Goal: Task Accomplishment & Management: Manage account settings

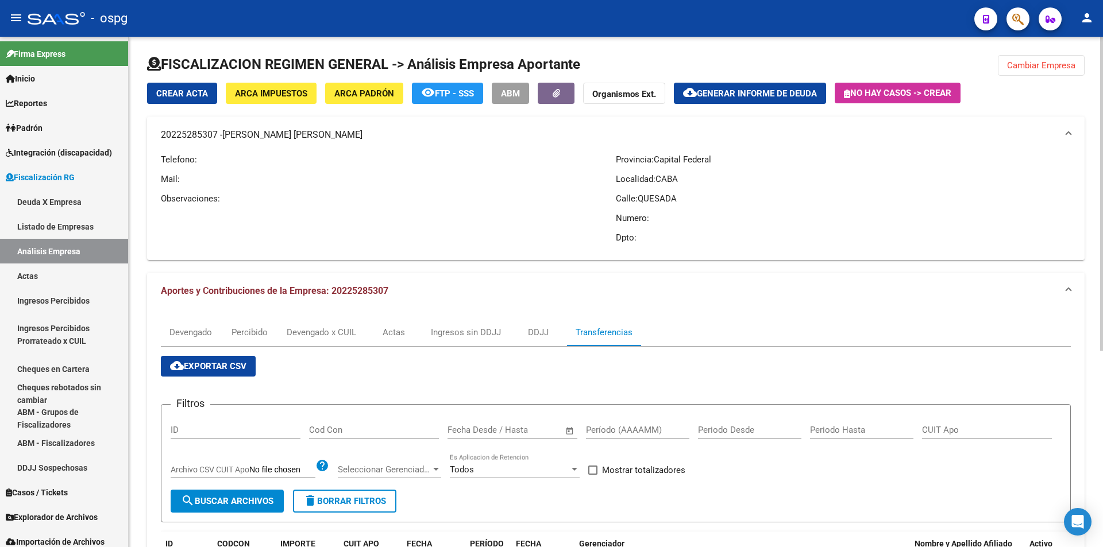
click at [613, 433] on input "Período (AAAAMM)" at bounding box center [637, 430] width 103 height 10
type input "202506"
click at [595, 470] on span at bounding box center [592, 470] width 9 height 9
click at [593, 475] on input "Mostrar totalizadores" at bounding box center [592, 475] width 1 height 1
checkbox input "true"
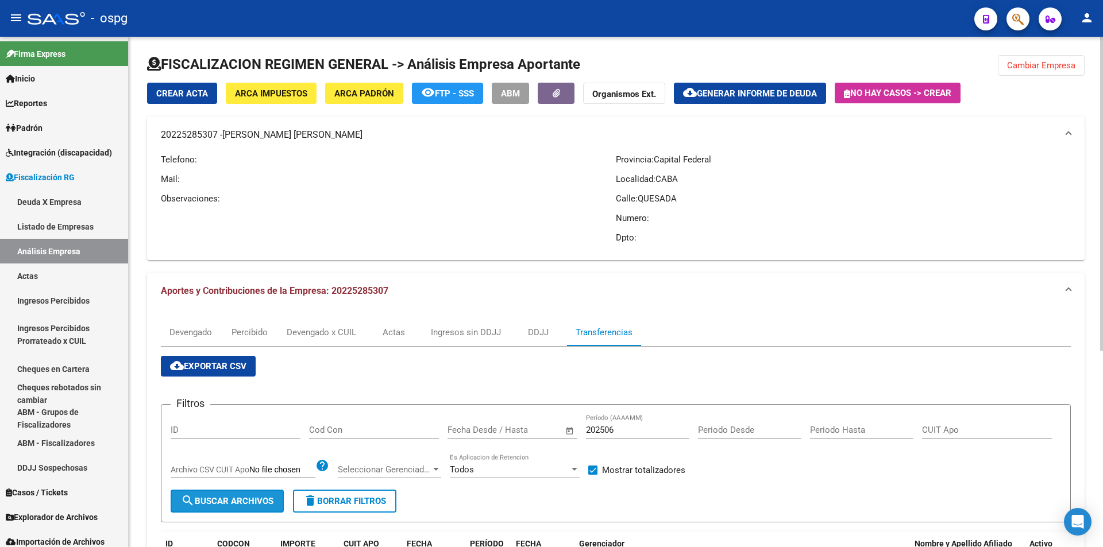
click at [234, 501] on span "search Buscar Archivos" at bounding box center [227, 501] width 92 height 10
click at [1073, 63] on span "Cambiar Empresa" at bounding box center [1041, 65] width 68 height 10
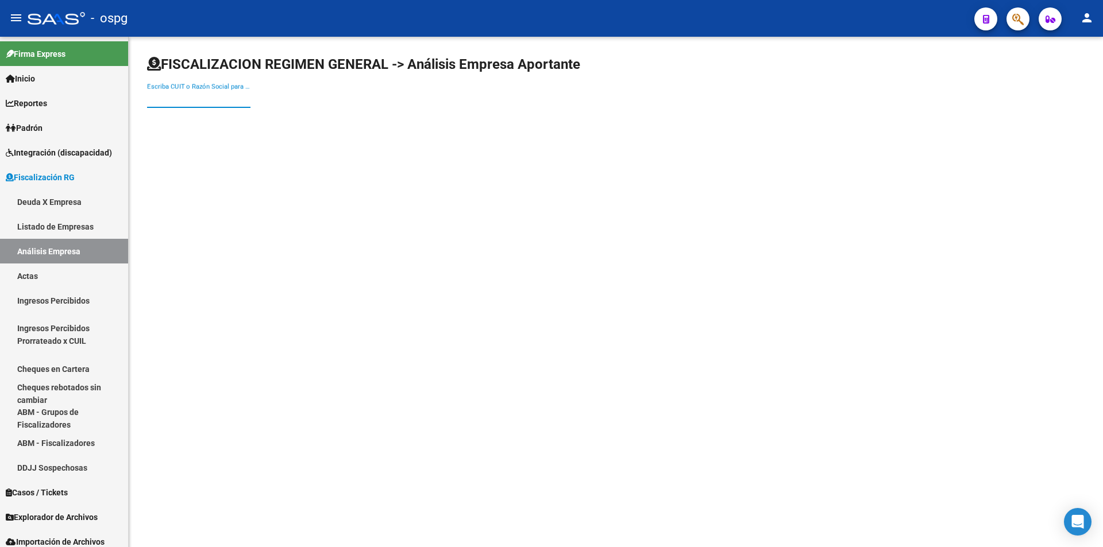
click at [214, 101] on input "Escriba CUIT o Razón Social para buscar" at bounding box center [198, 99] width 103 height 10
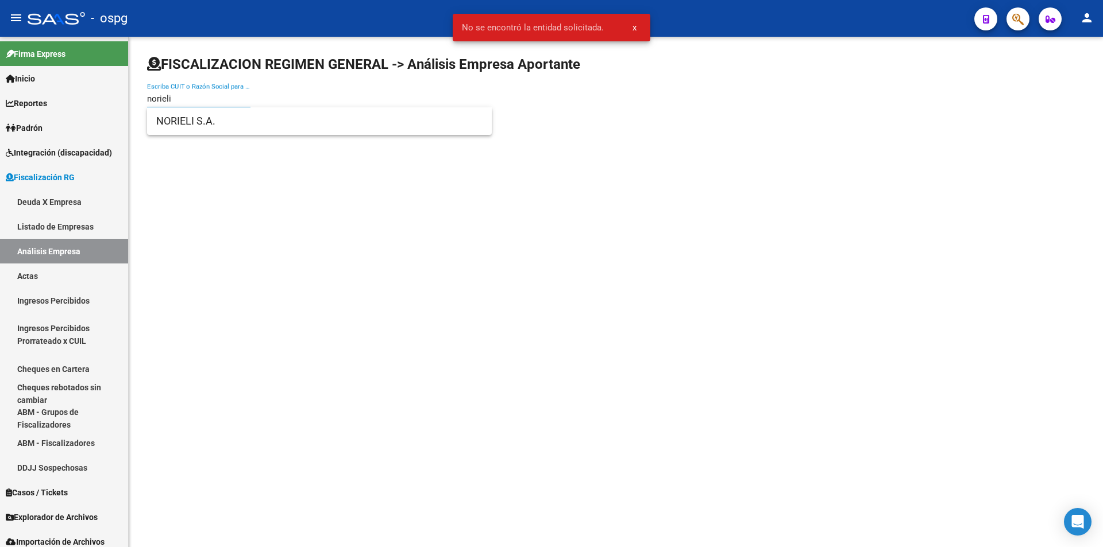
type input "norieli"
click at [211, 105] on div "norieli Escriba CUIT o Razón Social para buscar" at bounding box center [198, 95] width 103 height 25
click at [210, 113] on span "NORIELI S.A." at bounding box center [319, 121] width 326 height 28
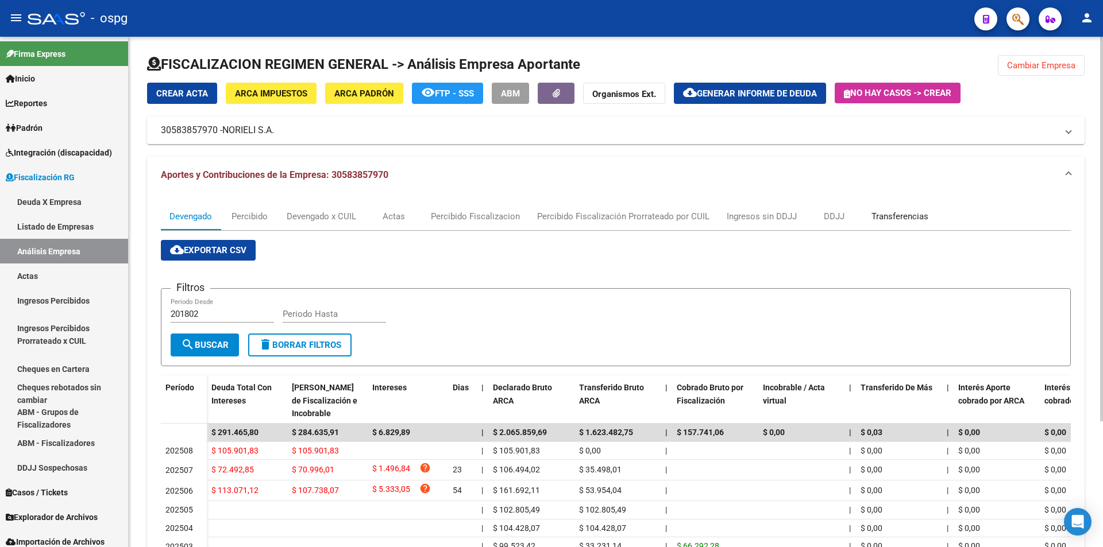
click at [922, 215] on div "Transferencias" at bounding box center [899, 216] width 57 height 13
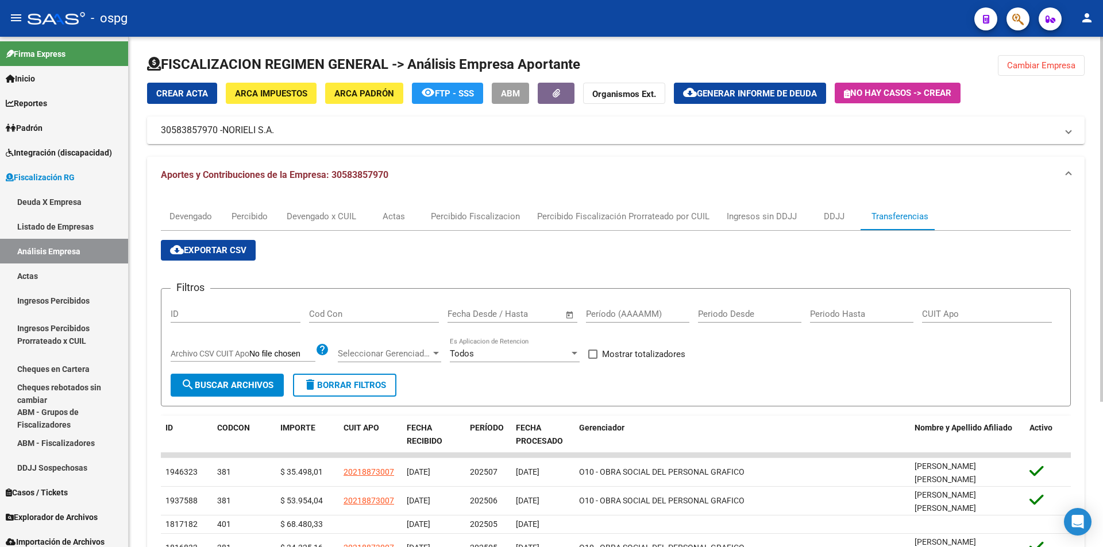
click at [644, 317] on input "Período (AAAAMM)" at bounding box center [637, 314] width 103 height 10
type input "202506"
click at [593, 350] on span at bounding box center [592, 354] width 9 height 9
click at [593, 359] on input "Mostrar totalizadores" at bounding box center [592, 359] width 1 height 1
checkbox input "true"
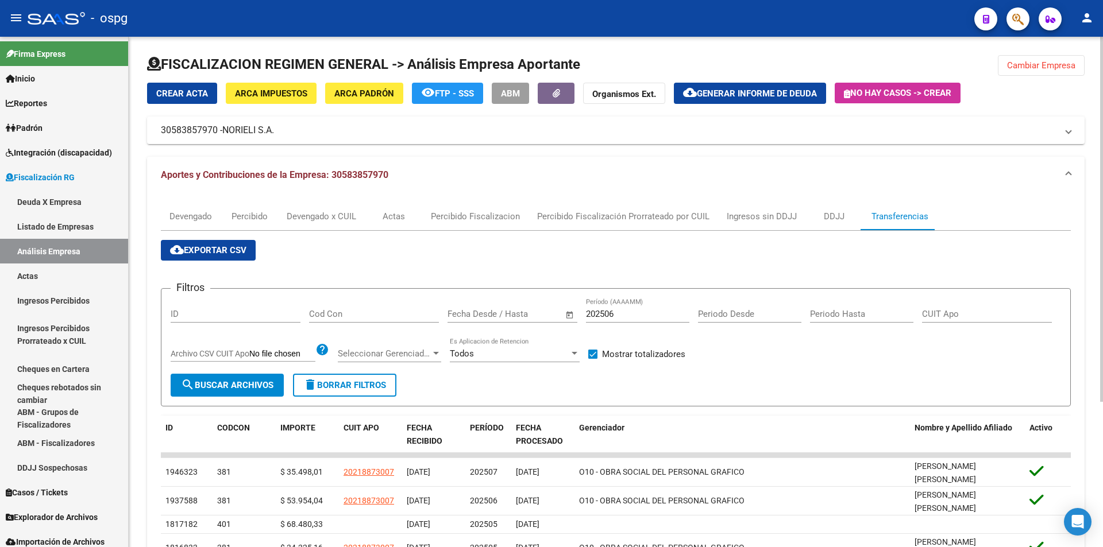
click at [249, 385] on span "search Buscar Archivos" at bounding box center [227, 385] width 92 height 10
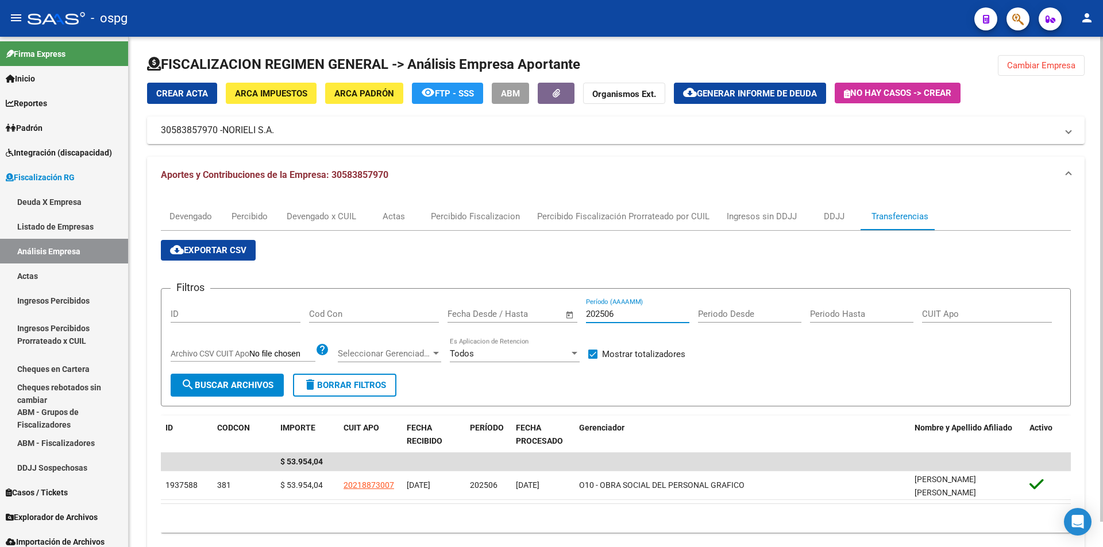
click at [623, 315] on input "202506" at bounding box center [637, 314] width 103 height 10
type input "202507"
click at [245, 392] on button "search Buscar Archivos" at bounding box center [227, 385] width 113 height 23
click at [743, 94] on span "Generar informe de deuda" at bounding box center [757, 93] width 120 height 10
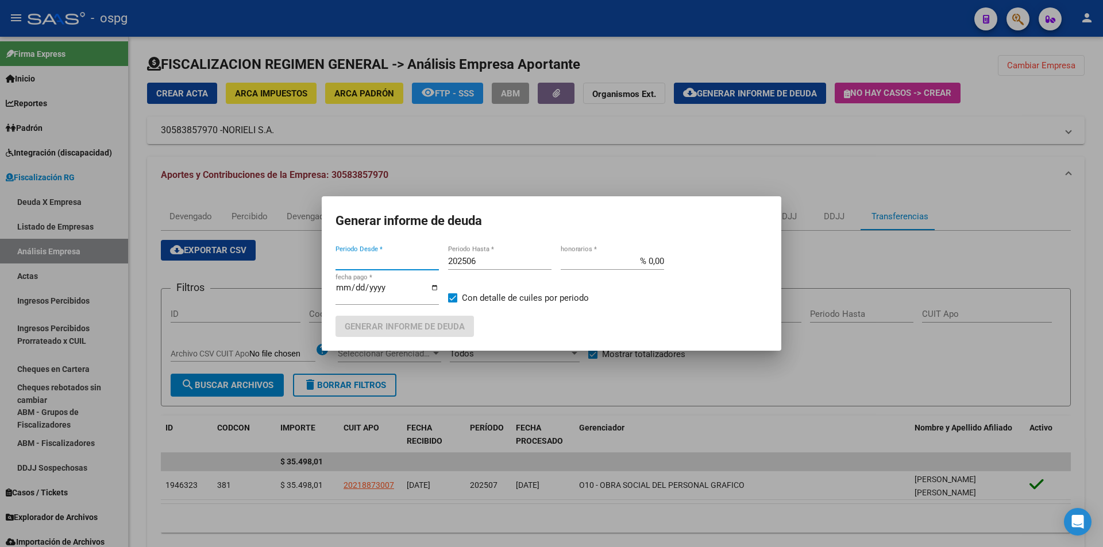
type input "202504"
click at [527, 265] on input "202506" at bounding box center [499, 261] width 103 height 10
type input "202507"
click at [451, 295] on span at bounding box center [452, 297] width 9 height 9
click at [452, 303] on input "Con detalle de cuiles por periodo" at bounding box center [452, 303] width 1 height 1
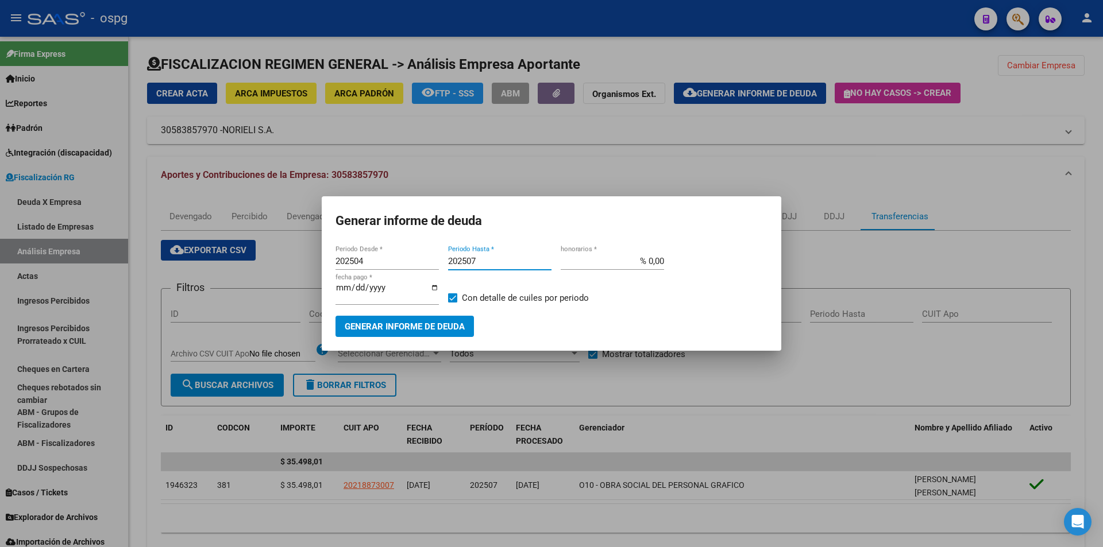
checkbox input "false"
click at [445, 322] on span "Generar informe de deuda" at bounding box center [405, 327] width 120 height 10
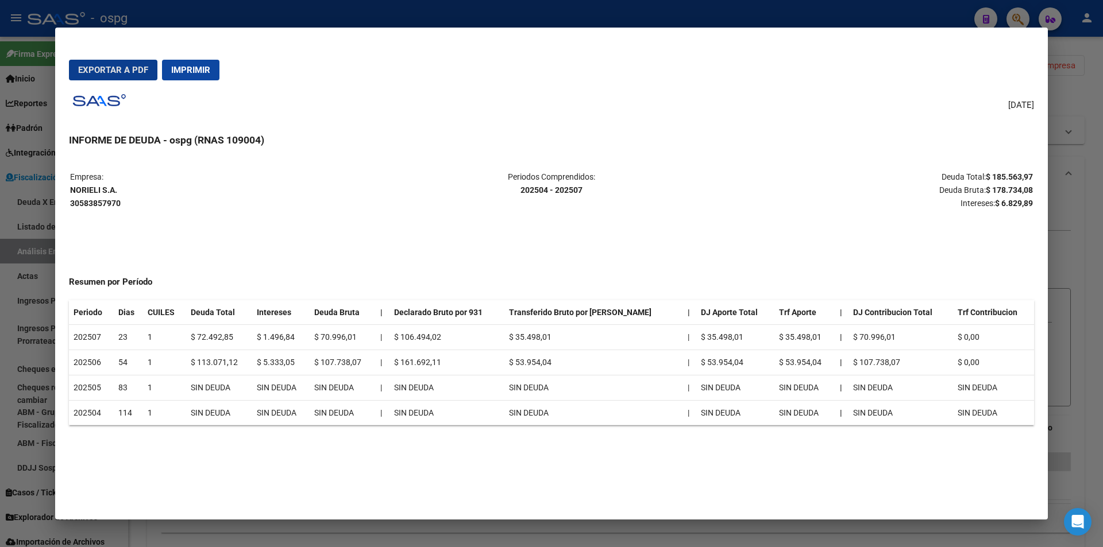
click at [1096, 341] on div at bounding box center [551, 273] width 1103 height 547
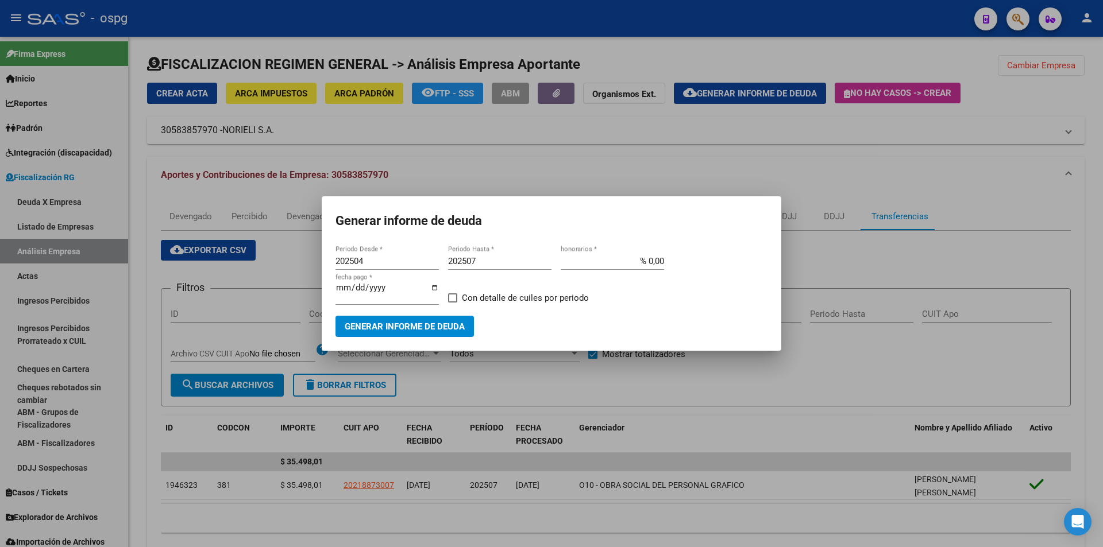
click at [1093, 340] on div at bounding box center [551, 273] width 1103 height 547
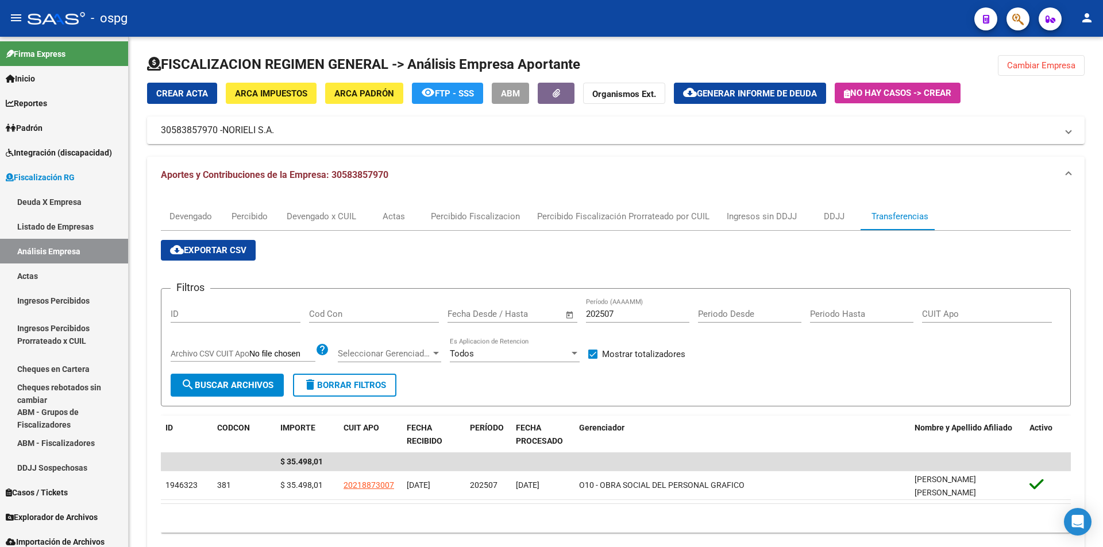
click at [1093, 340] on div "FISCALIZACION REGIMEN GENERAL -> Análisis Empresa Aportante Cambiar Empresa Cre…" at bounding box center [616, 308] width 974 height 542
click at [1023, 64] on span "Cambiar Empresa" at bounding box center [1041, 65] width 68 height 10
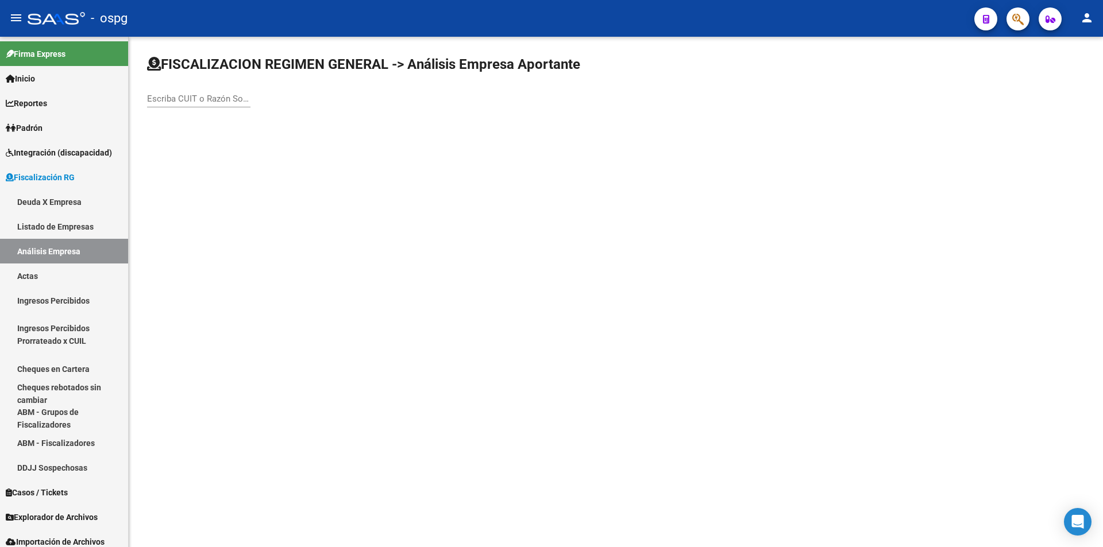
click at [192, 102] on input "Escriba CUIT o Razón Social para buscar" at bounding box center [198, 99] width 103 height 10
type input "jater"
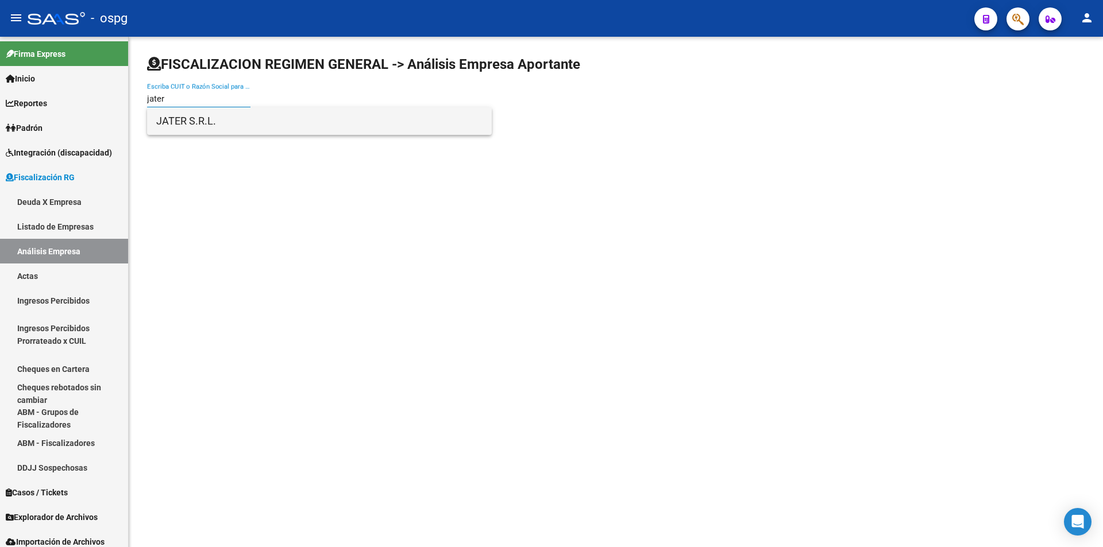
click at [190, 112] on span "JATER S.R.L." at bounding box center [319, 121] width 326 height 28
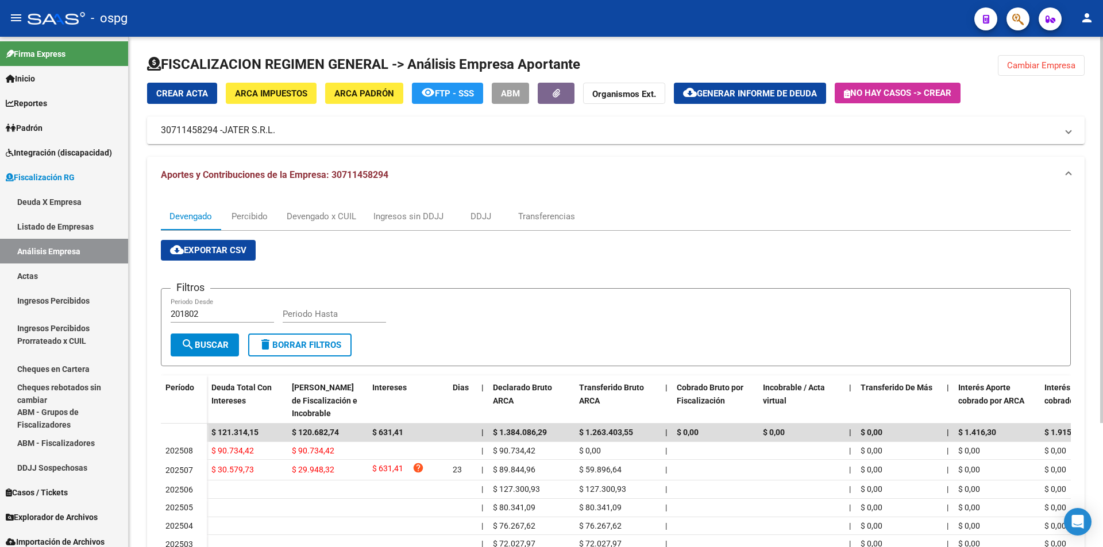
click at [1045, 68] on span "Cambiar Empresa" at bounding box center [1041, 65] width 68 height 10
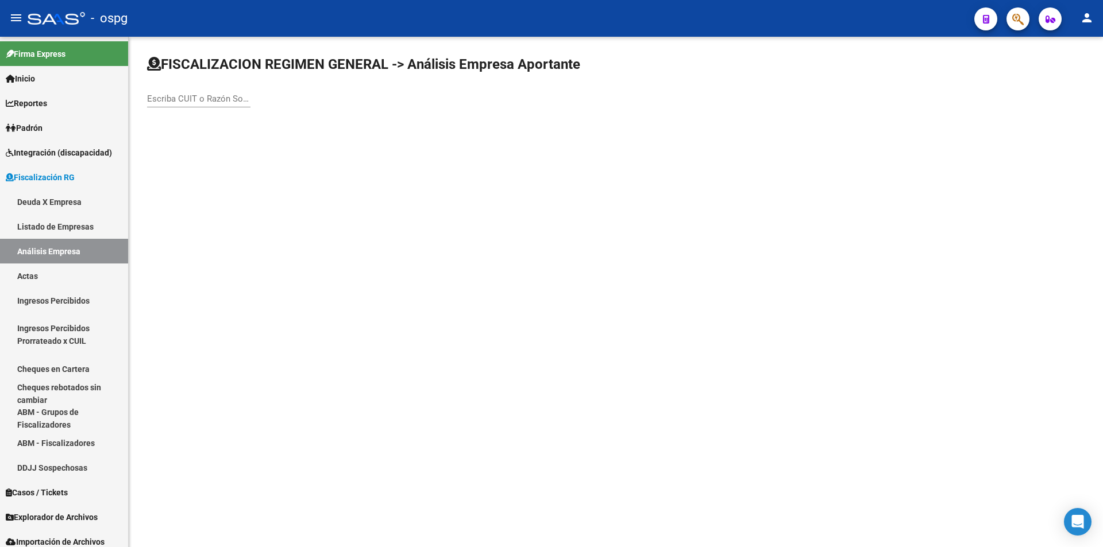
click at [219, 99] on input "Escriba CUIT o Razón Social para buscar" at bounding box center [198, 99] width 103 height 10
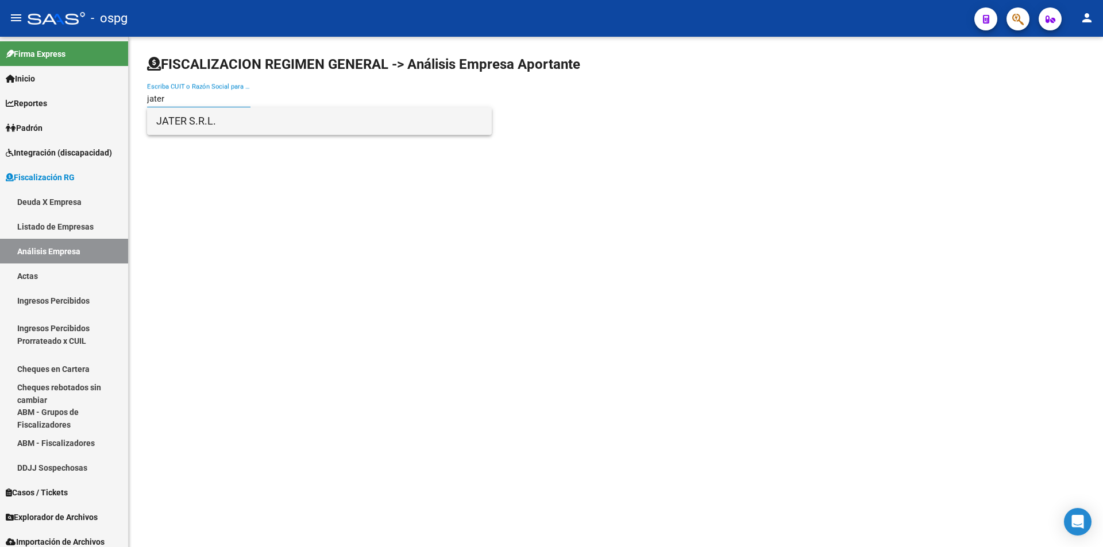
type input "jater"
click at [221, 111] on span "JATER S.R.L." at bounding box center [319, 121] width 326 height 28
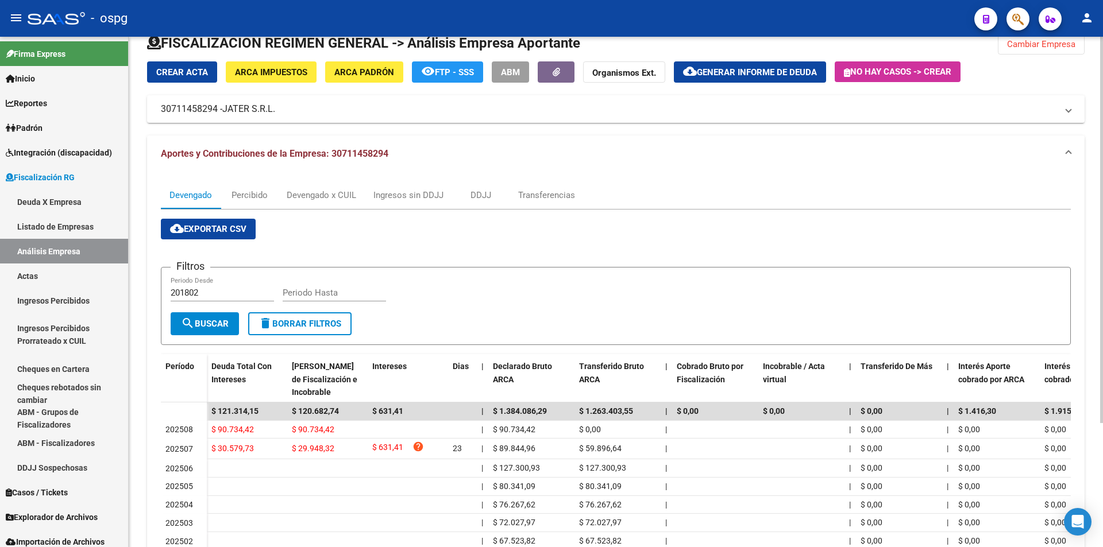
scroll to position [57, 0]
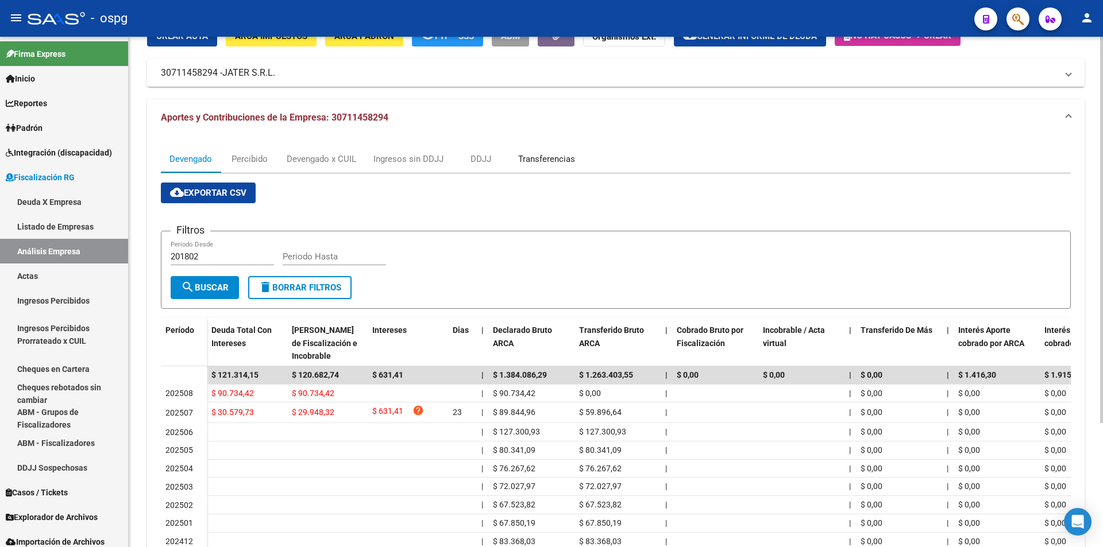
click at [552, 159] on div "Transferencias" at bounding box center [546, 159] width 57 height 13
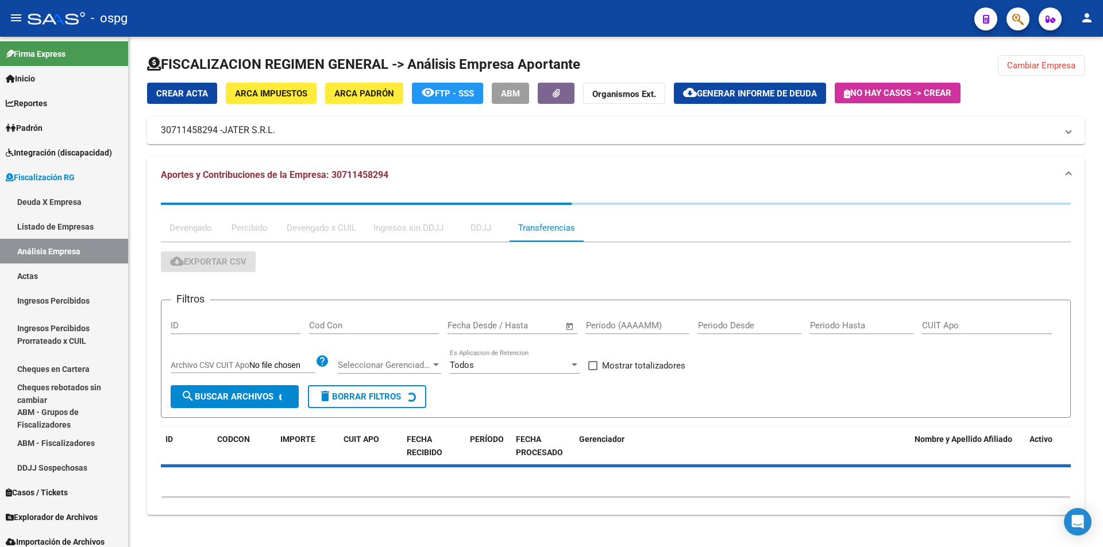
scroll to position [0, 0]
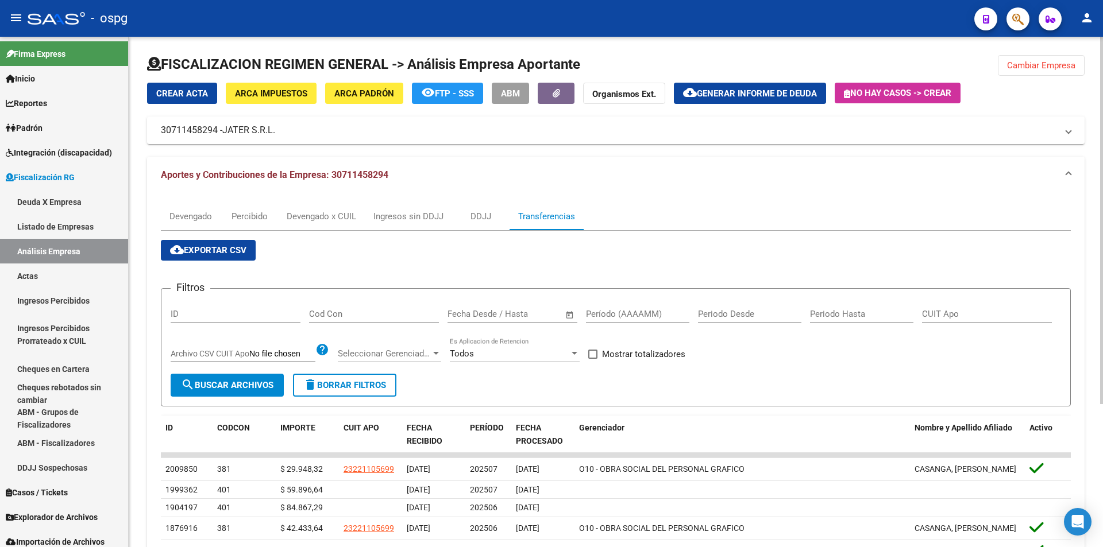
click at [622, 306] on div "Período (AAAAMM)" at bounding box center [637, 310] width 103 height 25
type input "202507"
click at [593, 354] on span at bounding box center [592, 354] width 9 height 9
click at [593, 359] on input "Mostrar totalizadores" at bounding box center [592, 359] width 1 height 1
checkbox input "true"
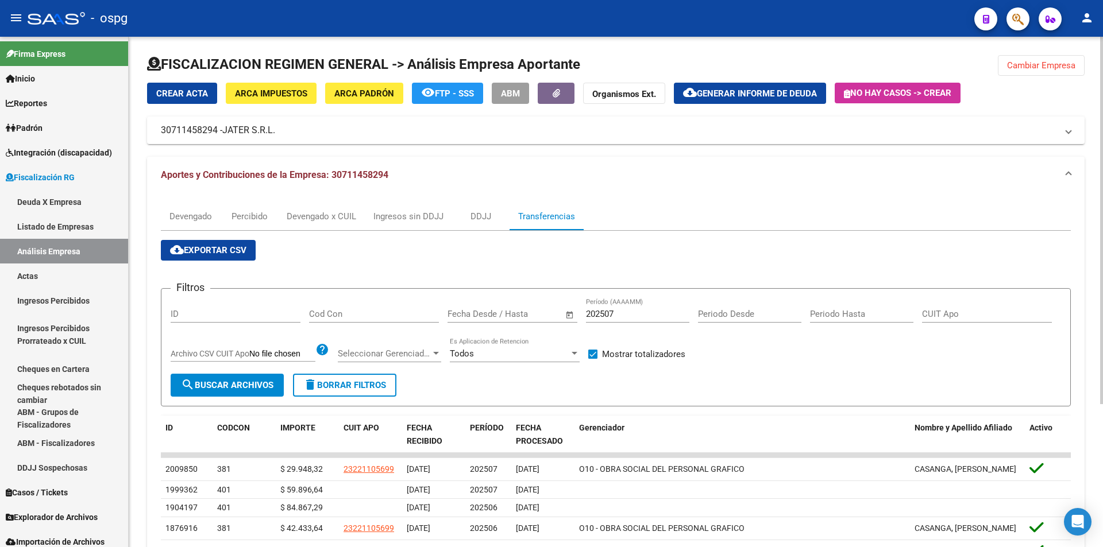
click at [239, 386] on span "search Buscar Archivos" at bounding box center [227, 385] width 92 height 10
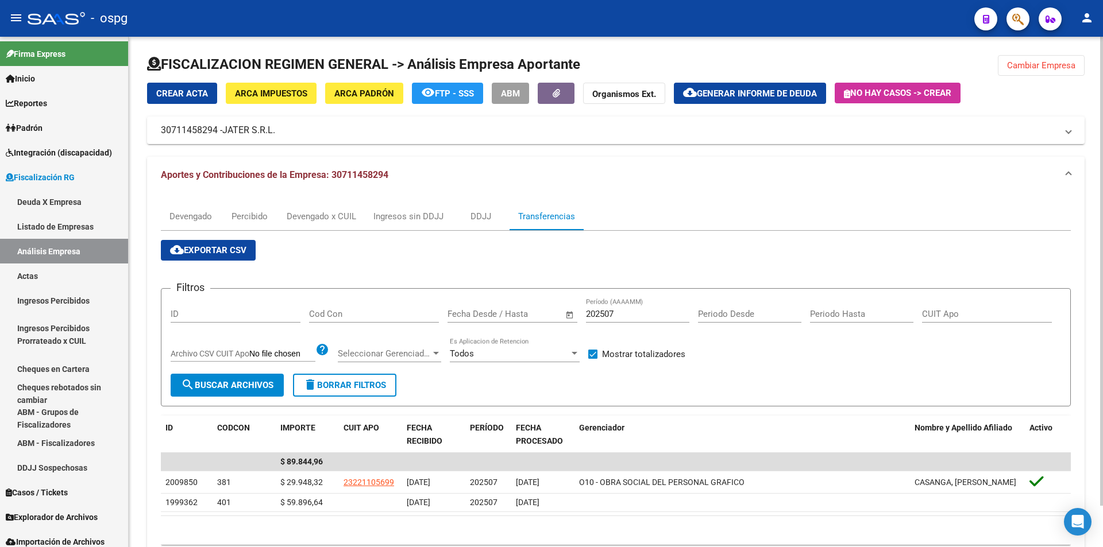
click at [1047, 67] on span "Cambiar Empresa" at bounding box center [1041, 65] width 68 height 10
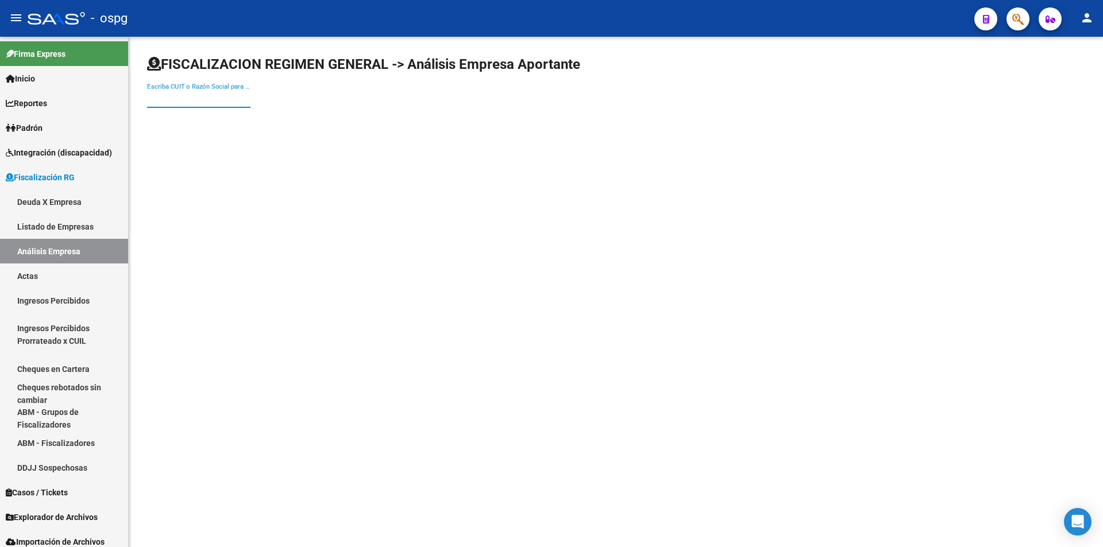
click at [190, 98] on input "Escriba CUIT o Razón Social para buscar" at bounding box center [198, 99] width 103 height 10
type input "ARTES GRAFICAS DINASTIA"
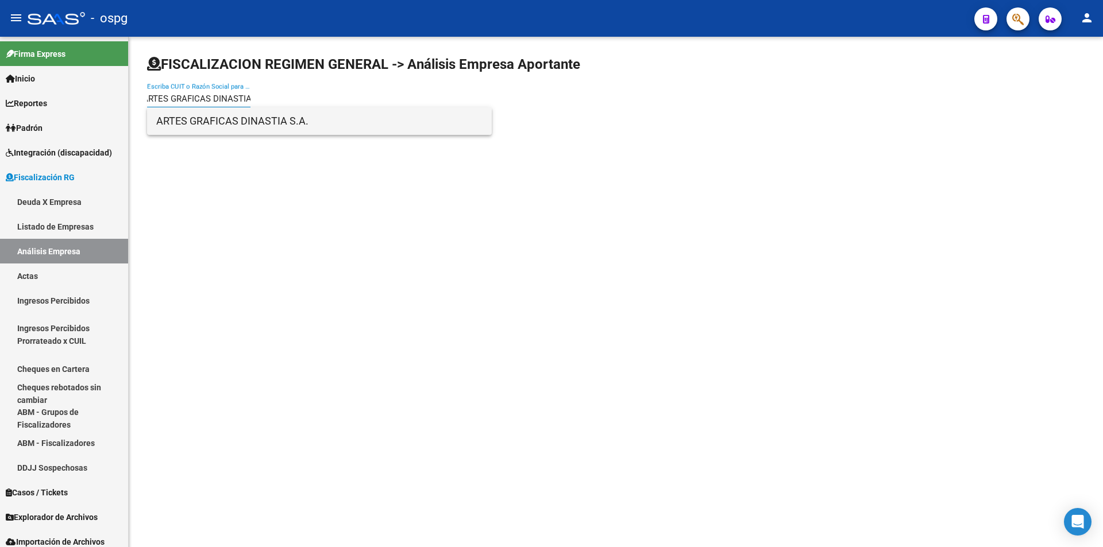
click at [256, 123] on span "ARTES GRAFICAS DINASTIA S.A." at bounding box center [319, 121] width 326 height 28
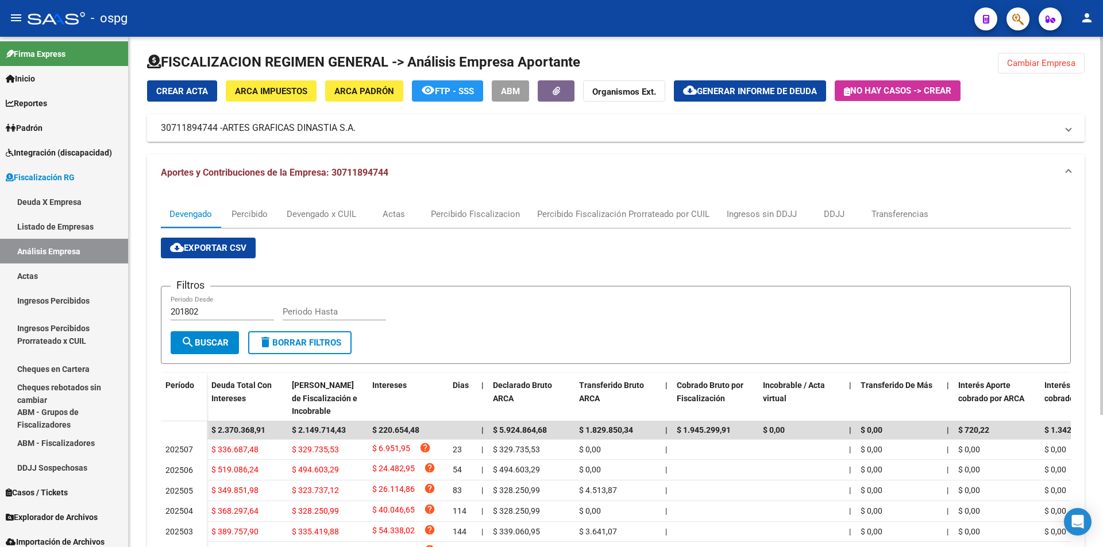
scroll to position [0, 0]
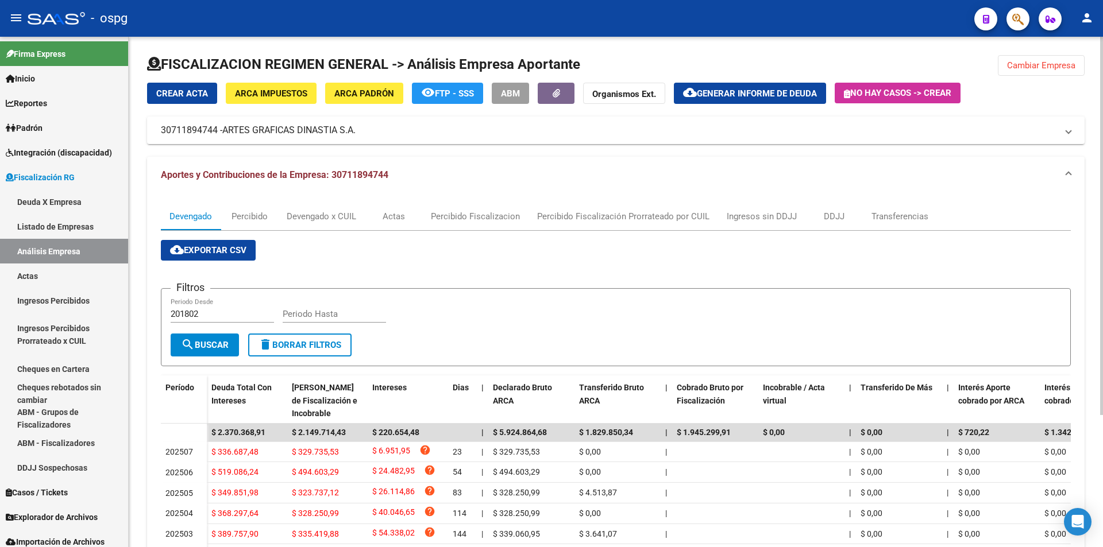
click at [706, 291] on form "Filtros 201802 Periodo Desde Periodo Hasta search Buscar delete Borrar Filtros" at bounding box center [616, 327] width 910 height 78
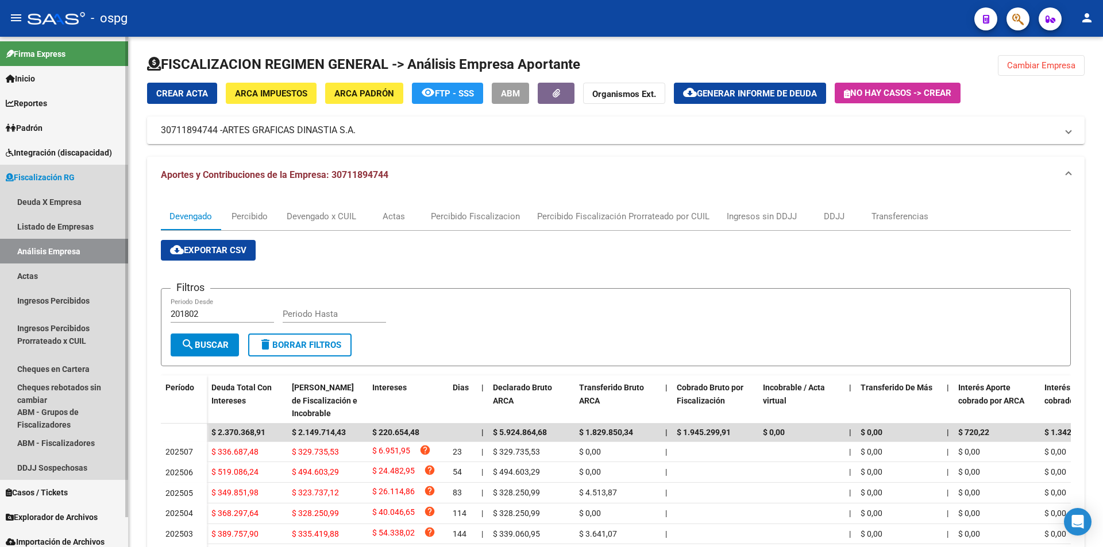
click at [42, 252] on link "Análisis Empresa" at bounding box center [64, 251] width 128 height 25
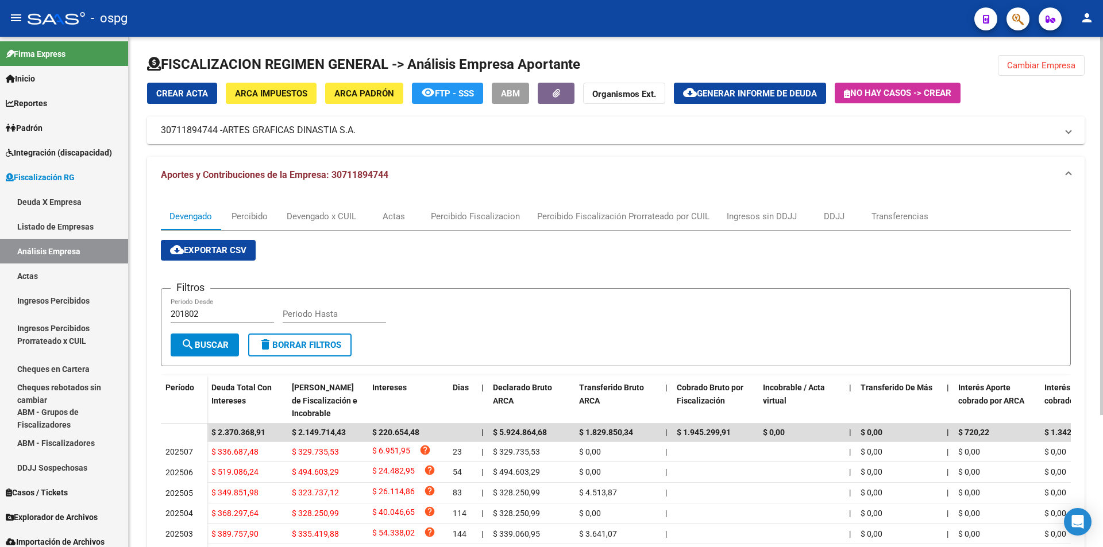
click at [1048, 63] on span "Cambiar Empresa" at bounding box center [1041, 65] width 68 height 10
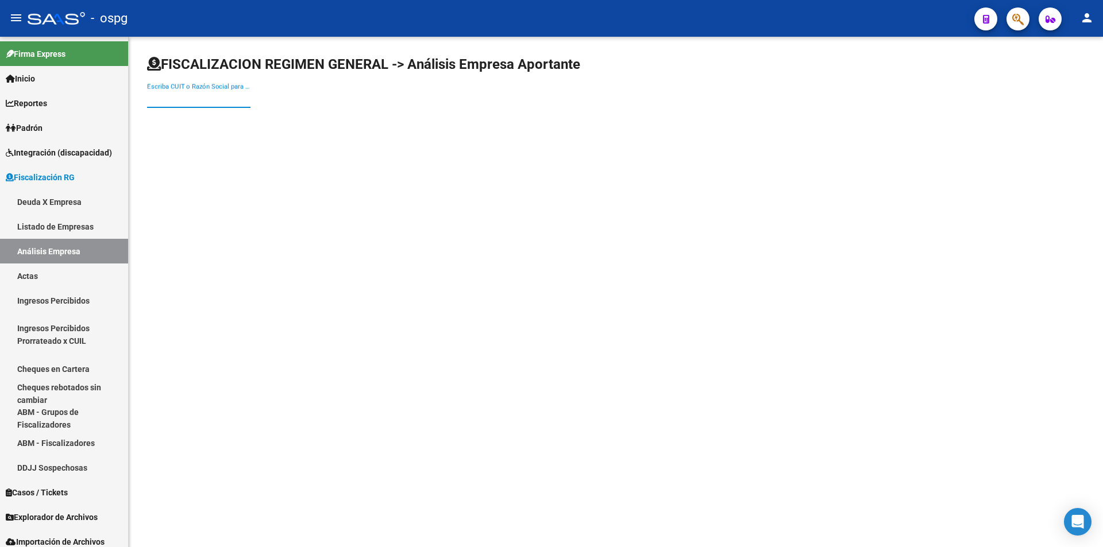
click at [209, 103] on input "Escriba CUIT o Razón Social para buscar" at bounding box center [198, 99] width 103 height 10
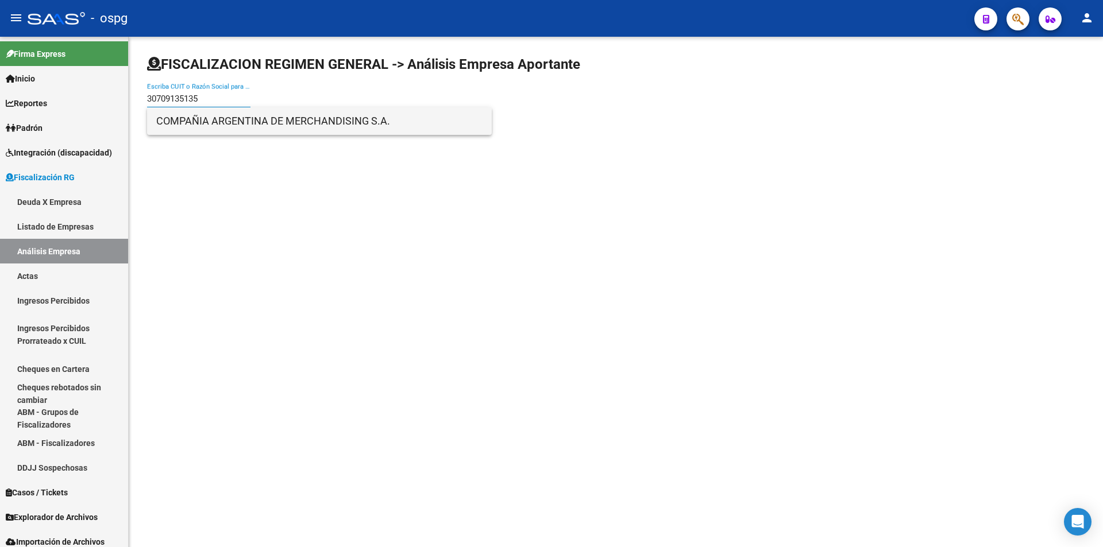
type input "30709135135"
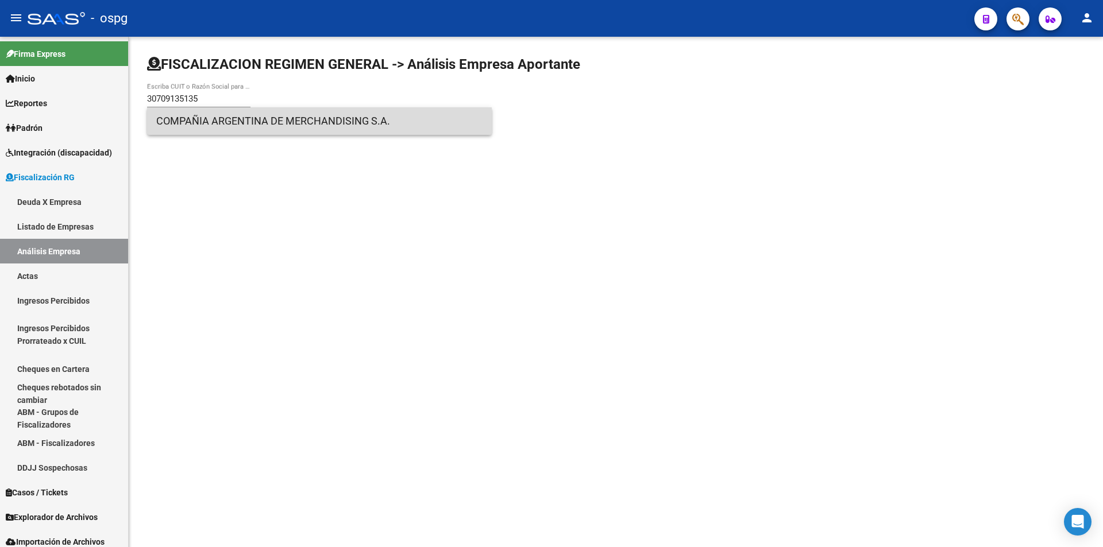
click at [261, 114] on span "COMPAÑIA ARGENTINA DE MERCHANDISING S.A." at bounding box center [319, 121] width 326 height 28
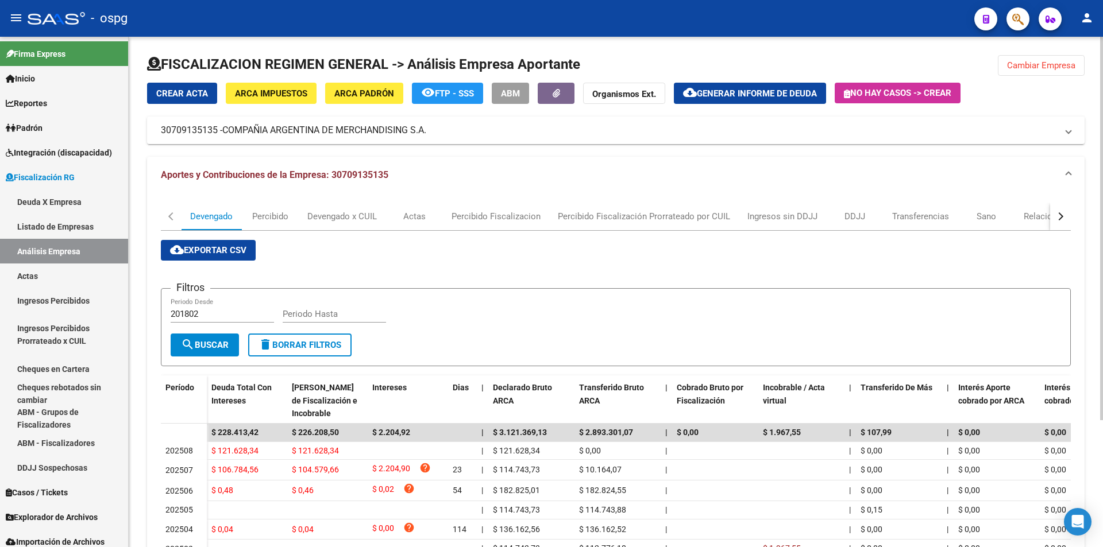
click at [1063, 68] on span "Cambiar Empresa" at bounding box center [1041, 65] width 68 height 10
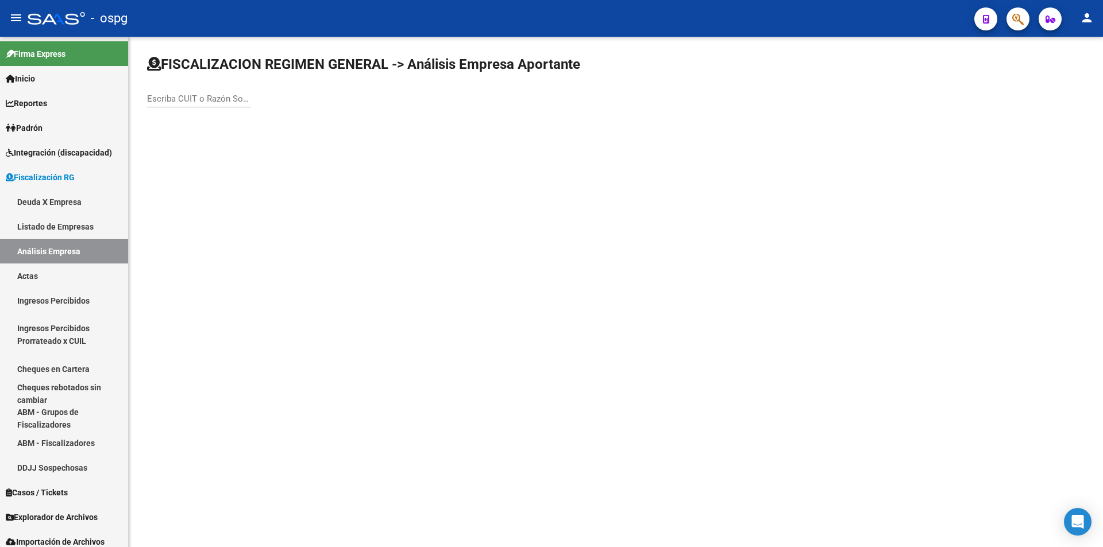
click at [196, 104] on div "Escriba CUIT o Razón Social para buscar" at bounding box center [198, 95] width 103 height 25
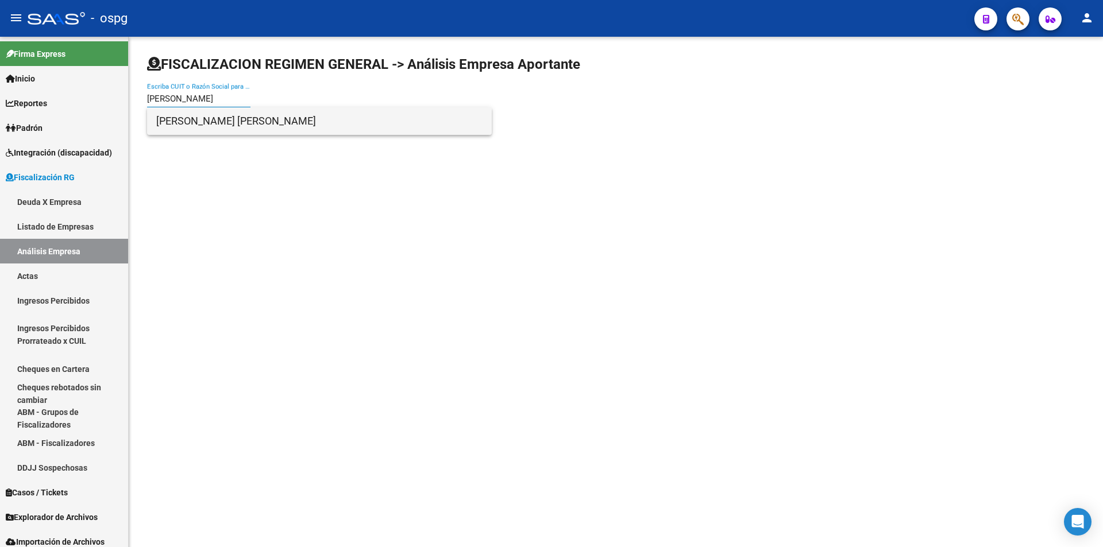
type input "[PERSON_NAME]"
click at [210, 114] on span "[PERSON_NAME] [PERSON_NAME]" at bounding box center [319, 121] width 326 height 28
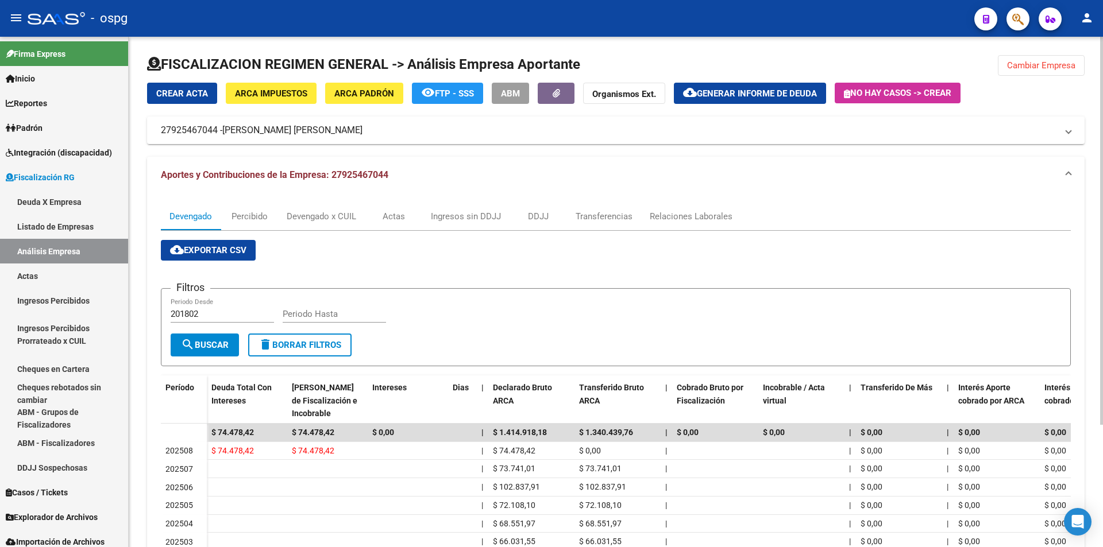
click at [1032, 65] on span "Cambiar Empresa" at bounding box center [1041, 65] width 68 height 10
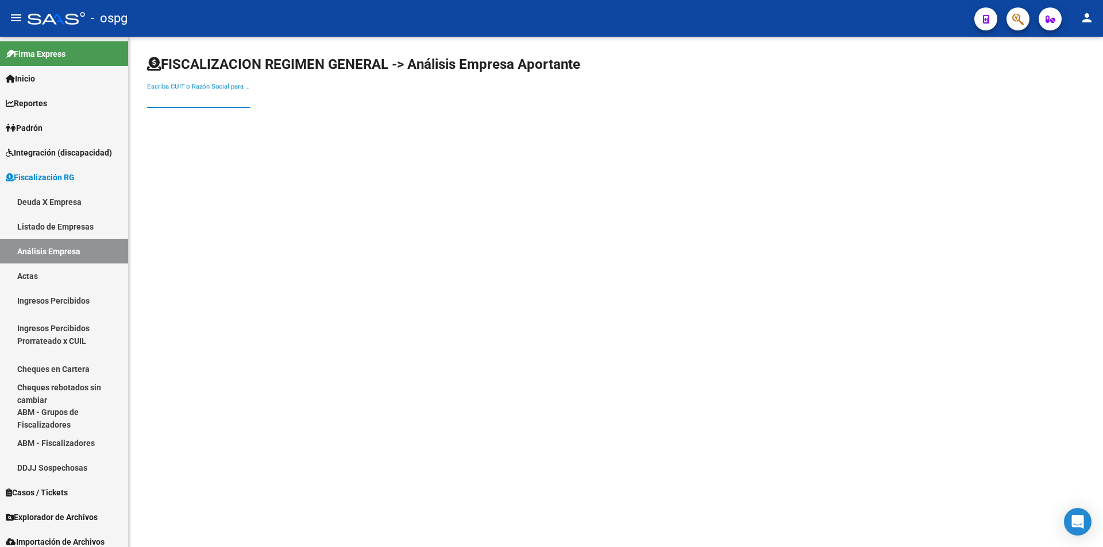
click at [229, 95] on input "Escriba CUIT o Razón Social para buscar" at bounding box center [198, 99] width 103 height 10
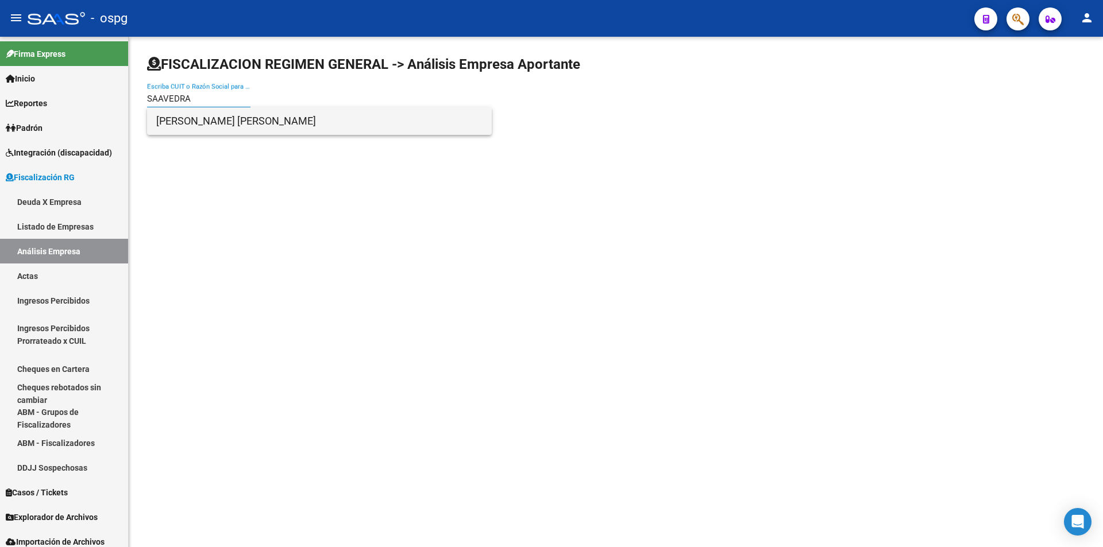
type input "SAAVEDRA"
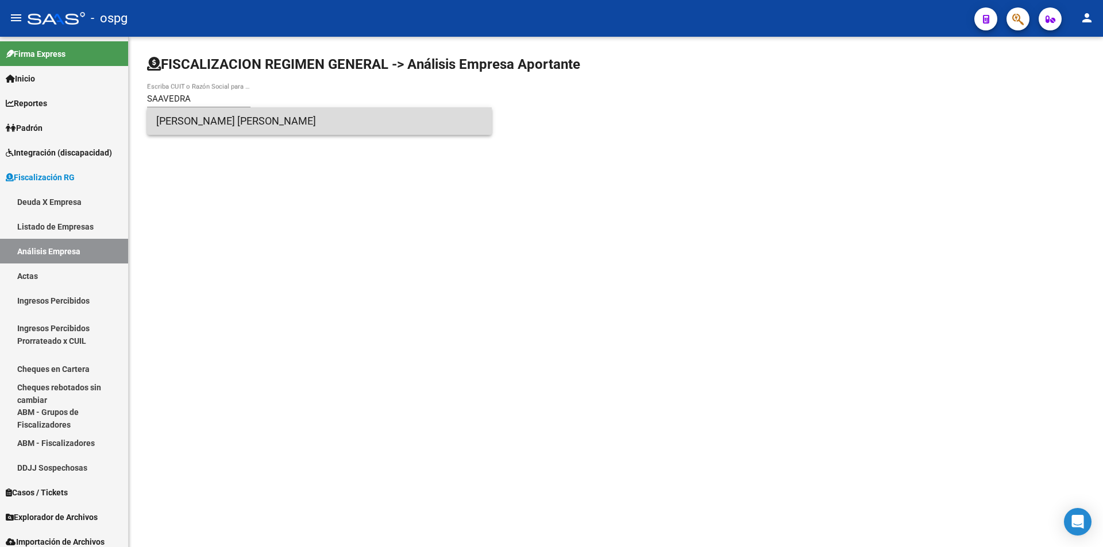
click at [351, 123] on span "[PERSON_NAME] [PERSON_NAME]" at bounding box center [319, 121] width 326 height 28
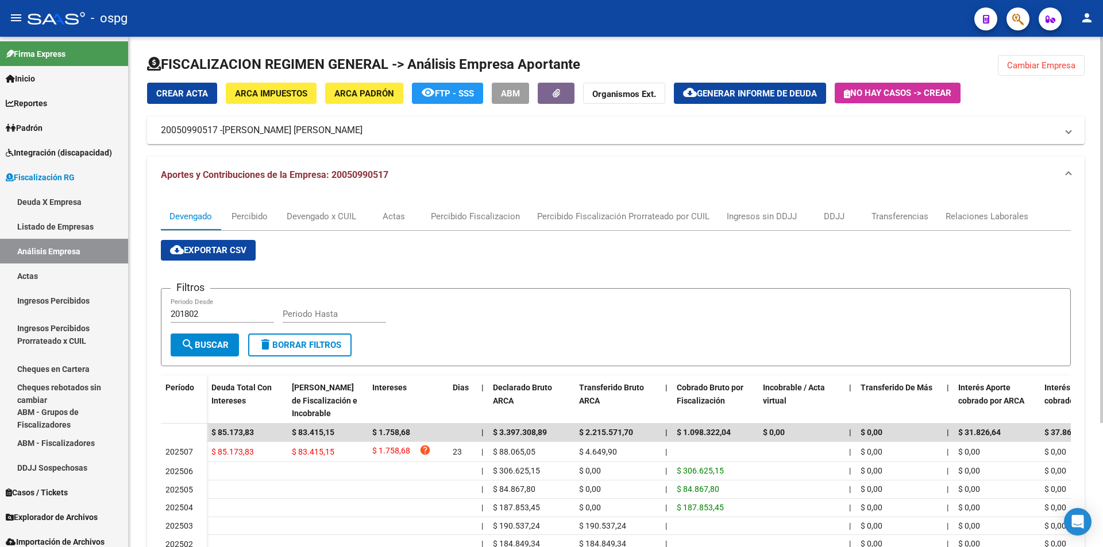
click at [1053, 59] on button "Cambiar Empresa" at bounding box center [1041, 65] width 87 height 21
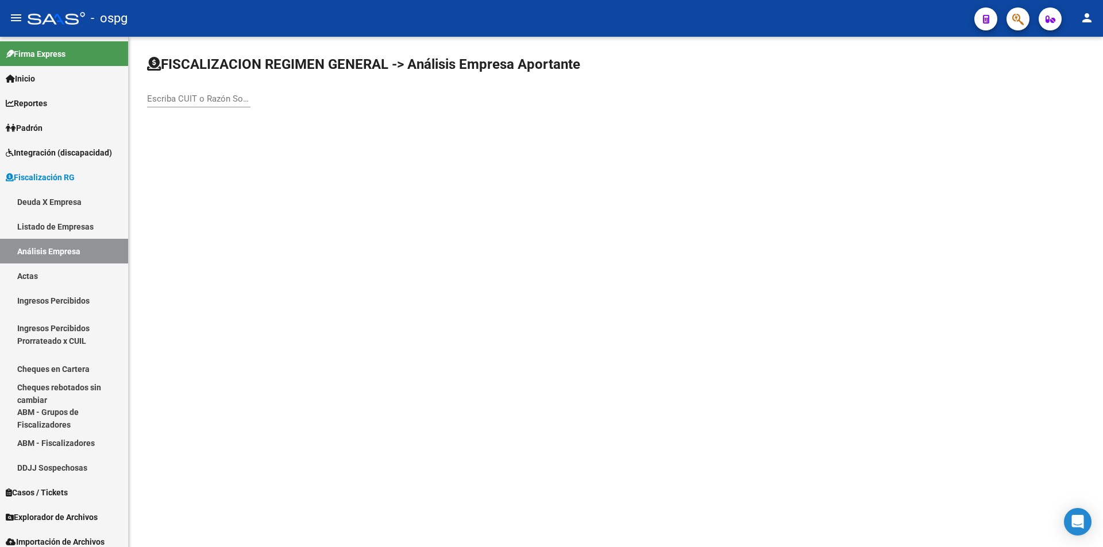
click at [182, 101] on input "Escriba CUIT o Razón Social para buscar" at bounding box center [198, 99] width 103 height 10
type input "ENOD"
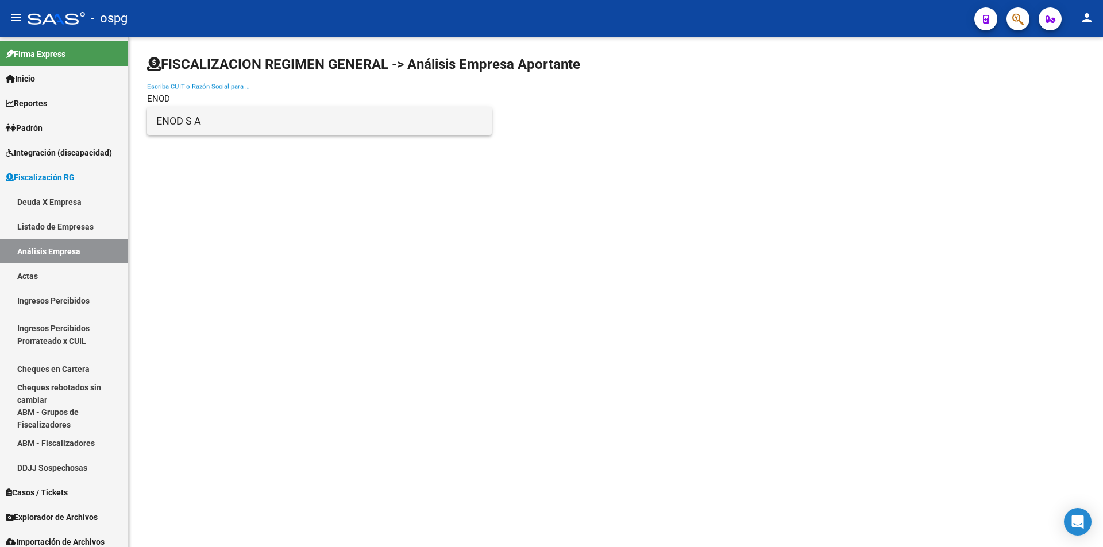
click at [194, 117] on span "ENOD S A" at bounding box center [319, 121] width 326 height 28
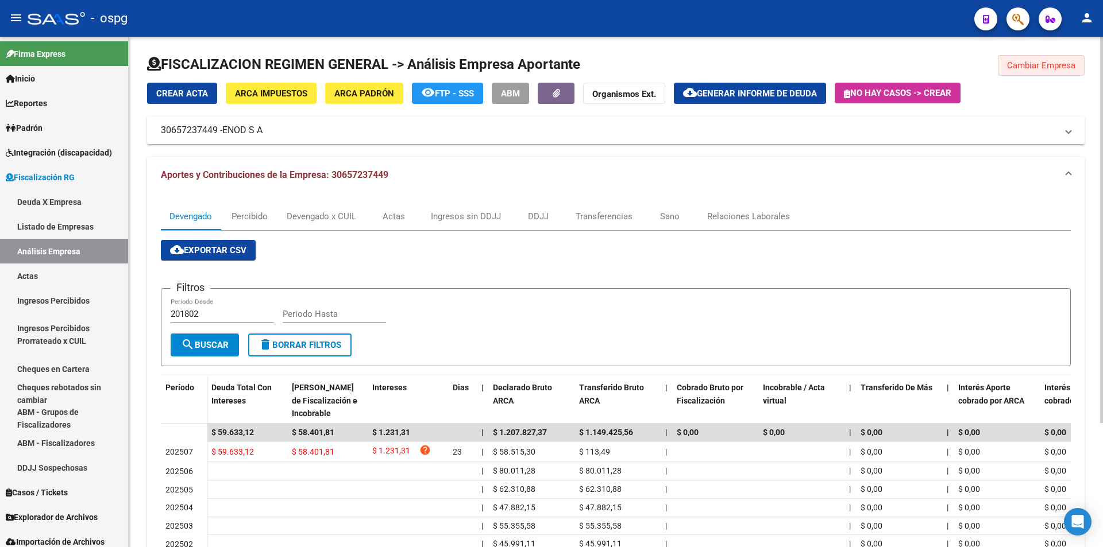
click at [1031, 67] on span "Cambiar Empresa" at bounding box center [1041, 65] width 68 height 10
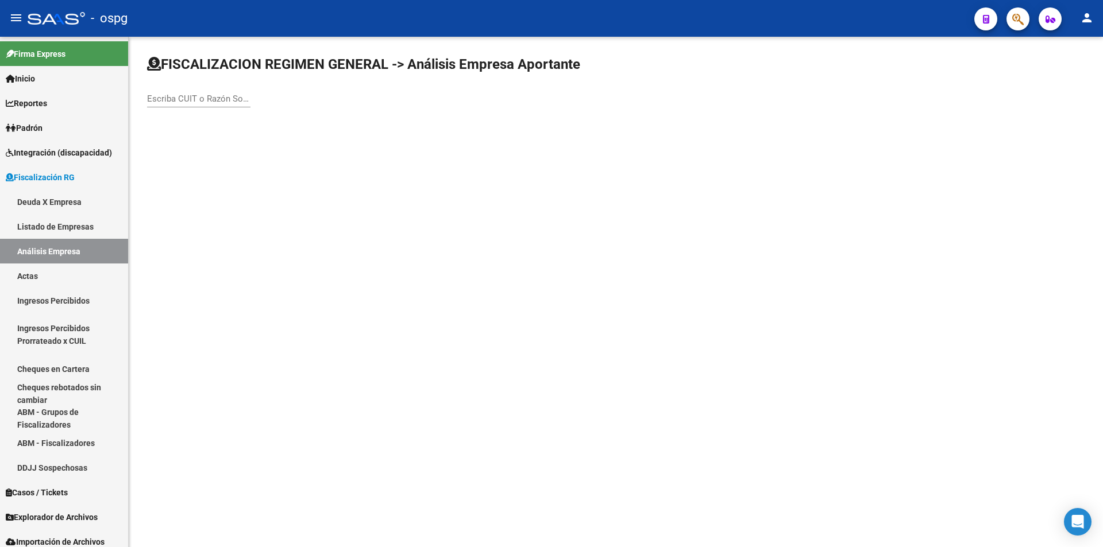
click at [223, 100] on input "Escriba CUIT o Razón Social para buscar" at bounding box center [198, 99] width 103 height 10
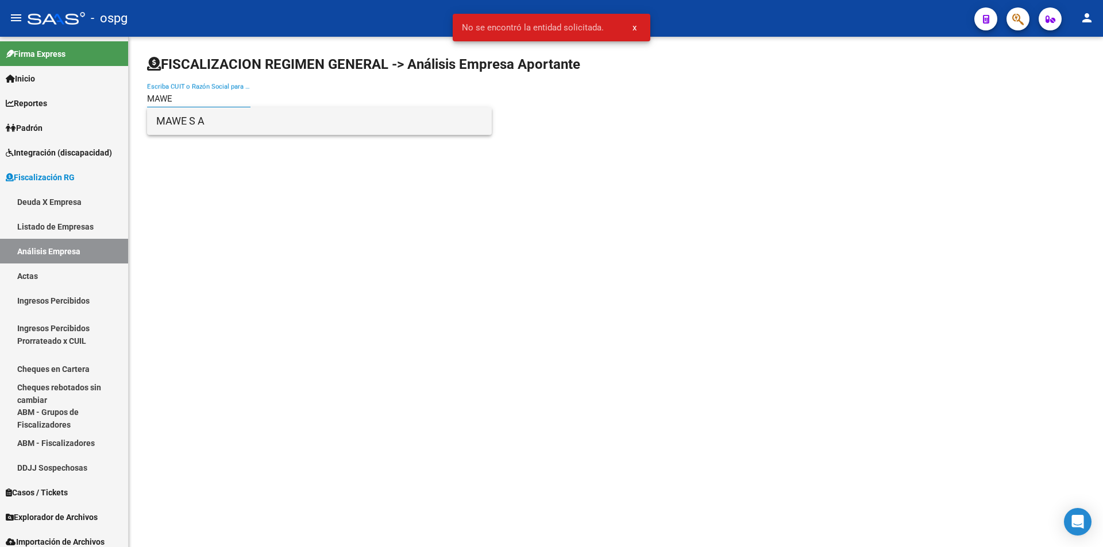
type input "MAWE"
click at [218, 124] on span "MAWE S A" at bounding box center [319, 121] width 326 height 28
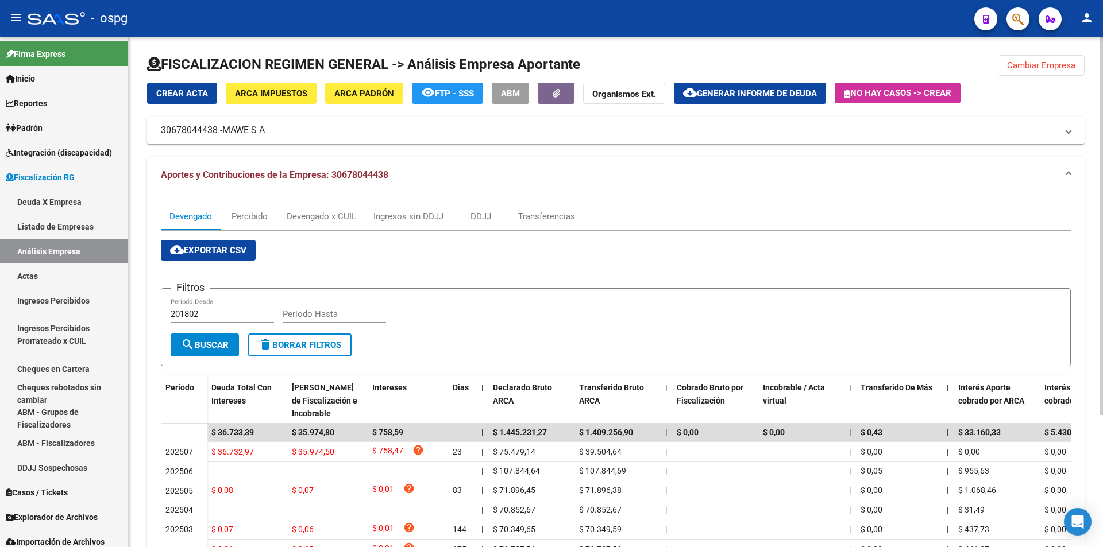
click at [1037, 59] on button "Cambiar Empresa" at bounding box center [1041, 65] width 87 height 21
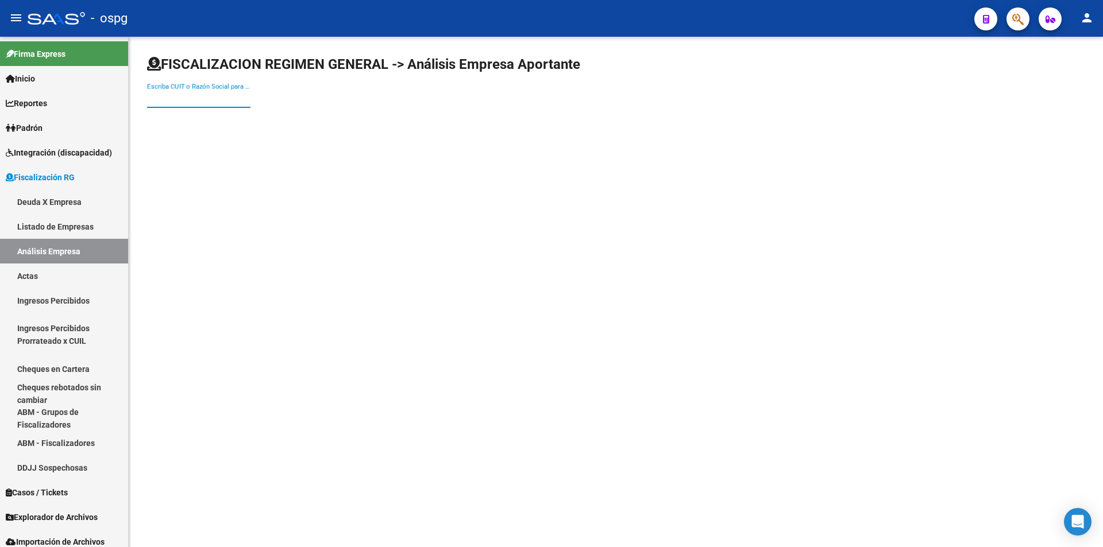
click at [233, 101] on input "Escriba CUIT o Razón Social para buscar" at bounding box center [198, 99] width 103 height 10
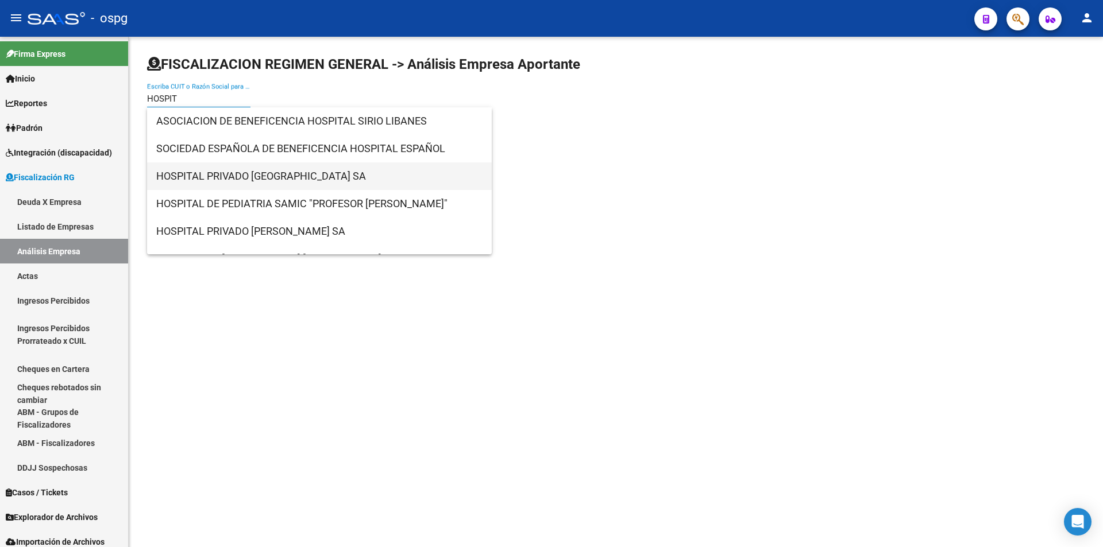
type input "HOSPIT"
click at [235, 172] on span "HOSPITAL PRIVADO [GEOGRAPHIC_DATA] SA" at bounding box center [319, 177] width 326 height 28
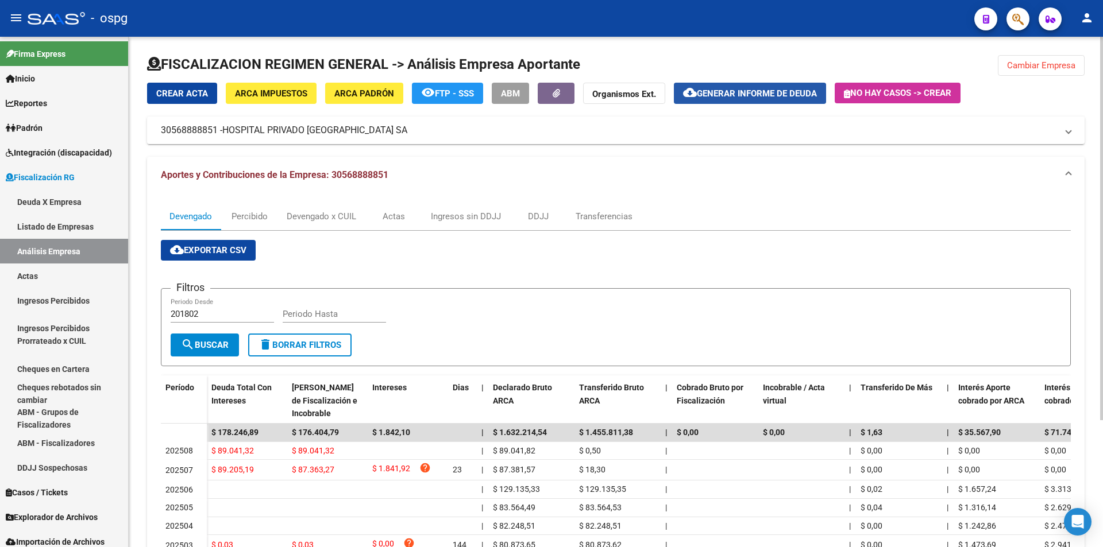
click at [755, 86] on button "cloud_download Generar informe de deuda" at bounding box center [750, 93] width 152 height 21
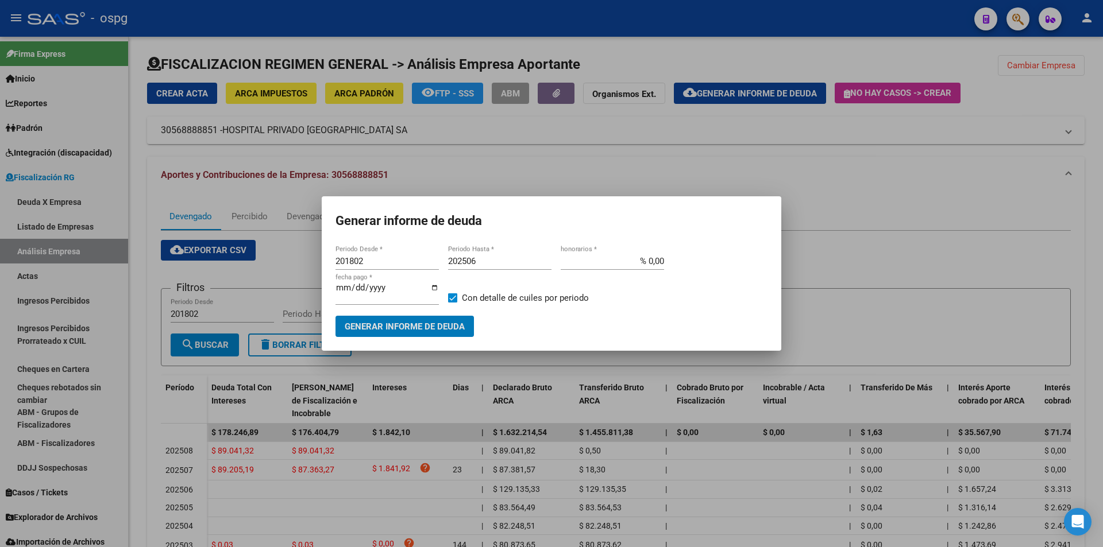
click at [393, 266] on div "201802 Periodo Desde *" at bounding box center [386, 261] width 103 height 17
type input "202501"
click at [482, 261] on input "202506" at bounding box center [499, 261] width 103 height 10
type input "202507"
click at [456, 302] on span at bounding box center [452, 297] width 9 height 9
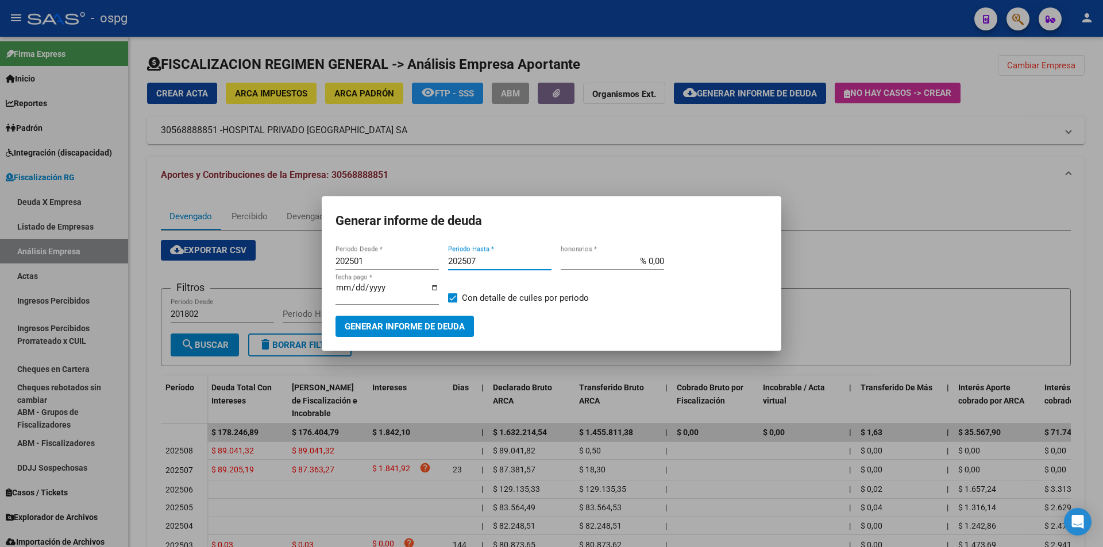
click at [453, 303] on input "Con detalle de cuiles por periodo" at bounding box center [452, 303] width 1 height 1
checkbox input "false"
click at [453, 335] on button "Generar informe de deuda" at bounding box center [404, 326] width 138 height 21
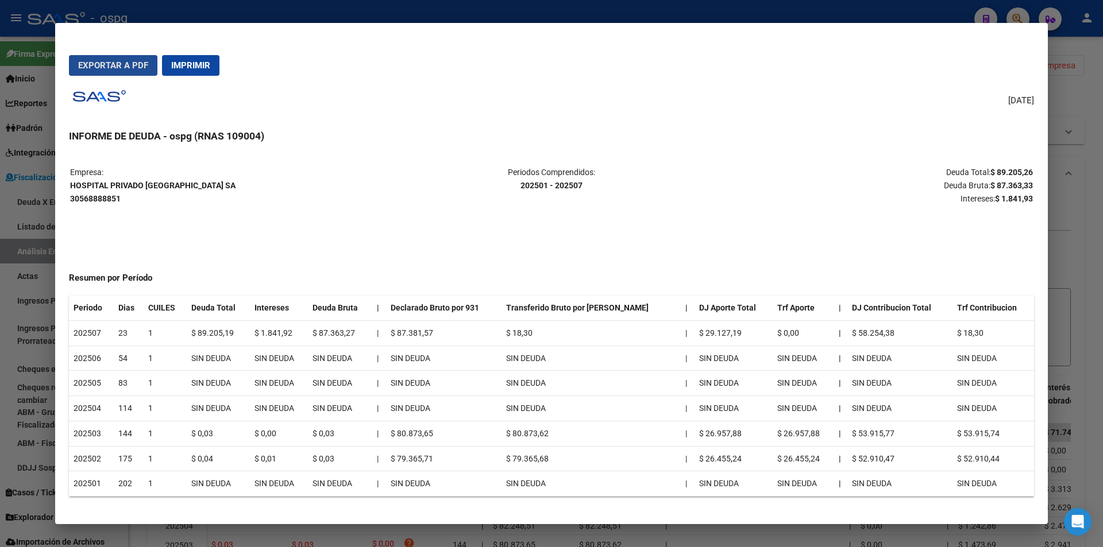
click at [119, 71] on button "Exportar a PDF" at bounding box center [113, 65] width 88 height 21
click at [1093, 158] on div at bounding box center [551, 273] width 1103 height 547
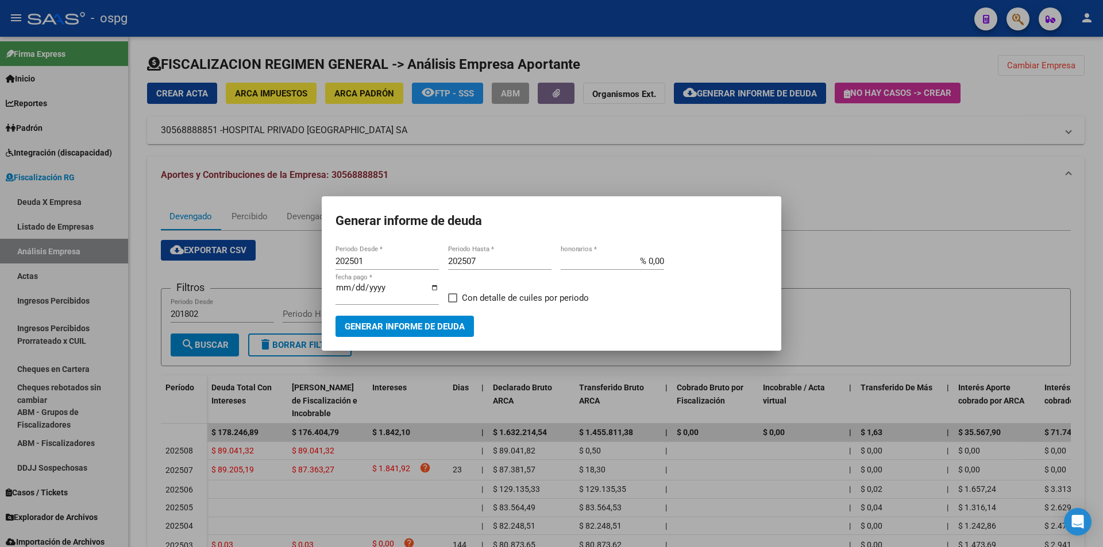
click at [1093, 158] on div at bounding box center [551, 273] width 1103 height 547
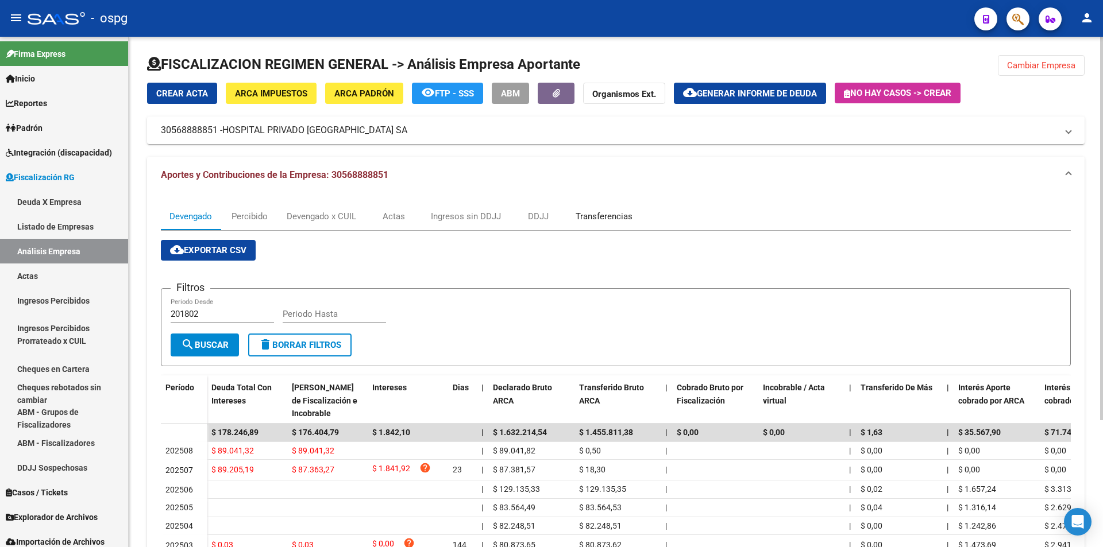
click at [627, 214] on div "Transferencias" at bounding box center [603, 216] width 57 height 13
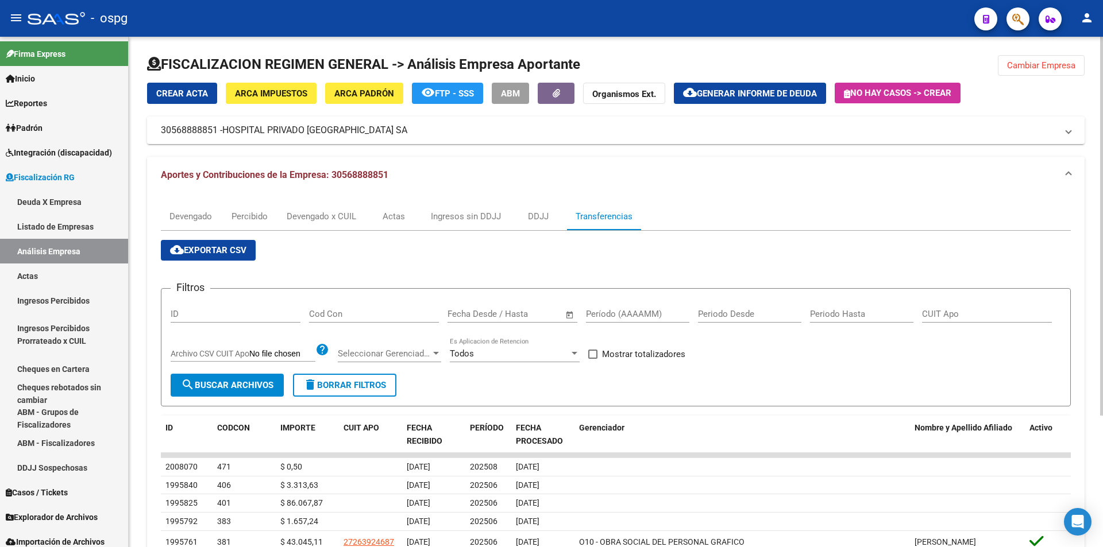
click at [632, 311] on input "Período (AAAAMM)" at bounding box center [637, 314] width 103 height 10
type input "202507"
click at [597, 349] on label "Mostrar totalizadores" at bounding box center [636, 354] width 97 height 14
click at [593, 359] on input "Mostrar totalizadores" at bounding box center [592, 359] width 1 height 1
checkbox input "true"
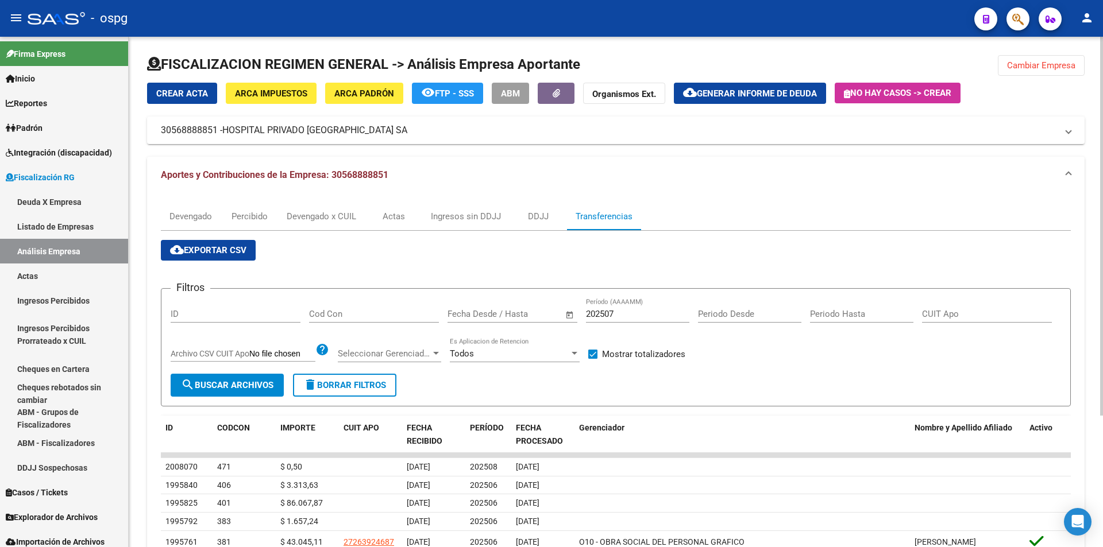
click at [194, 387] on mat-icon "search" at bounding box center [188, 385] width 14 height 14
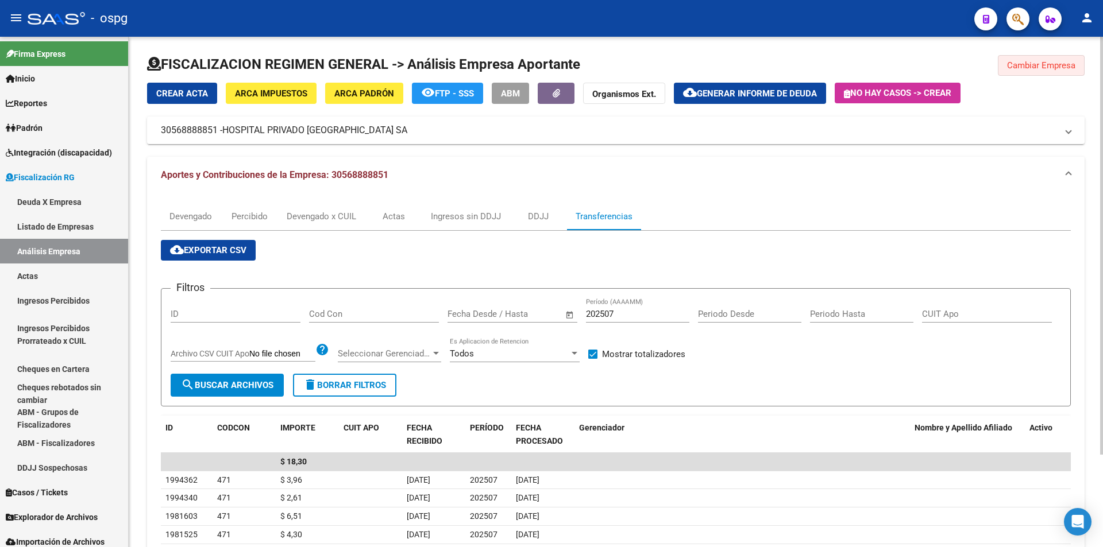
click at [1033, 74] on button "Cambiar Empresa" at bounding box center [1041, 65] width 87 height 21
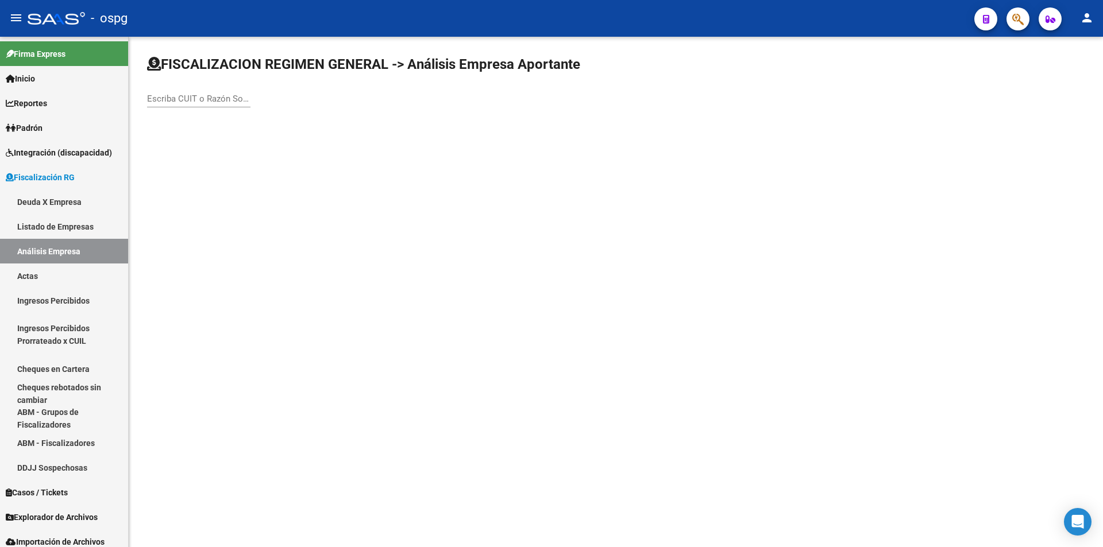
click at [196, 98] on input "Escriba CUIT o Razón Social para buscar" at bounding box center [198, 99] width 103 height 10
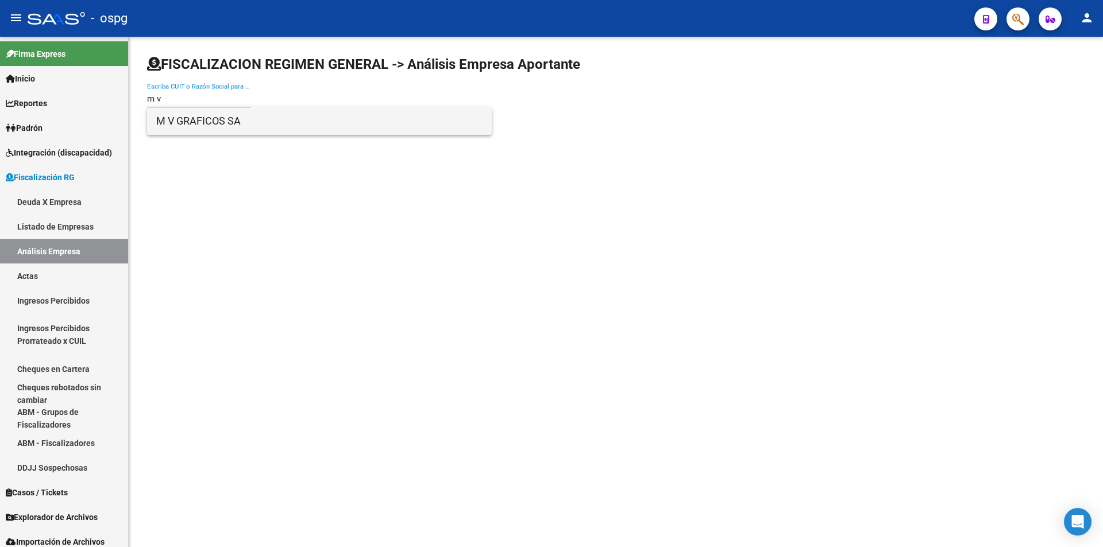
type input "m v"
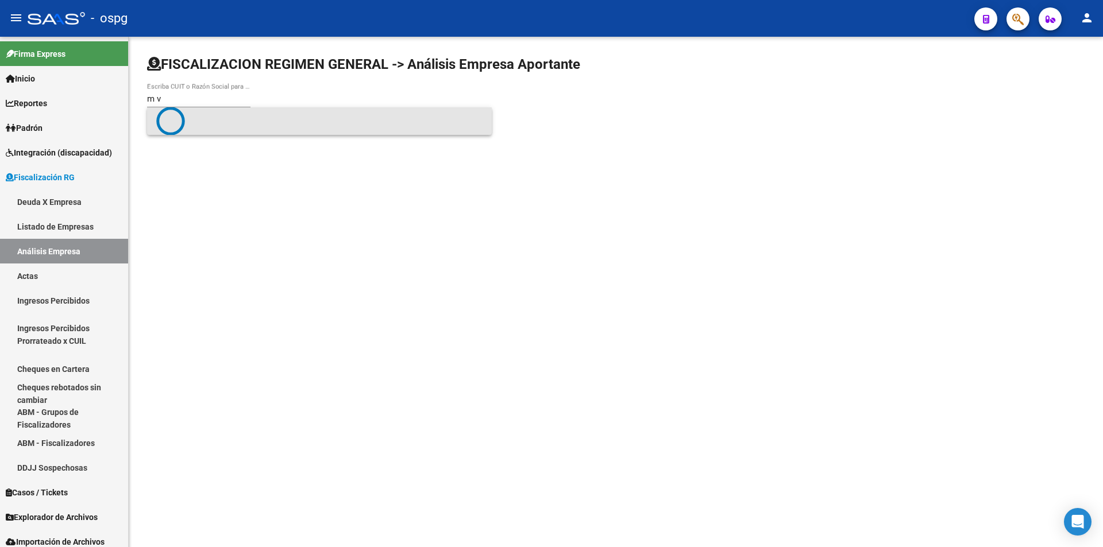
click at [214, 125] on span at bounding box center [319, 121] width 326 height 29
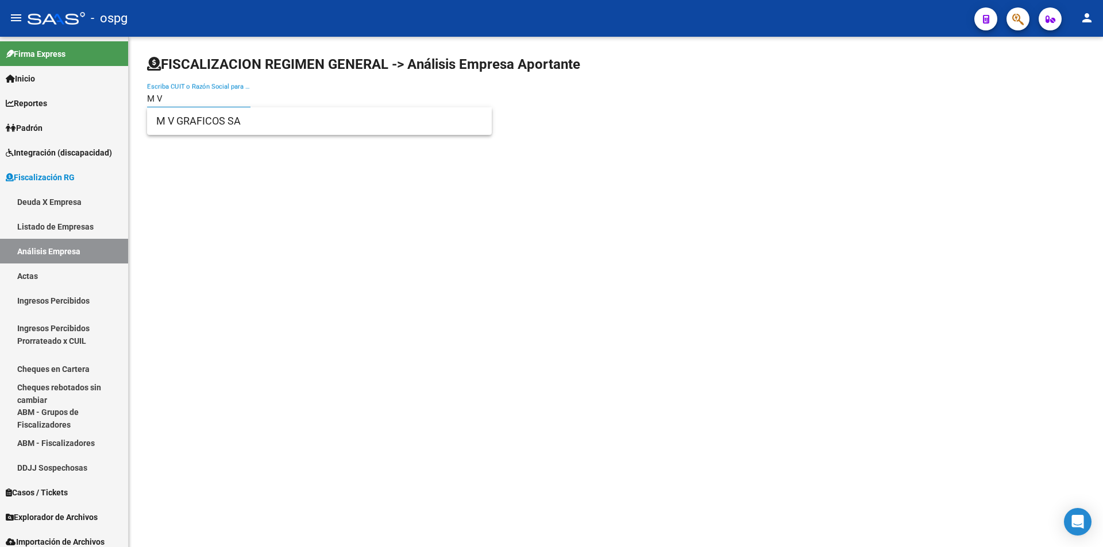
type input "M V"
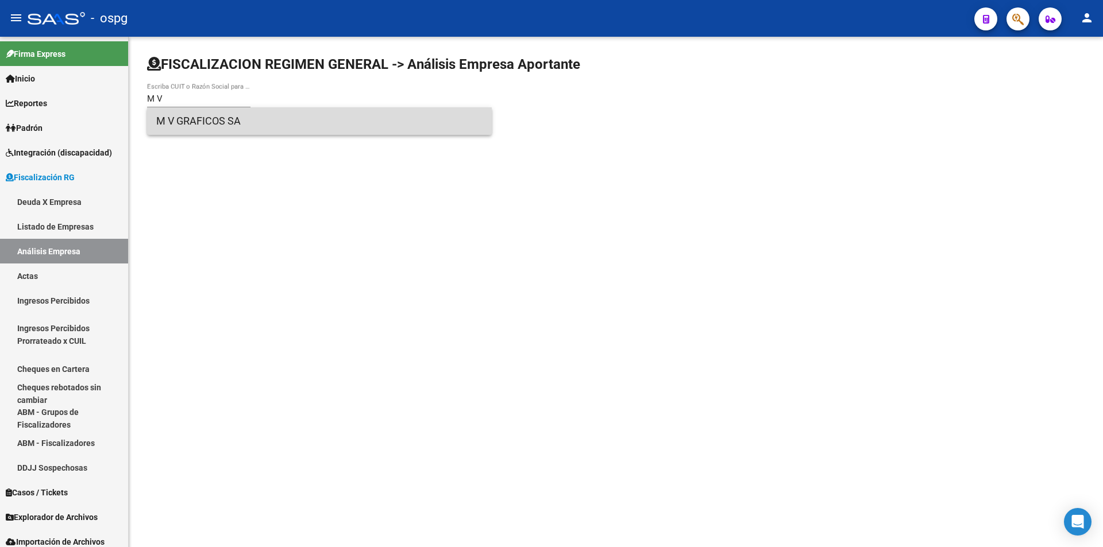
click at [195, 121] on span "M V GRAFICOS SA" at bounding box center [319, 121] width 326 height 28
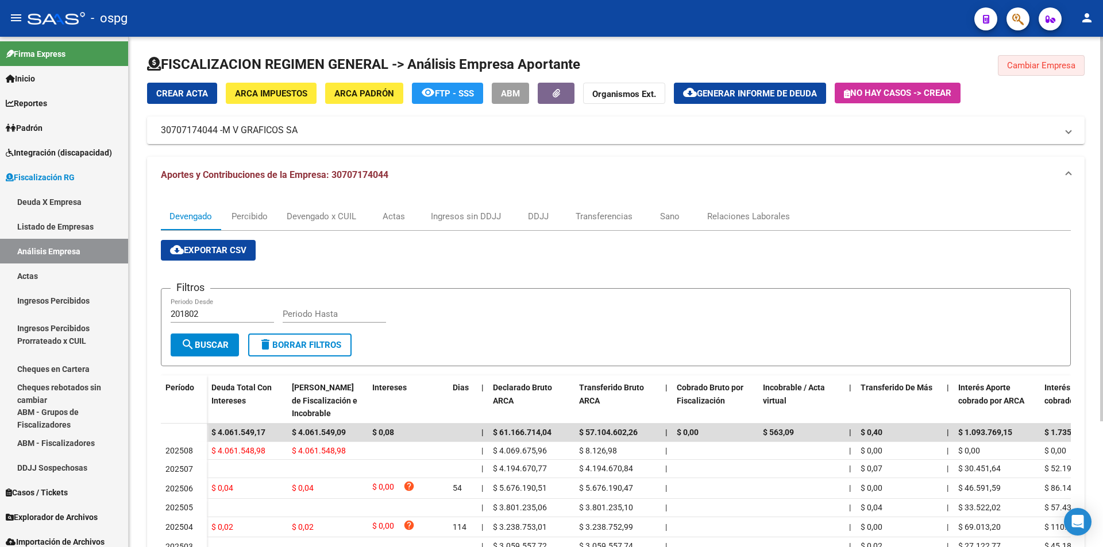
click at [1051, 70] on span "Cambiar Empresa" at bounding box center [1041, 65] width 68 height 10
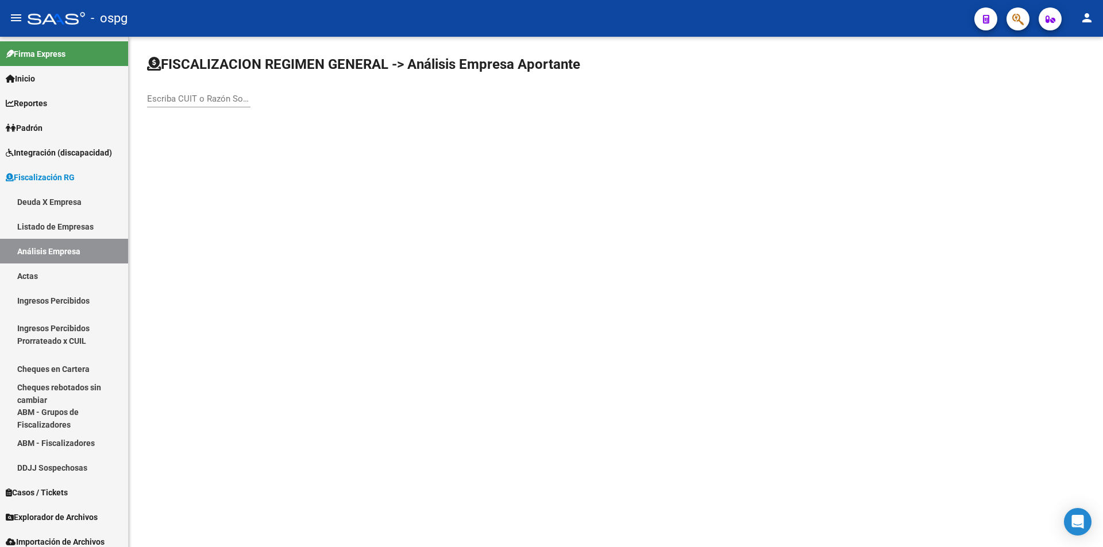
click at [200, 96] on input "Escriba CUIT o Razón Social para buscar" at bounding box center [198, 99] width 103 height 10
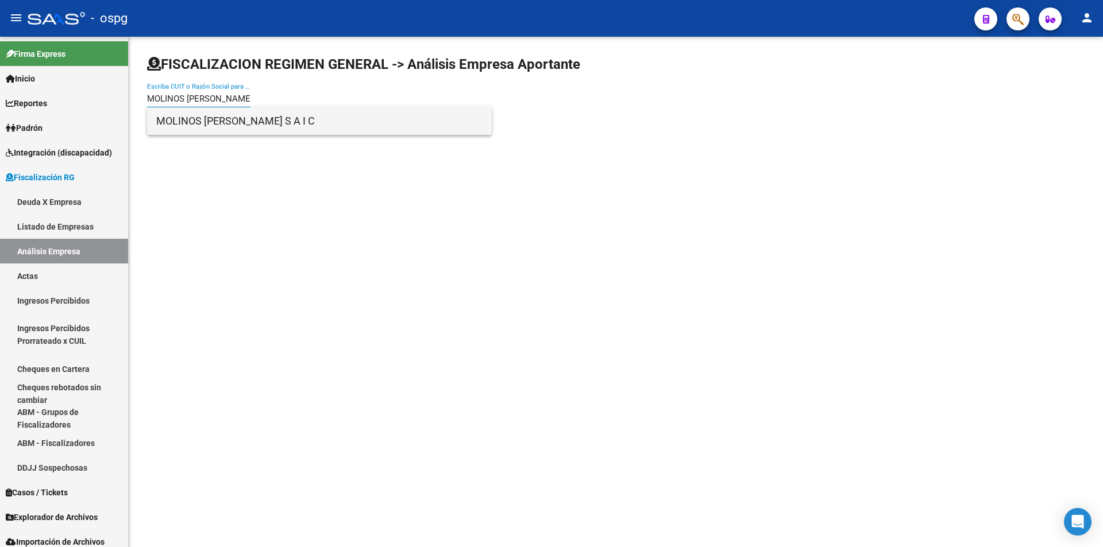
type input "MOLINOS [PERSON_NAME]"
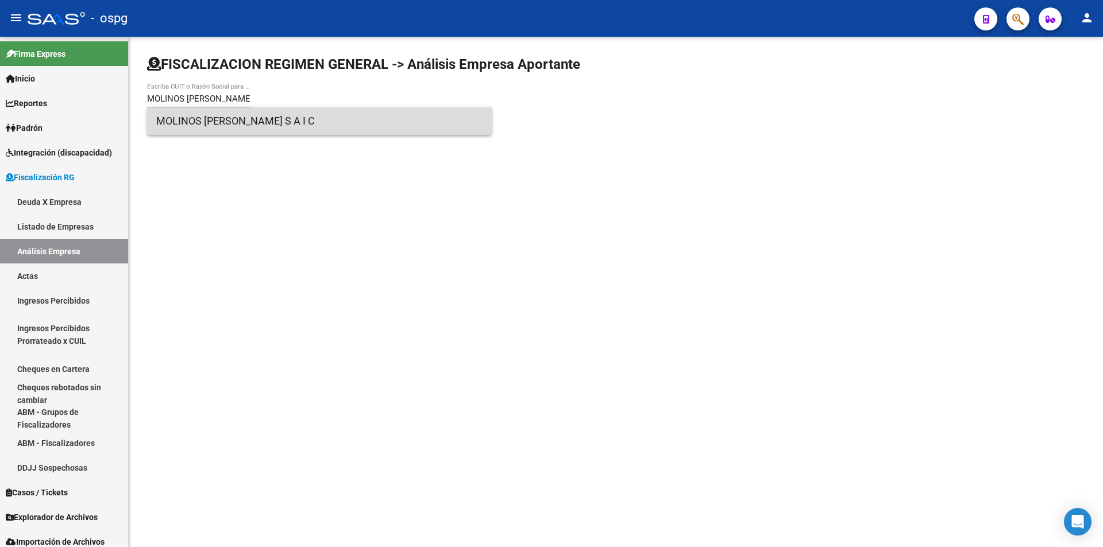
click at [215, 129] on span "MOLINOS [PERSON_NAME] S A I C" at bounding box center [319, 121] width 326 height 28
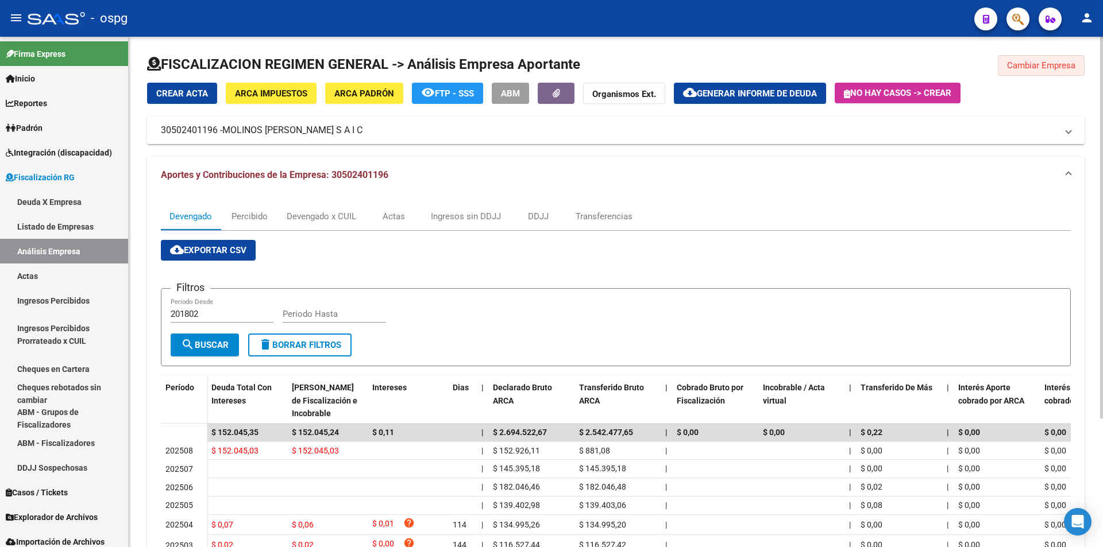
click at [1022, 59] on button "Cambiar Empresa" at bounding box center [1041, 65] width 87 height 21
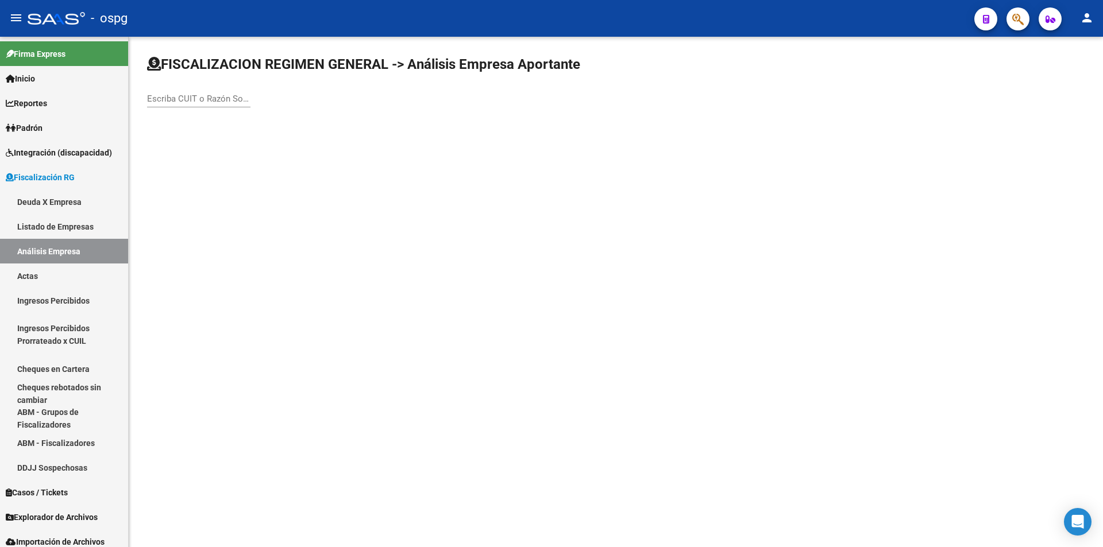
click at [211, 95] on div "Escriba CUIT o Razón Social para buscar" at bounding box center [198, 95] width 103 height 25
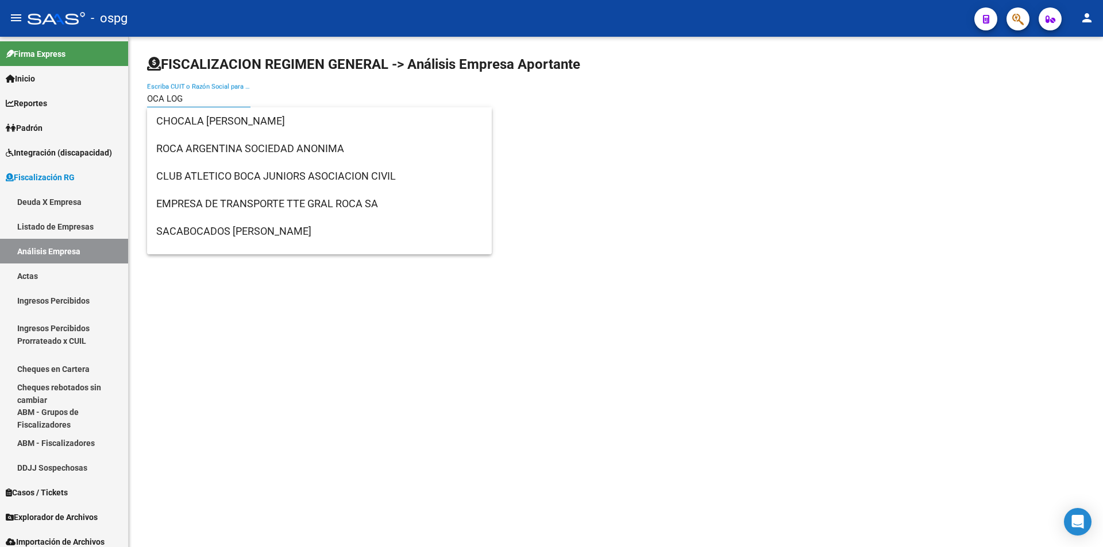
type input "OCA LOG"
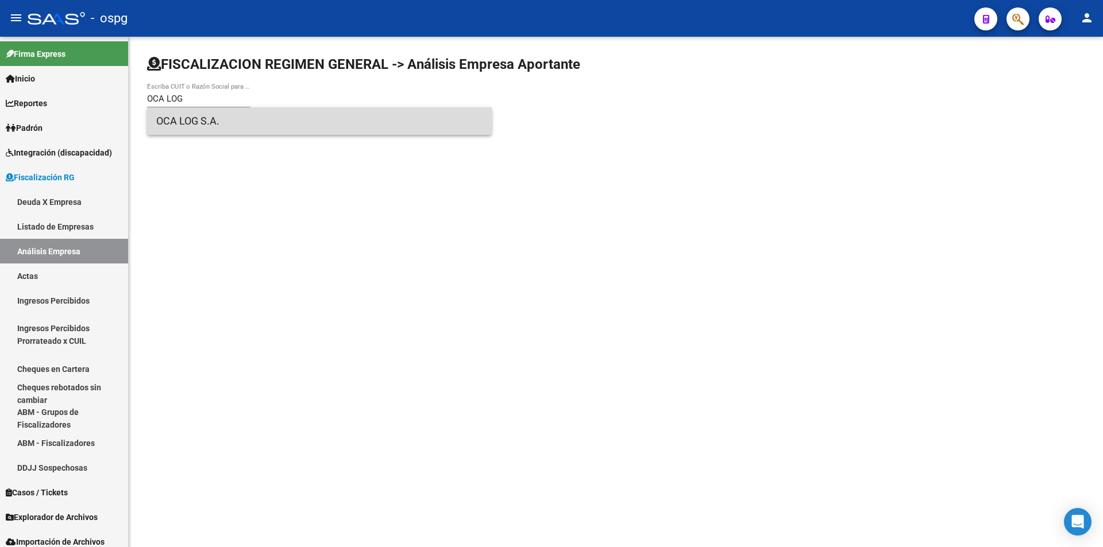
click at [194, 115] on span "OCA LOG S.A." at bounding box center [319, 121] width 326 height 28
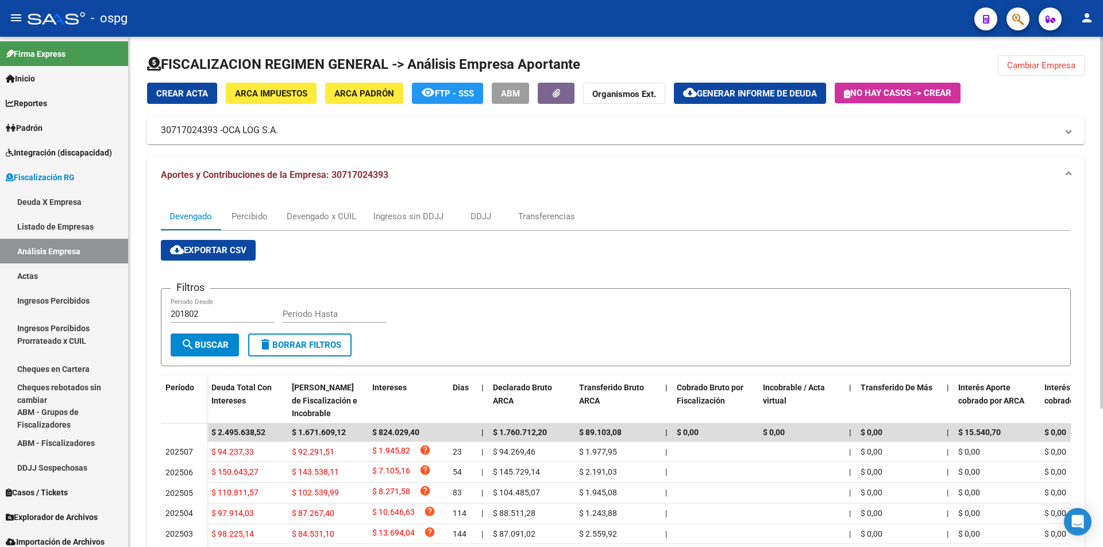
click at [1021, 64] on span "Cambiar Empresa" at bounding box center [1041, 65] width 68 height 10
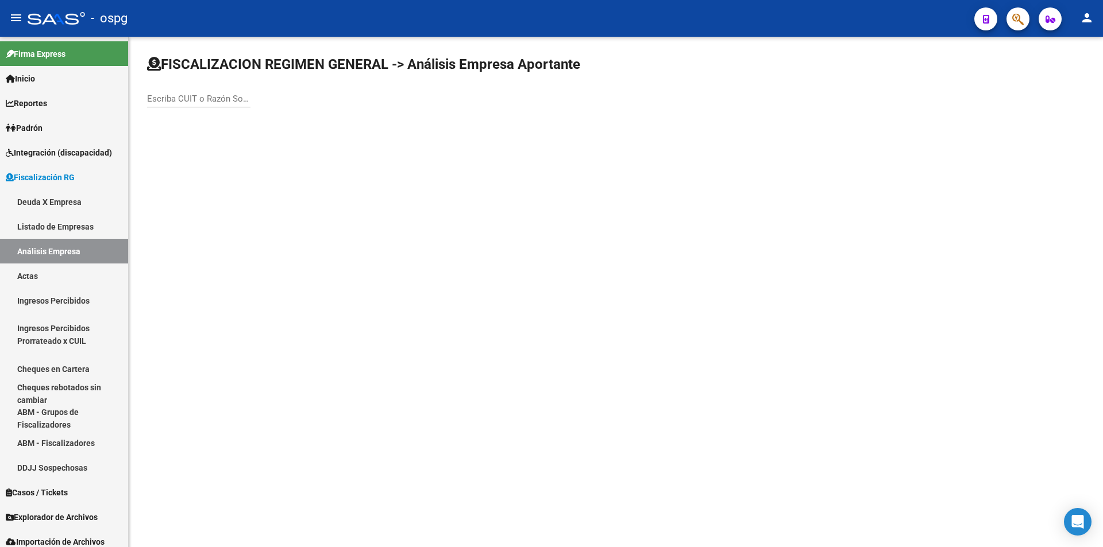
click at [156, 92] on div "Escriba CUIT o Razón Social para buscar" at bounding box center [198, 95] width 103 height 25
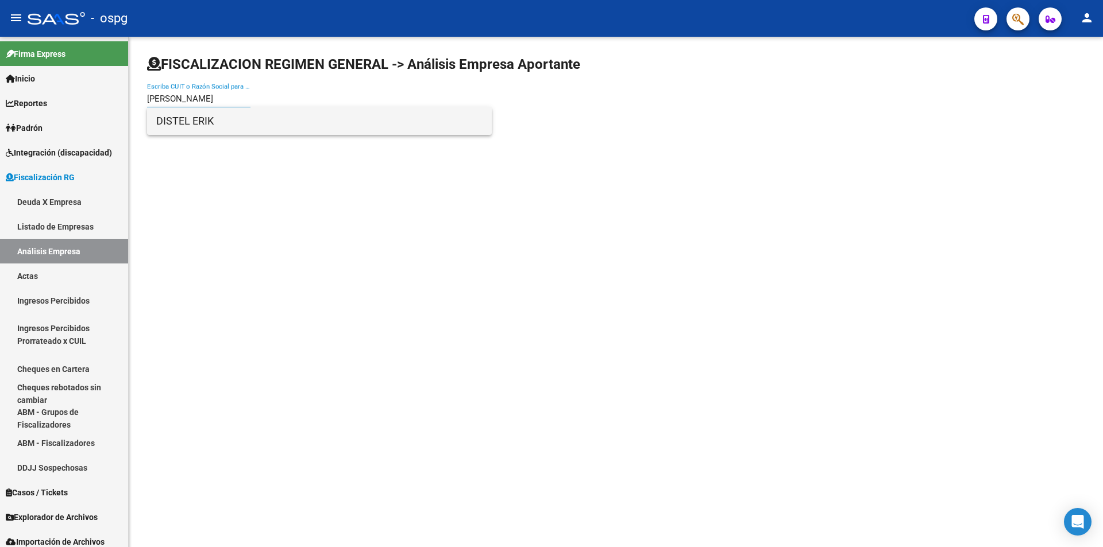
type input "[PERSON_NAME]"
click at [173, 118] on span "DISTEL ERIK" at bounding box center [319, 121] width 326 height 28
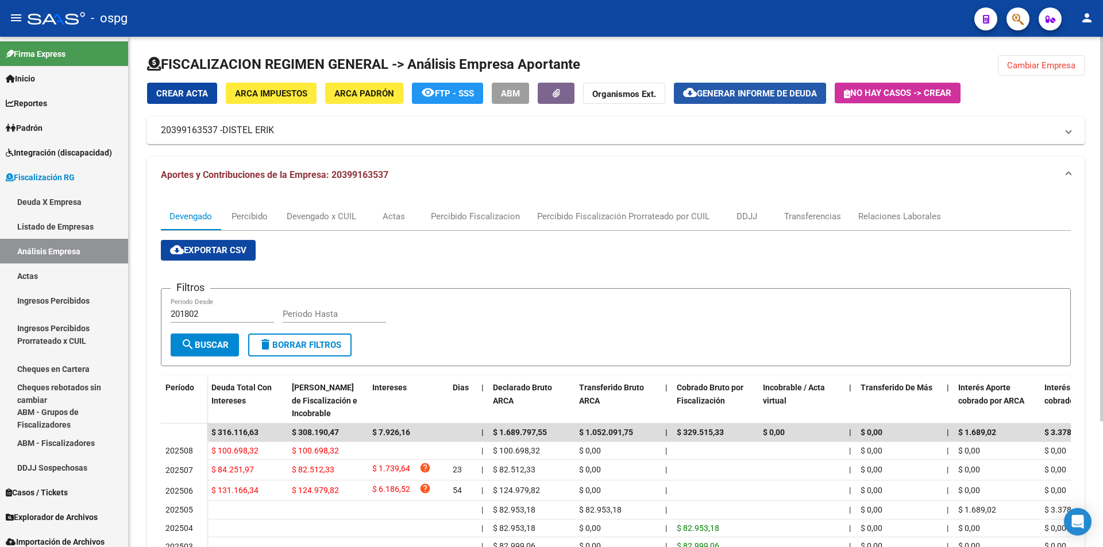
click at [753, 94] on span "Generar informe de deuda" at bounding box center [757, 93] width 120 height 10
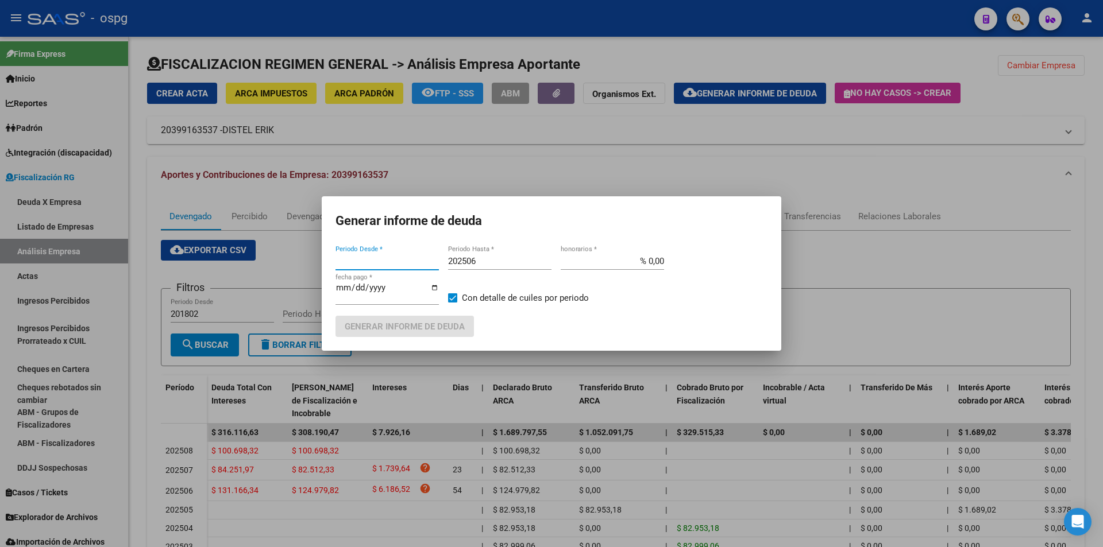
type input "202505"
click at [495, 261] on input "202506" at bounding box center [499, 261] width 103 height 10
type input "202507"
click at [450, 299] on span at bounding box center [452, 297] width 9 height 9
click at [452, 303] on input "Con detalle de cuiles por periodo" at bounding box center [452, 303] width 1 height 1
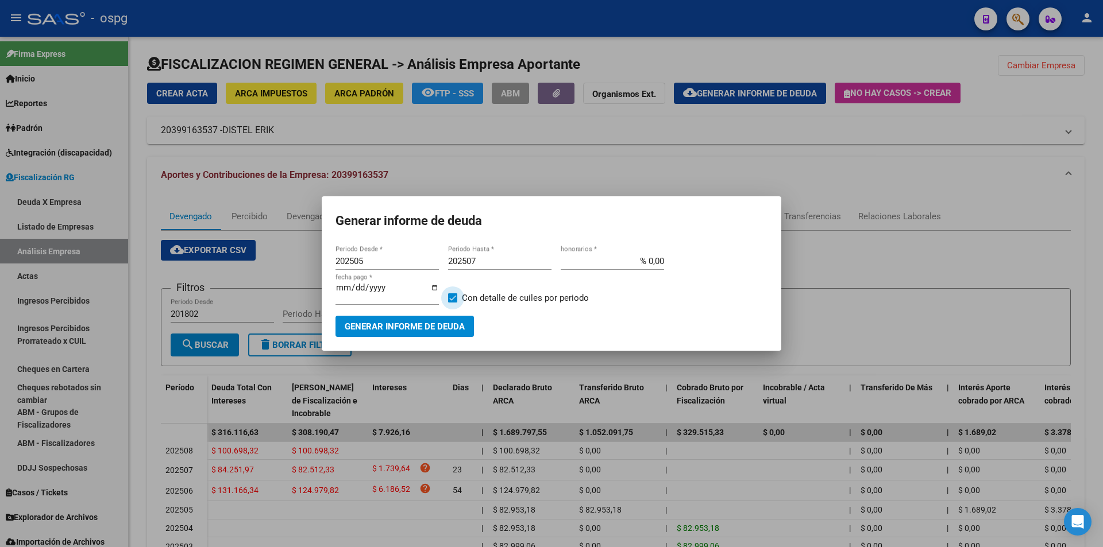
checkbox input "false"
click at [422, 329] on span "Generar informe de deuda" at bounding box center [405, 327] width 120 height 10
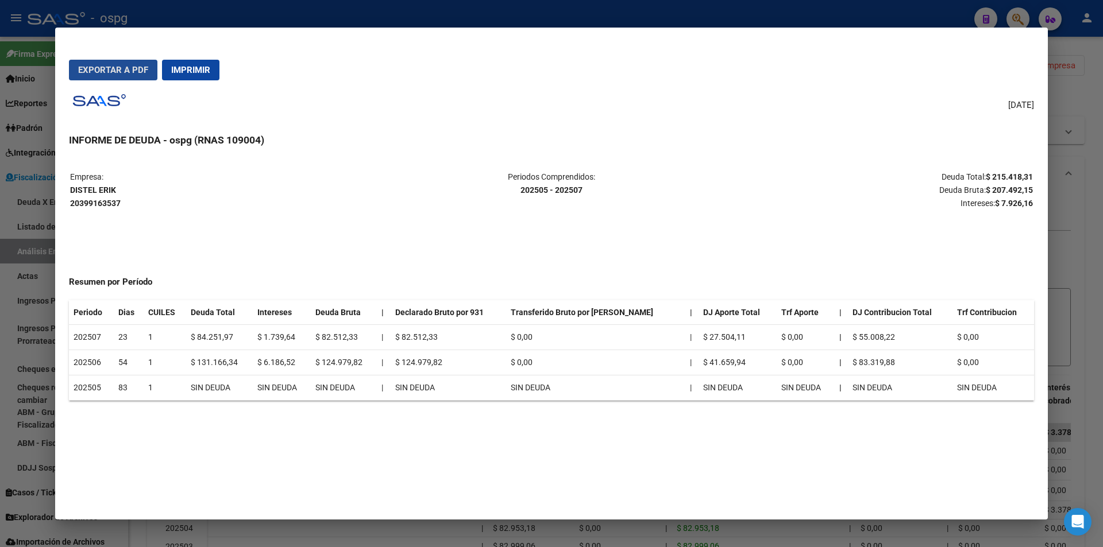
click at [115, 71] on span "Exportar a PDF" at bounding box center [113, 70] width 70 height 10
click at [1087, 204] on div at bounding box center [551, 273] width 1103 height 547
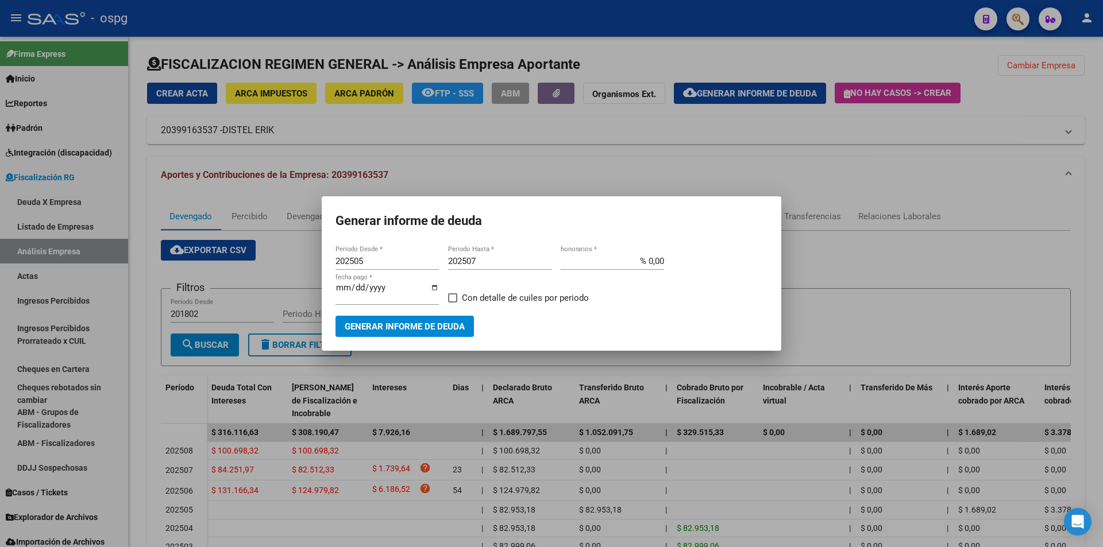
click at [1099, 150] on div at bounding box center [551, 273] width 1103 height 547
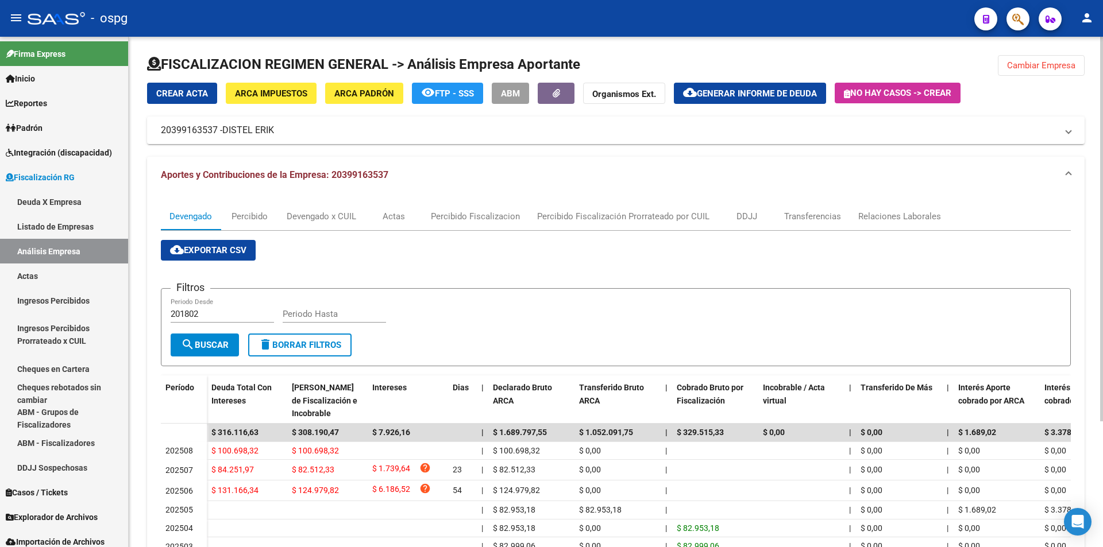
click at [1032, 73] on button "Cambiar Empresa" at bounding box center [1041, 65] width 87 height 21
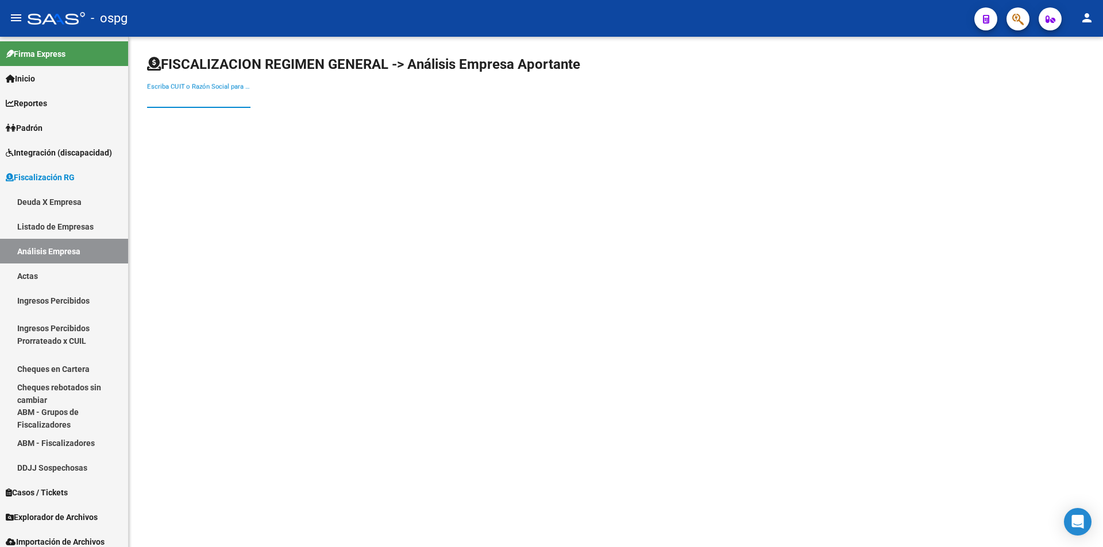
click at [201, 99] on input "Escriba CUIT o Razón Social para buscar" at bounding box center [198, 99] width 103 height 10
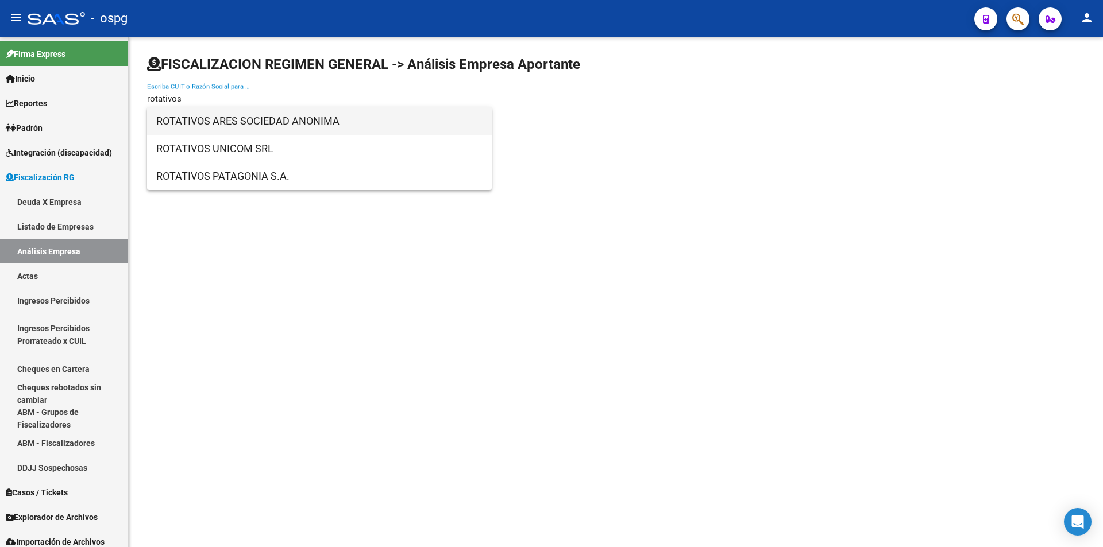
type input "rotativos"
click at [260, 119] on span "ROTATIVOS ARES SOCIEDAD ANONIMA" at bounding box center [319, 121] width 326 height 28
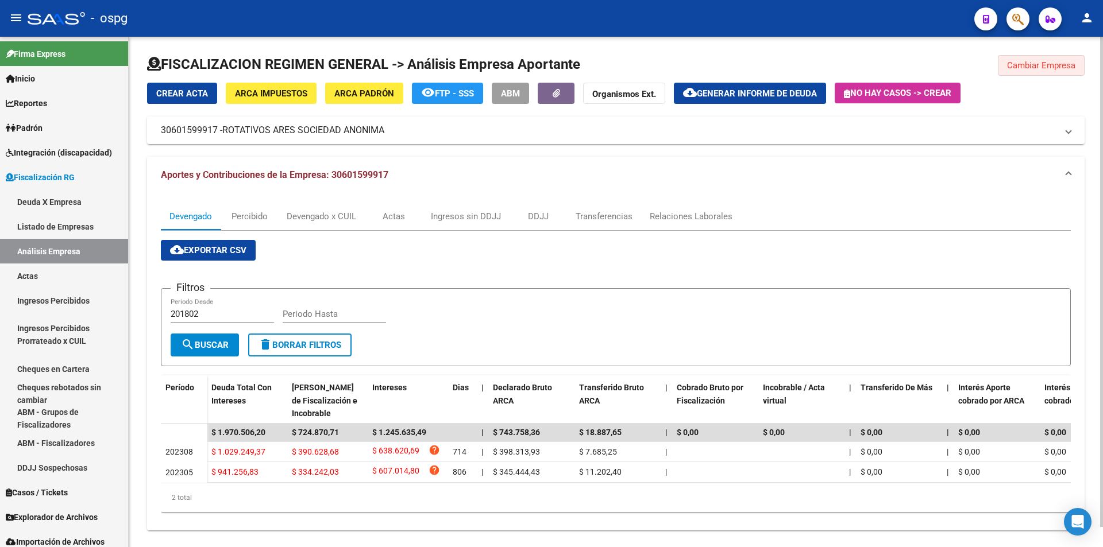
click at [1055, 69] on span "Cambiar Empresa" at bounding box center [1041, 65] width 68 height 10
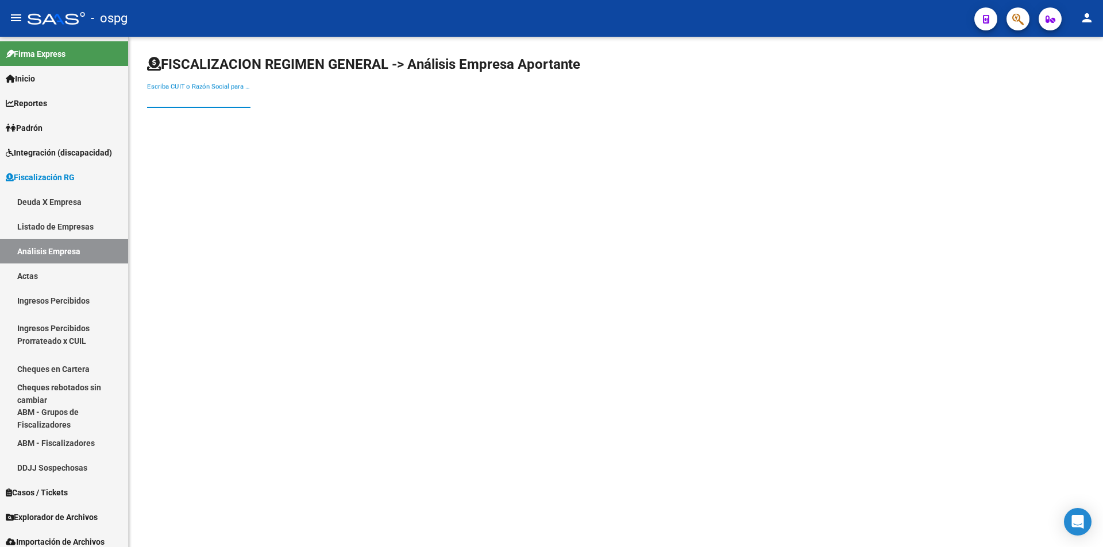
click at [211, 101] on input "Escriba CUIT o Razón Social para buscar" at bounding box center [198, 99] width 103 height 10
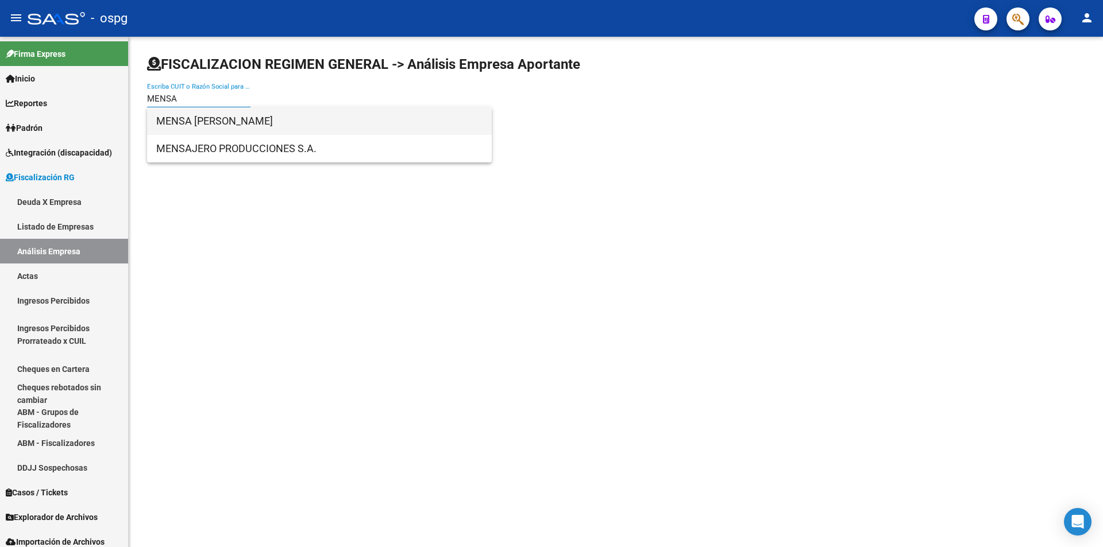
type input "MENSA"
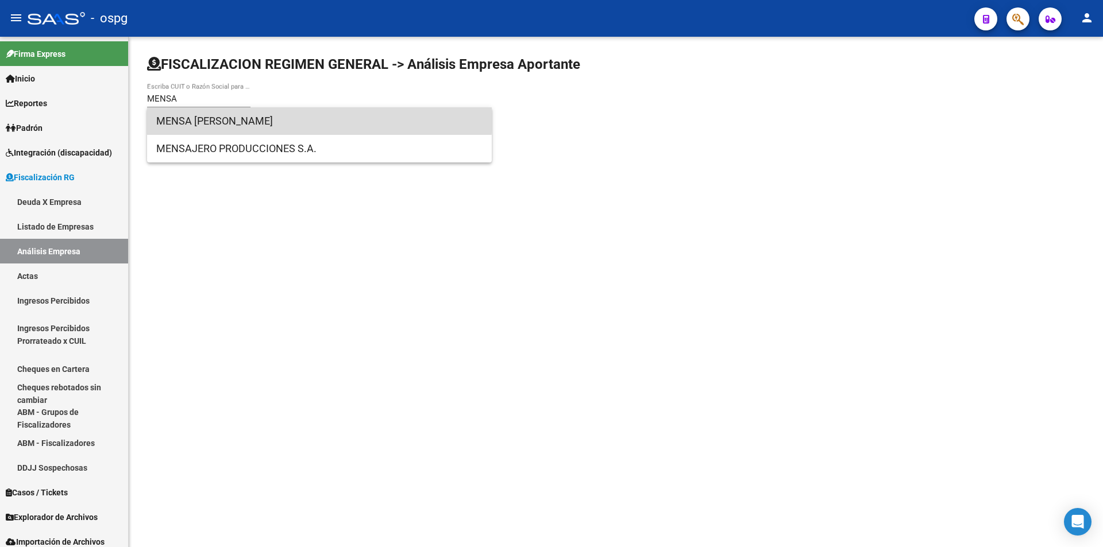
click at [211, 114] on span "MENSA [PERSON_NAME]" at bounding box center [319, 121] width 326 height 28
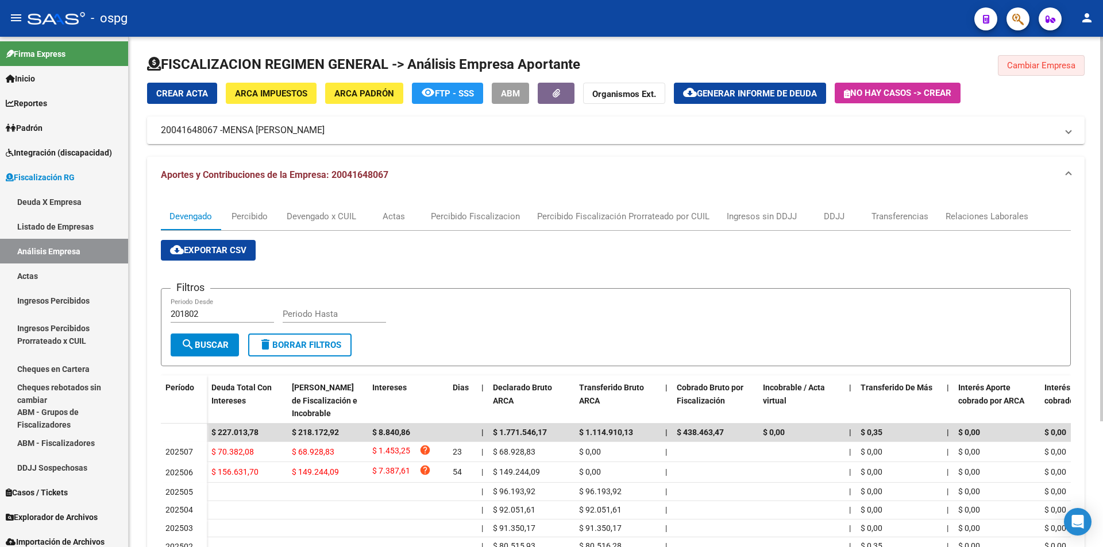
click at [1036, 65] on span "Cambiar Empresa" at bounding box center [1041, 65] width 68 height 10
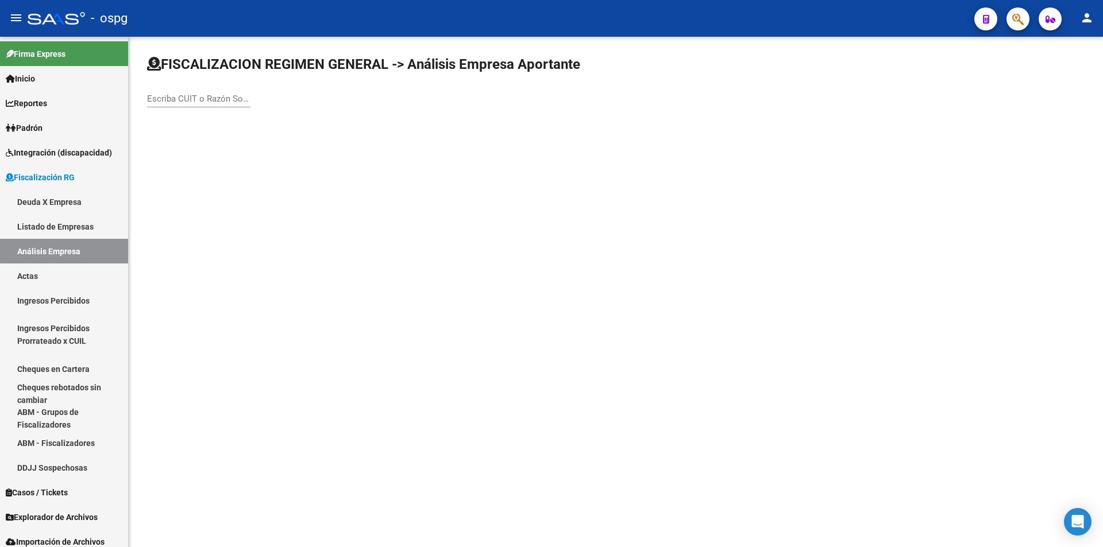
click at [200, 99] on input "Escriba CUIT o Razón Social para buscar" at bounding box center [198, 99] width 103 height 10
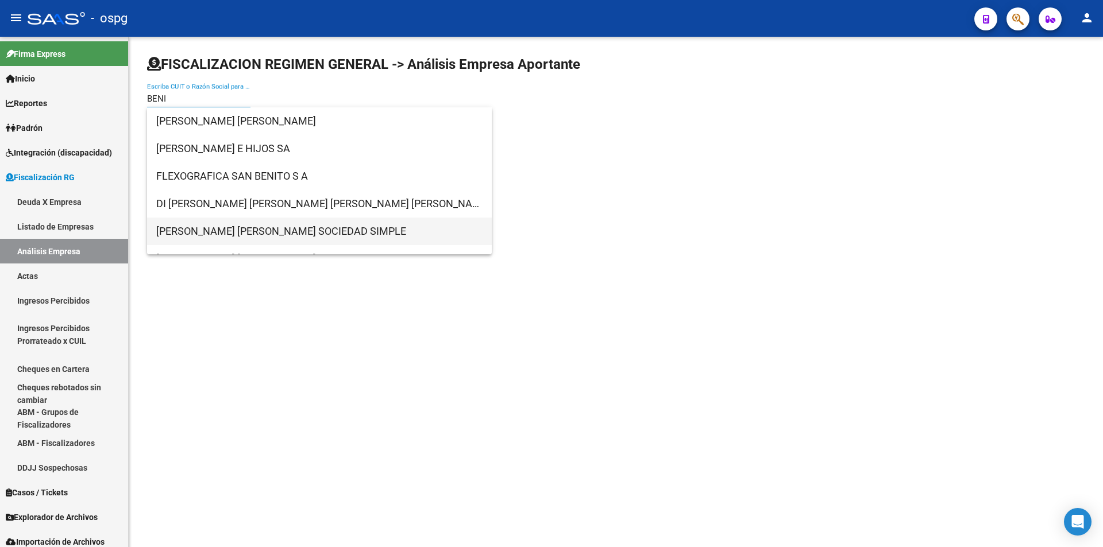
type input "BENI"
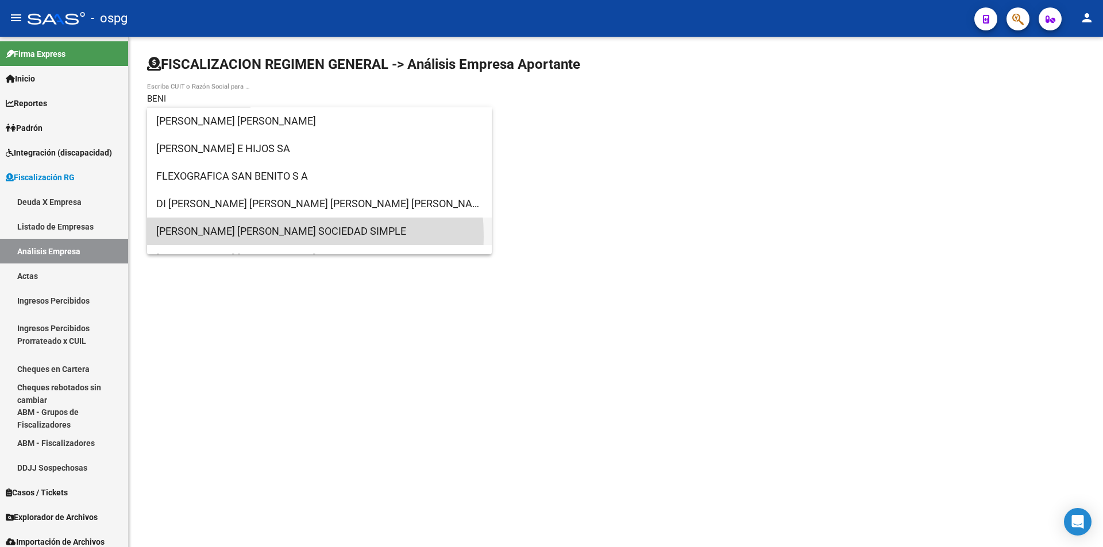
click at [244, 237] on span "[PERSON_NAME] [PERSON_NAME] SOCIEDAD SIMPLE" at bounding box center [319, 232] width 326 height 28
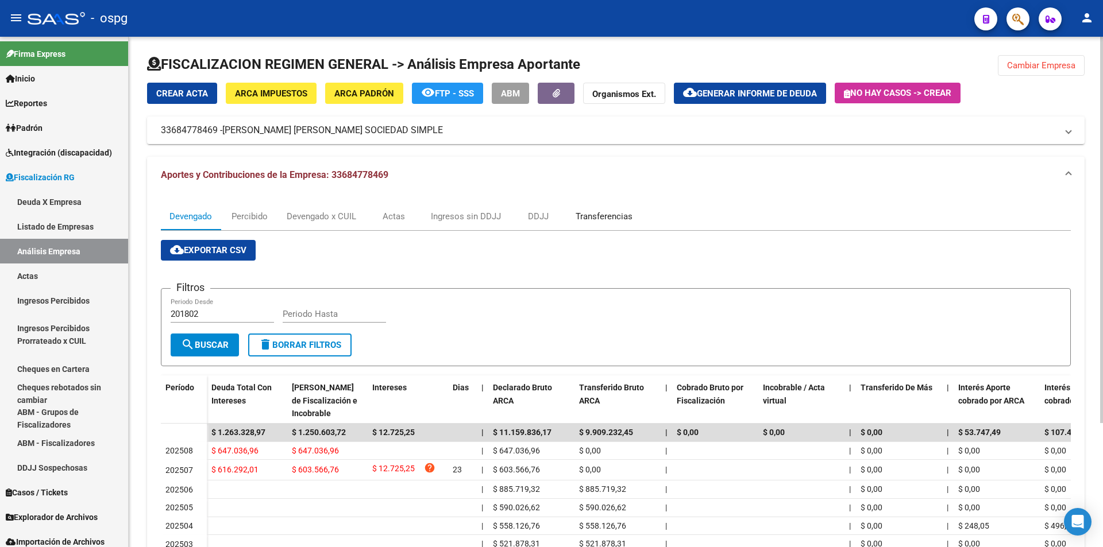
click at [620, 220] on div "Transferencias" at bounding box center [603, 216] width 57 height 13
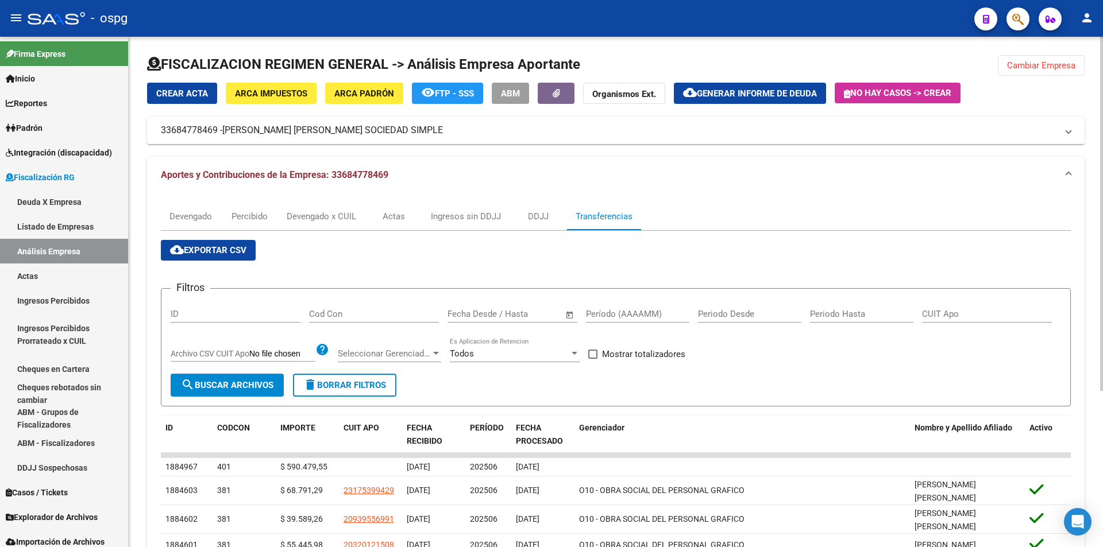
click at [647, 316] on input "Período (AAAAMM)" at bounding box center [637, 314] width 103 height 10
type input "202507"
click at [590, 355] on span at bounding box center [592, 354] width 9 height 9
click at [592, 359] on input "Mostrar totalizadores" at bounding box center [592, 359] width 1 height 1
checkbox input "true"
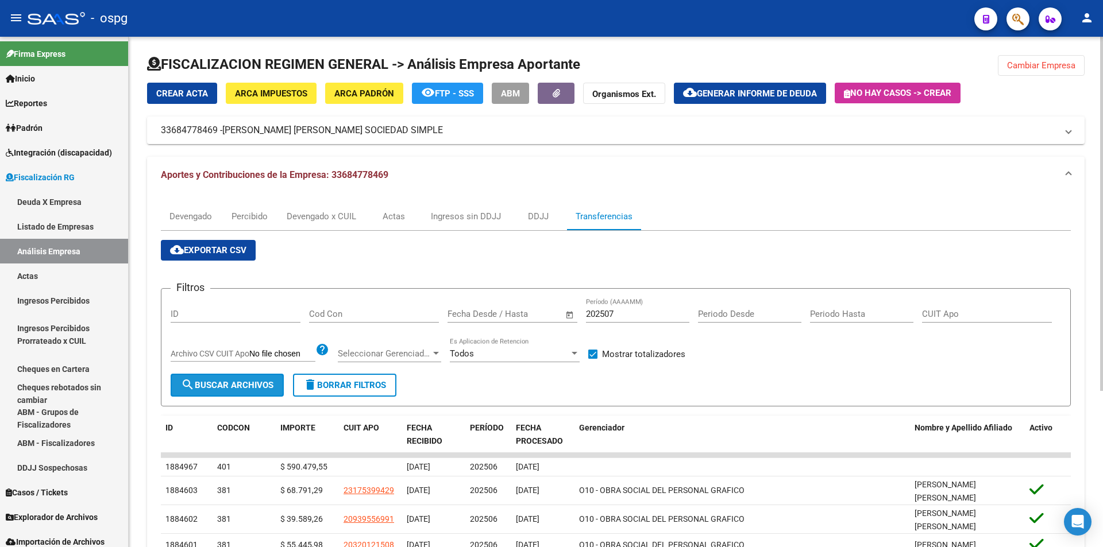
click at [226, 387] on span "search Buscar Archivos" at bounding box center [227, 385] width 92 height 10
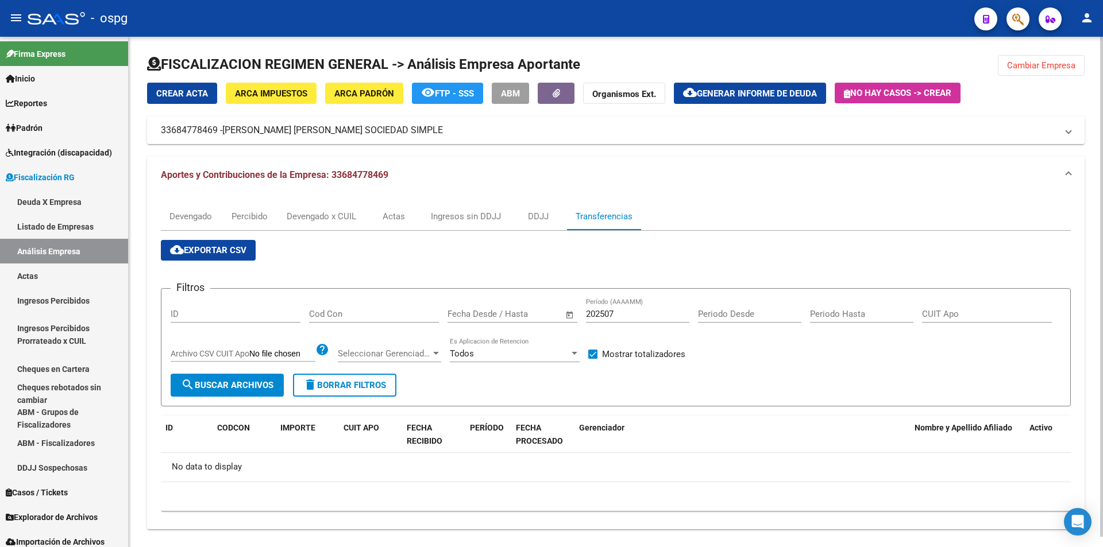
click at [763, 351] on div "Filtros ID Cod Con Fecha inicio – Fecha fin Fecha Desde / Hasta 202507 Período …" at bounding box center [616, 336] width 890 height 76
click at [745, 94] on span "Generar informe de deuda" at bounding box center [757, 93] width 120 height 10
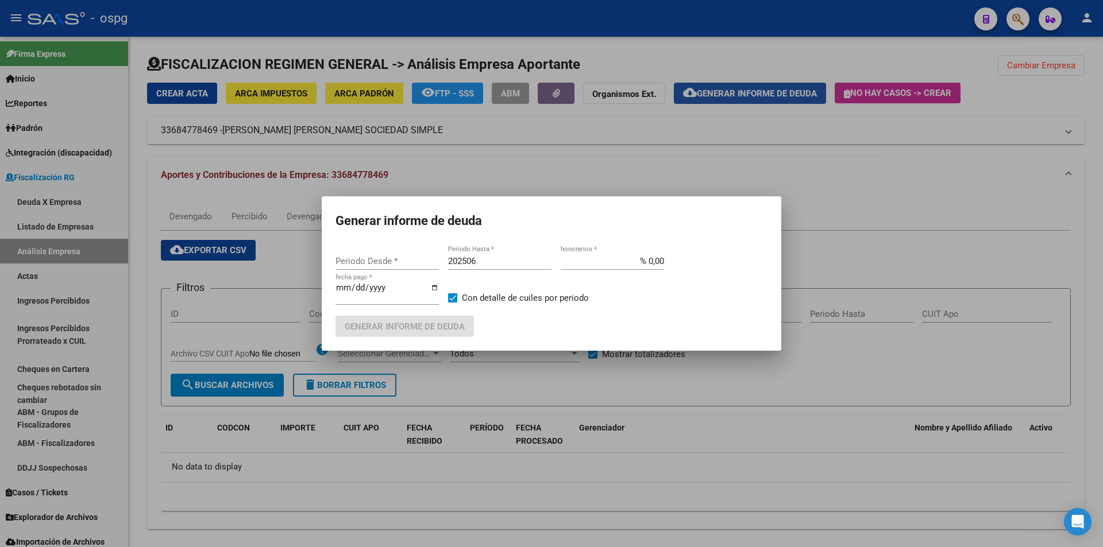
type input "202405"
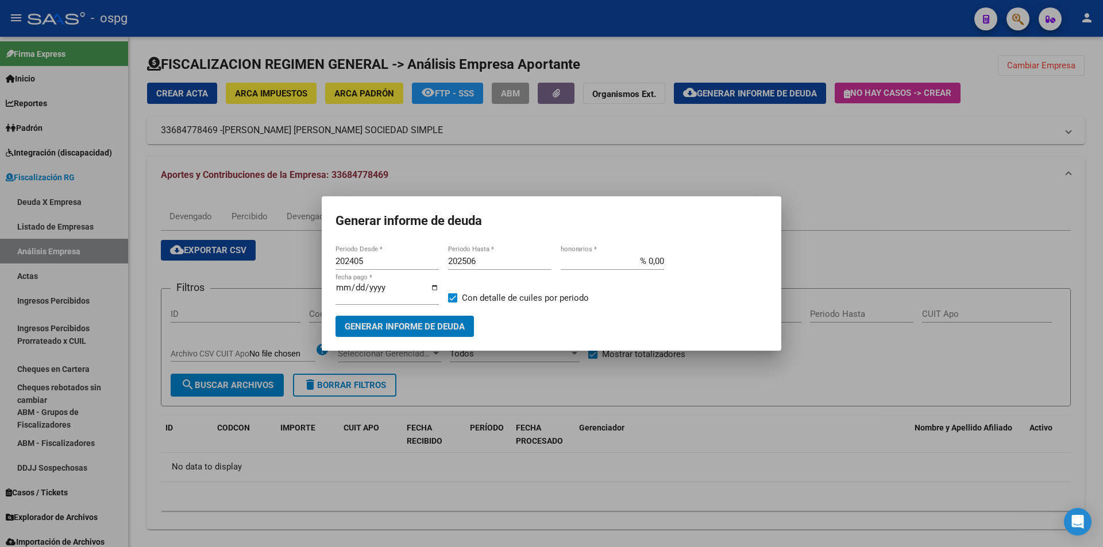
click at [398, 253] on div "202405 Periodo Desde *" at bounding box center [386, 261] width 103 height 17
type input "202412"
click at [487, 261] on input "202506" at bounding box center [499, 261] width 103 height 10
type input "202507"
click at [449, 294] on span at bounding box center [452, 297] width 9 height 9
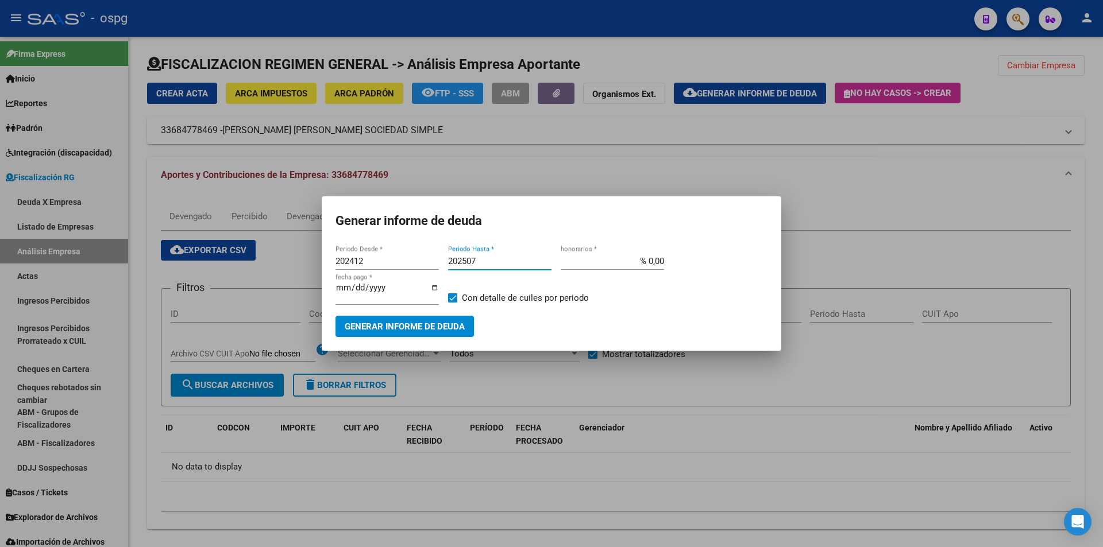
click at [452, 303] on input "Con detalle de cuiles por periodo" at bounding box center [452, 303] width 1 height 1
checkbox input "false"
click at [440, 322] on span "Generar informe de deuda" at bounding box center [405, 327] width 120 height 10
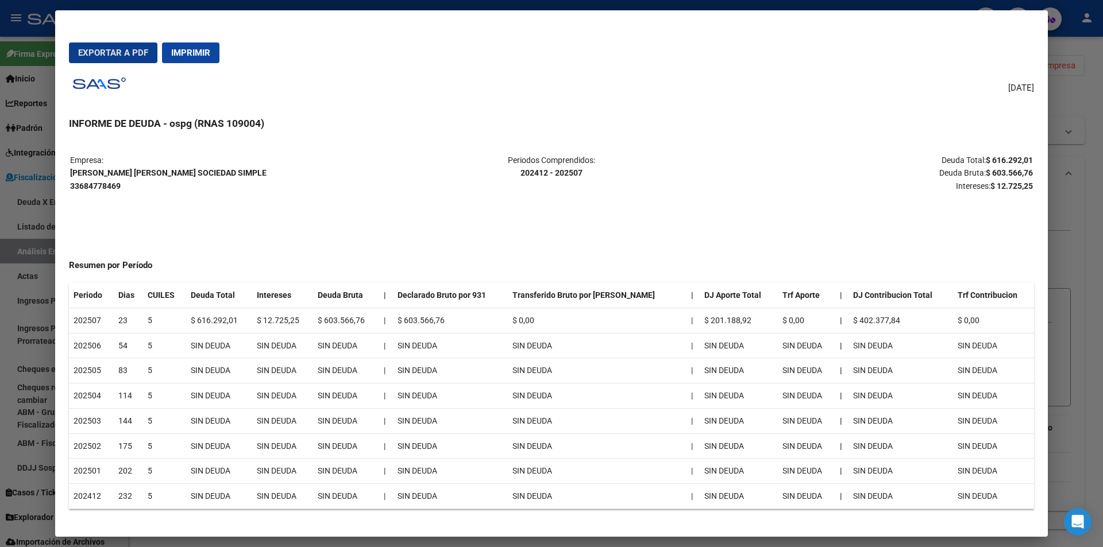
click at [115, 50] on span "Exportar a PDF" at bounding box center [113, 53] width 70 height 10
click at [1091, 241] on div at bounding box center [551, 273] width 1103 height 547
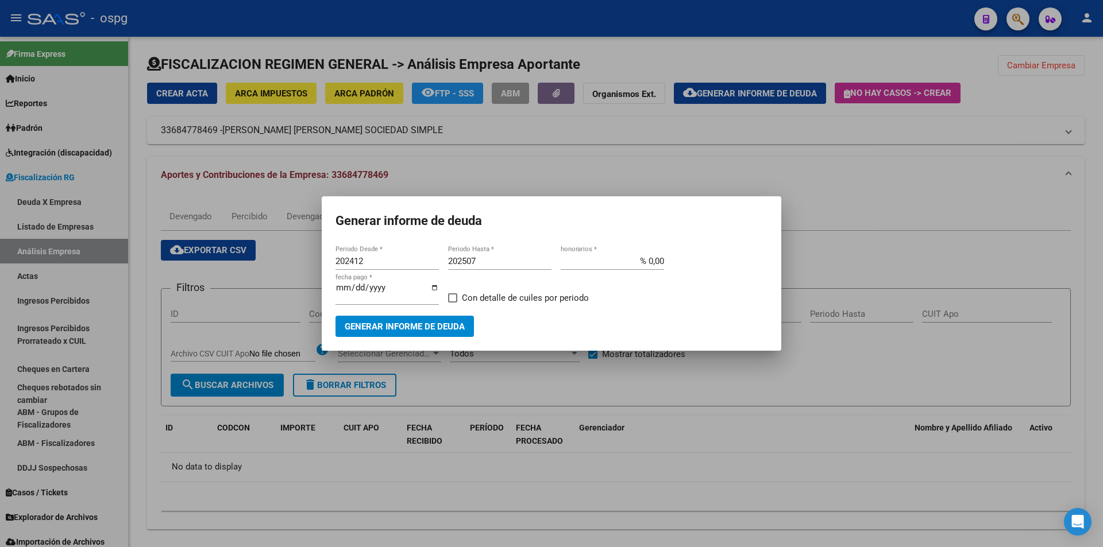
click at [1091, 241] on div at bounding box center [551, 273] width 1103 height 547
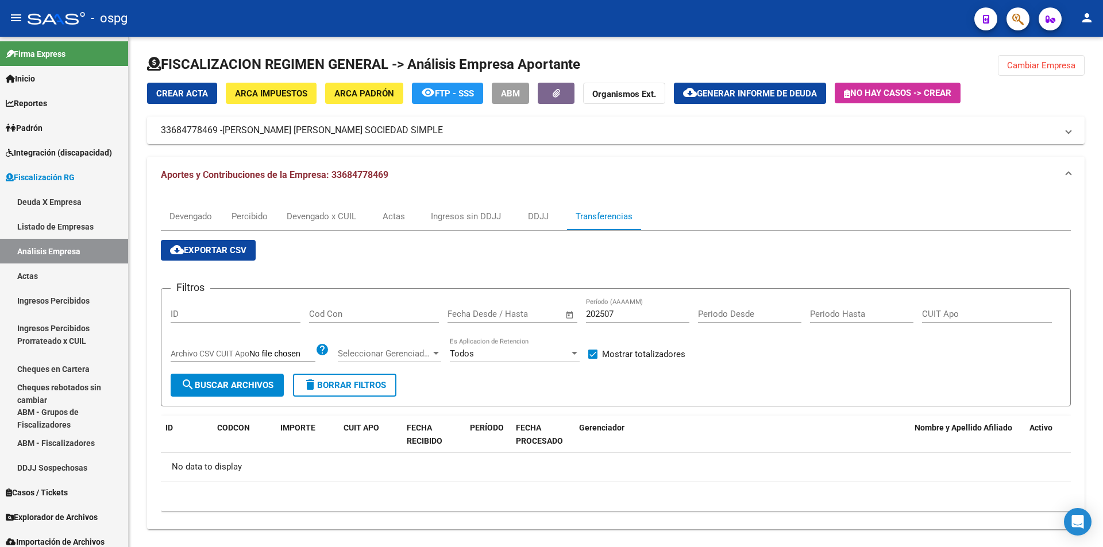
click at [1091, 241] on div "FISCALIZACION REGIMEN GENERAL -> Análisis Empresa Aportante Cambiar Empresa Cre…" at bounding box center [616, 297] width 974 height 520
click at [1047, 63] on span "Cambiar Empresa" at bounding box center [1041, 65] width 68 height 10
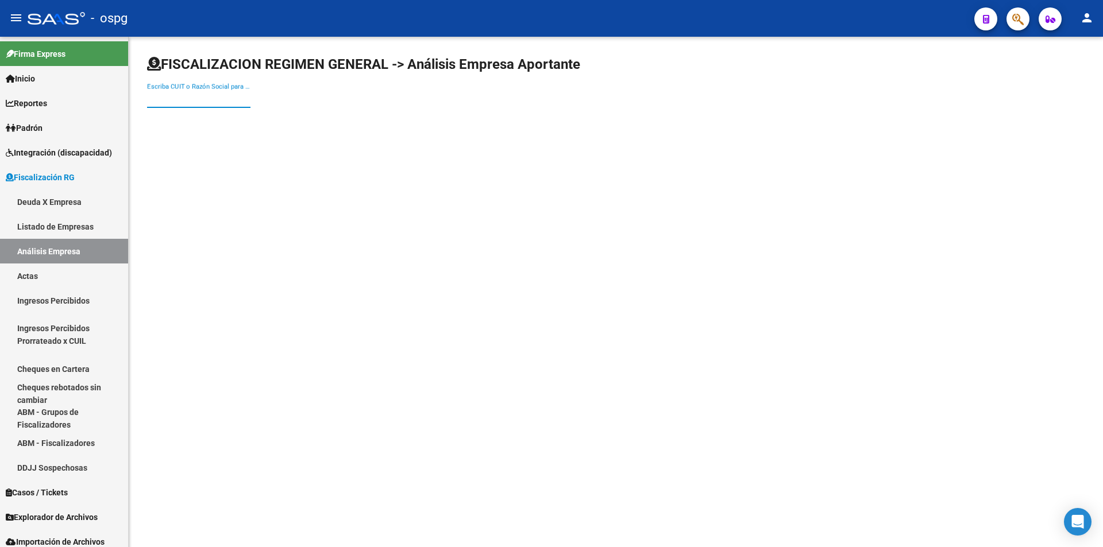
click at [224, 101] on input "Escriba CUIT o Razón Social para buscar" at bounding box center [198, 99] width 103 height 10
type input "POWER"
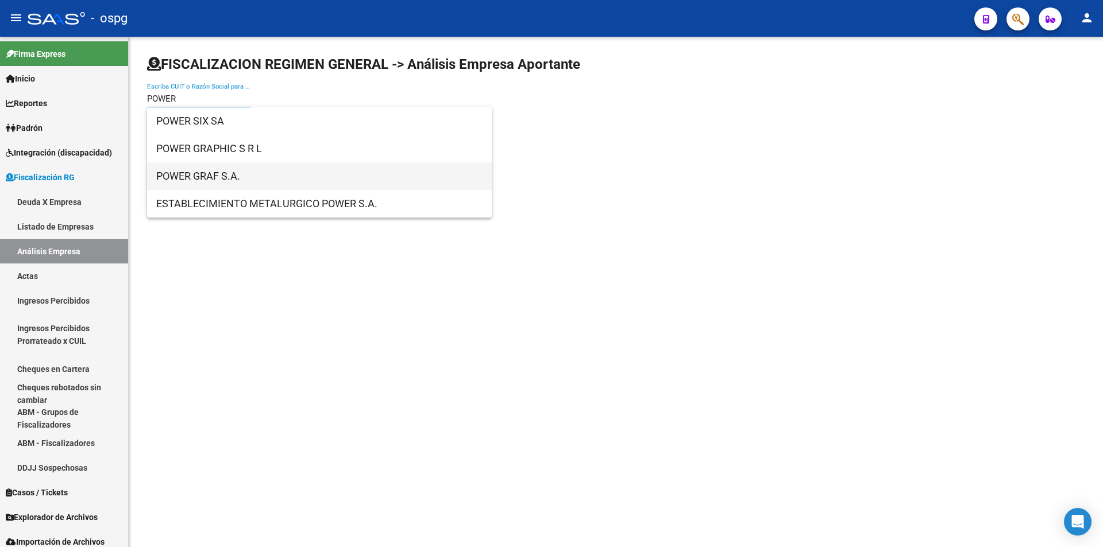
click at [226, 173] on span "POWER GRAF S.A." at bounding box center [319, 177] width 326 height 28
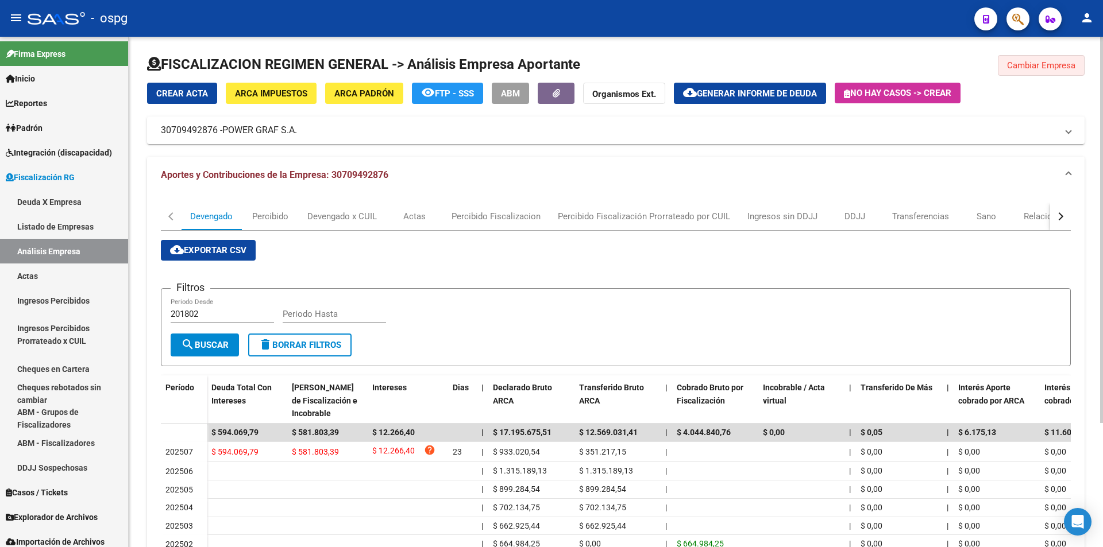
click at [1069, 67] on span "Cambiar Empresa" at bounding box center [1041, 65] width 68 height 10
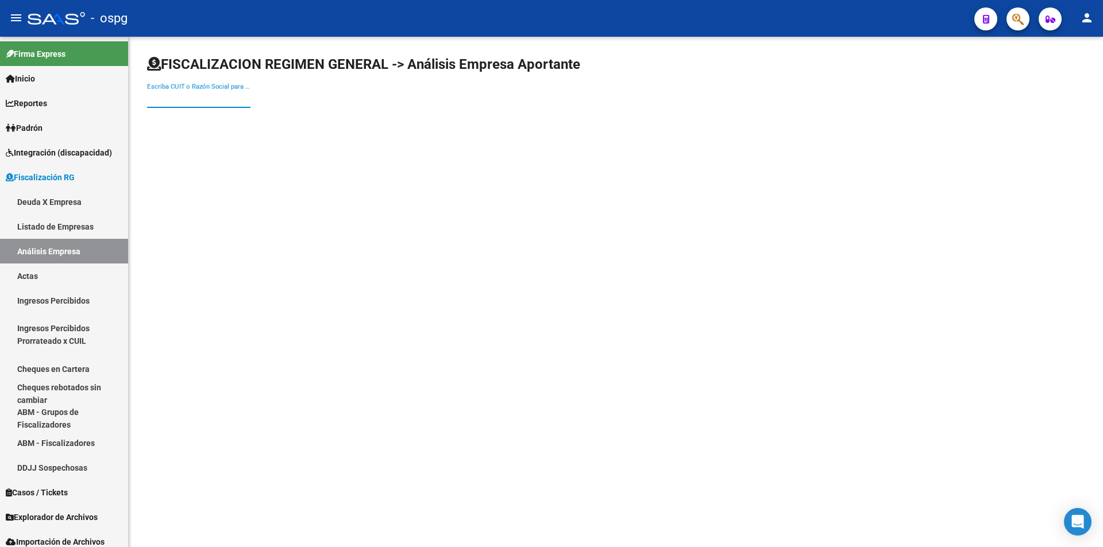
click at [198, 98] on input "Escriba CUIT o Razón Social para buscar" at bounding box center [198, 99] width 103 height 10
type input "GFM"
click at [204, 126] on span "GFM ENVASES SRL" at bounding box center [319, 121] width 326 height 28
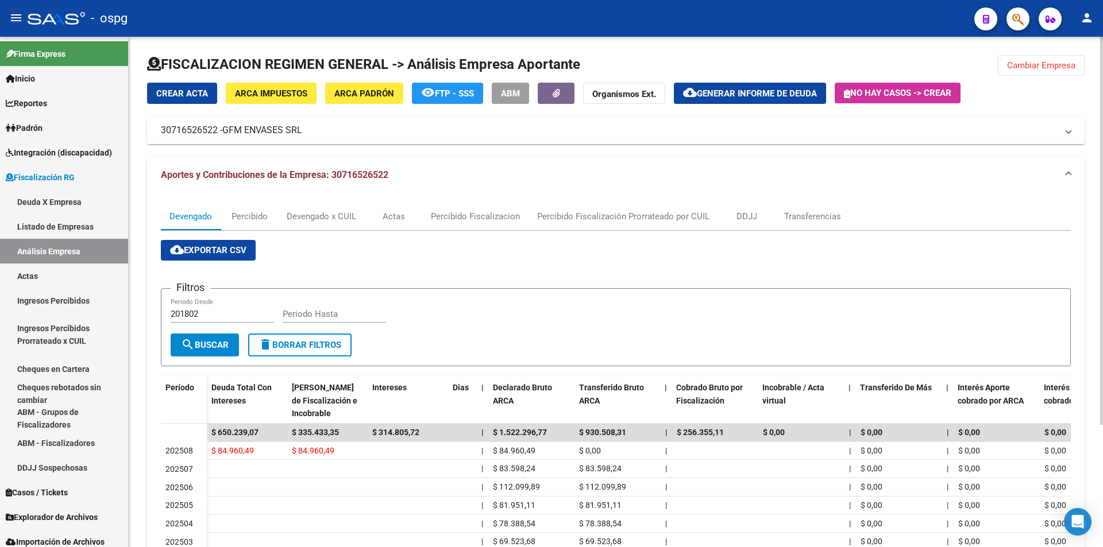
drag, startPoint x: 656, startPoint y: 382, endPoint x: 655, endPoint y: 374, distance: 8.7
click at [655, 374] on div "cloud_download Exportar CSV Filtros 201802 Periodo Desde Periodo Hasta search B…" at bounding box center [616, 447] width 910 height 414
click at [1049, 72] on button "Cambiar Empresa" at bounding box center [1041, 65] width 87 height 21
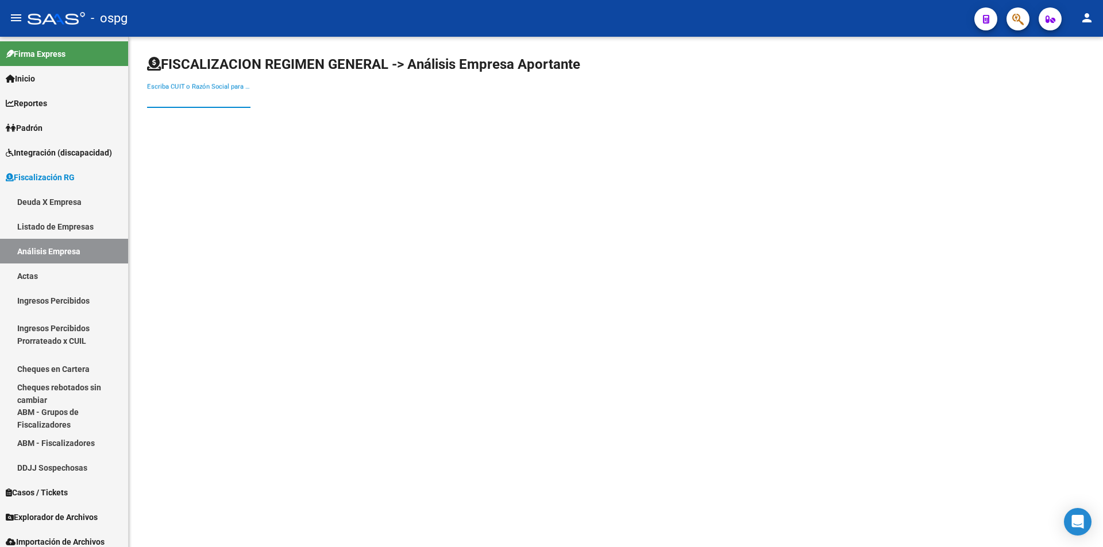
click at [173, 96] on input "Escriba CUIT o Razón Social para buscar" at bounding box center [198, 99] width 103 height 10
click at [200, 98] on input "Escriba CUIT o Razón Social para buscar" at bounding box center [198, 99] width 103 height 10
type input "VILLEMUR"
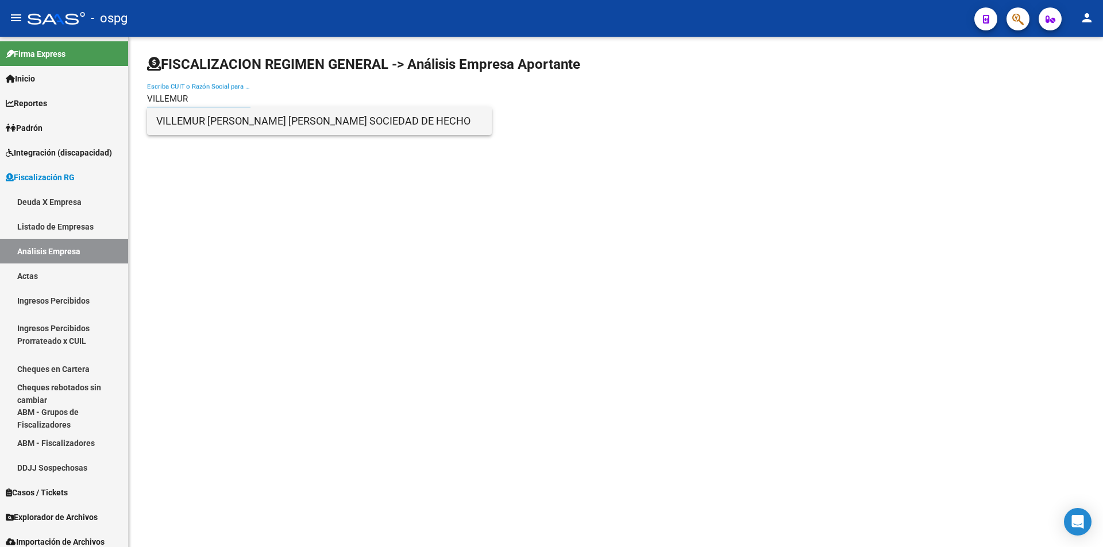
click at [203, 115] on span "VILLEMUR [PERSON_NAME] [PERSON_NAME] SOCIEDAD DE HECHO" at bounding box center [319, 121] width 326 height 28
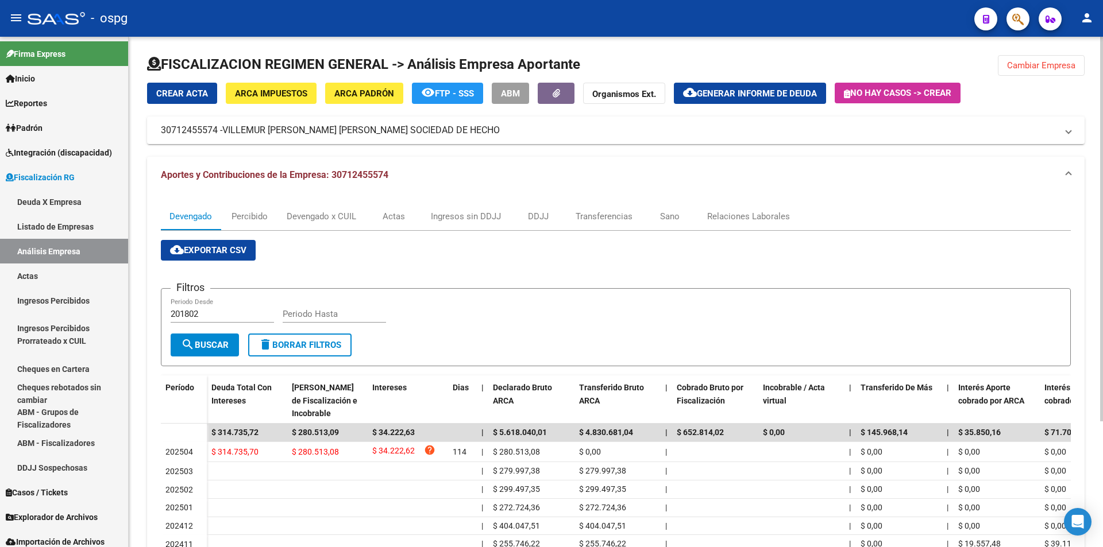
click at [755, 288] on app-list-header "Filtros 201802 Periodo Desde Periodo Hasta search Buscar delete Borrar Filtros" at bounding box center [616, 318] width 910 height 96
click at [1048, 64] on span "Cambiar Empresa" at bounding box center [1041, 65] width 68 height 10
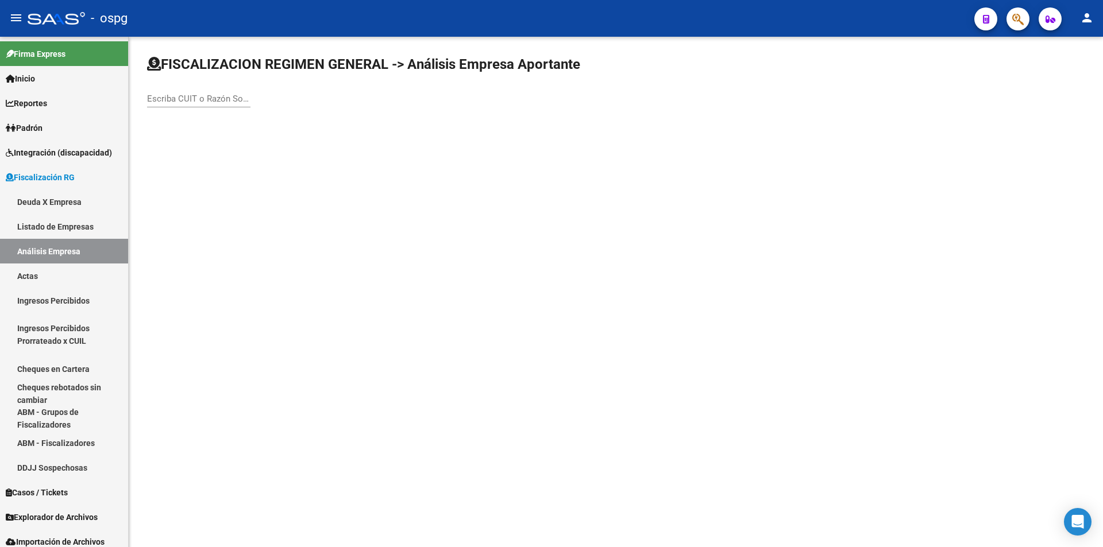
click at [225, 99] on input "Escriba CUIT o Razón Social para buscar" at bounding box center [198, 99] width 103 height 10
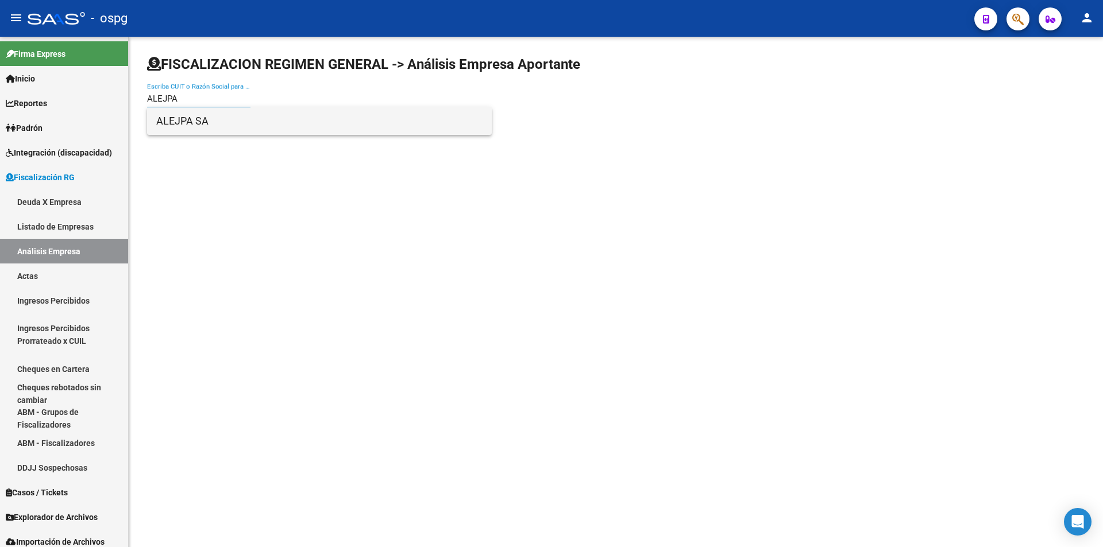
type input "ALEJPA"
click at [218, 125] on span "ALEJPA SA" at bounding box center [319, 121] width 326 height 28
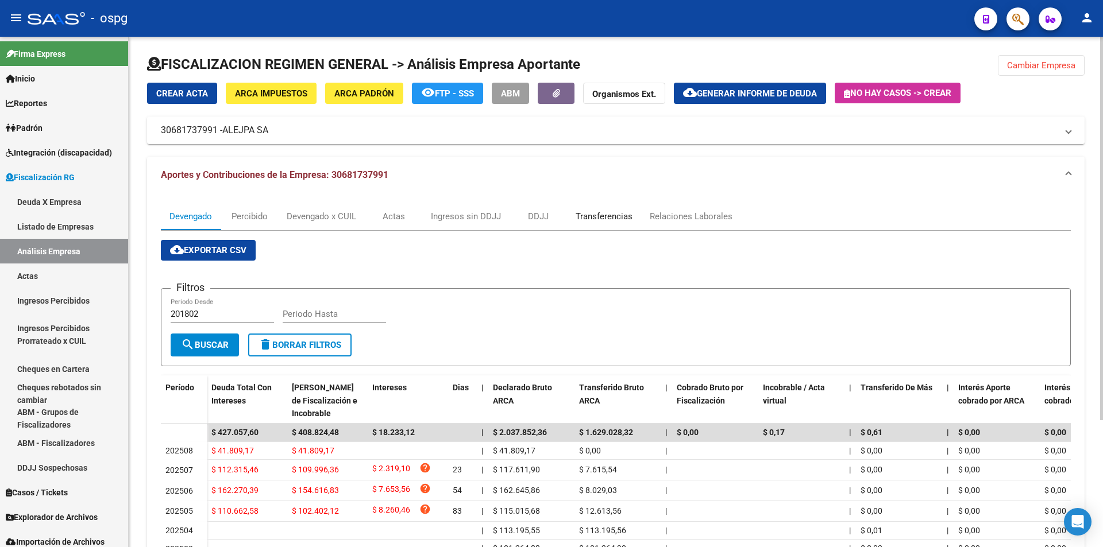
click at [610, 215] on div "Transferencias" at bounding box center [603, 216] width 57 height 13
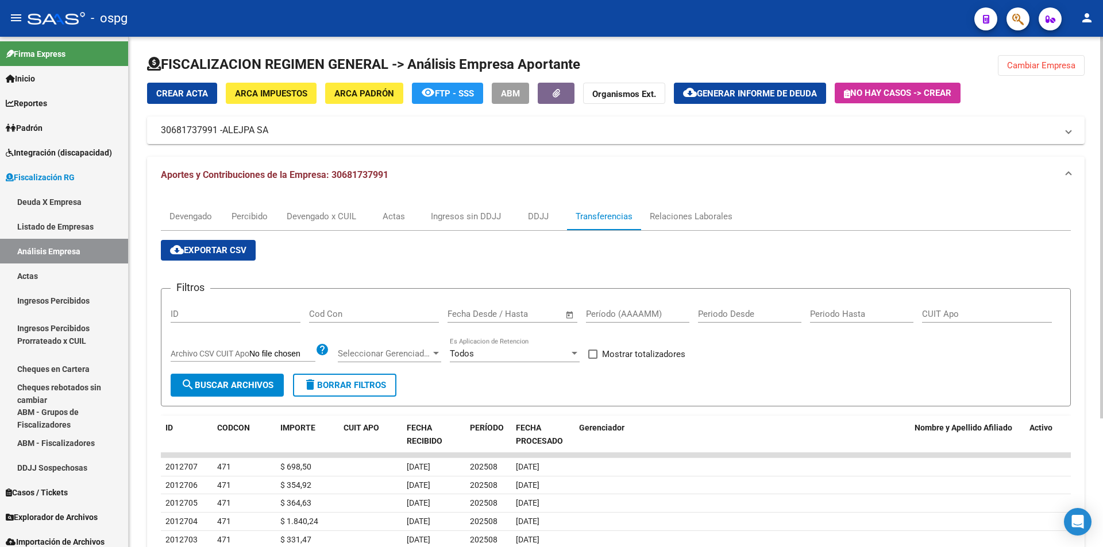
click at [606, 319] on input "Período (AAAAMM)" at bounding box center [637, 314] width 103 height 10
type input "202505"
click at [594, 353] on span at bounding box center [592, 354] width 9 height 9
click at [593, 359] on input "Mostrar totalizadores" at bounding box center [592, 359] width 1 height 1
checkbox input "true"
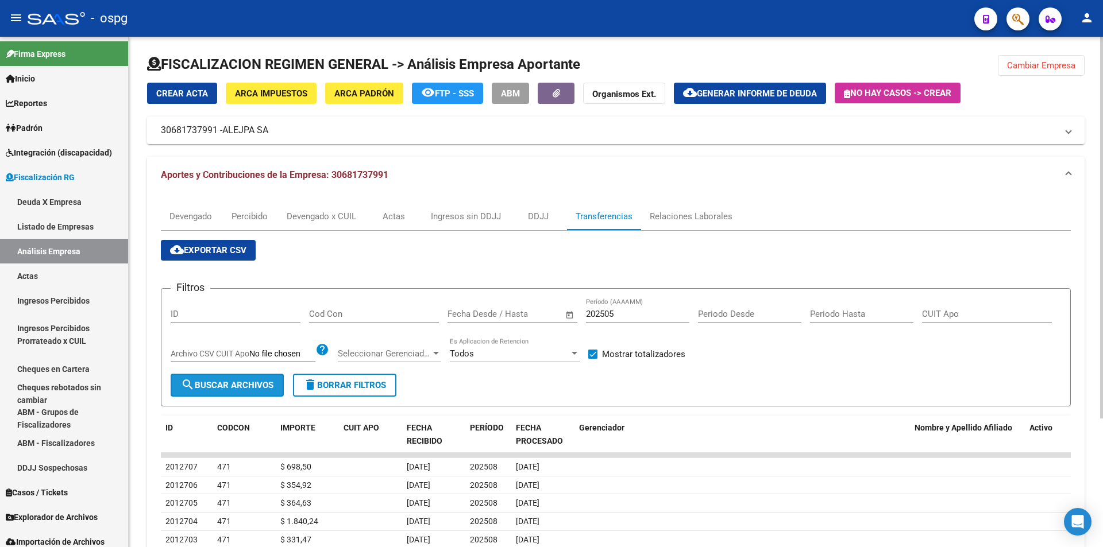
click at [215, 385] on span "search Buscar Archivos" at bounding box center [227, 385] width 92 height 10
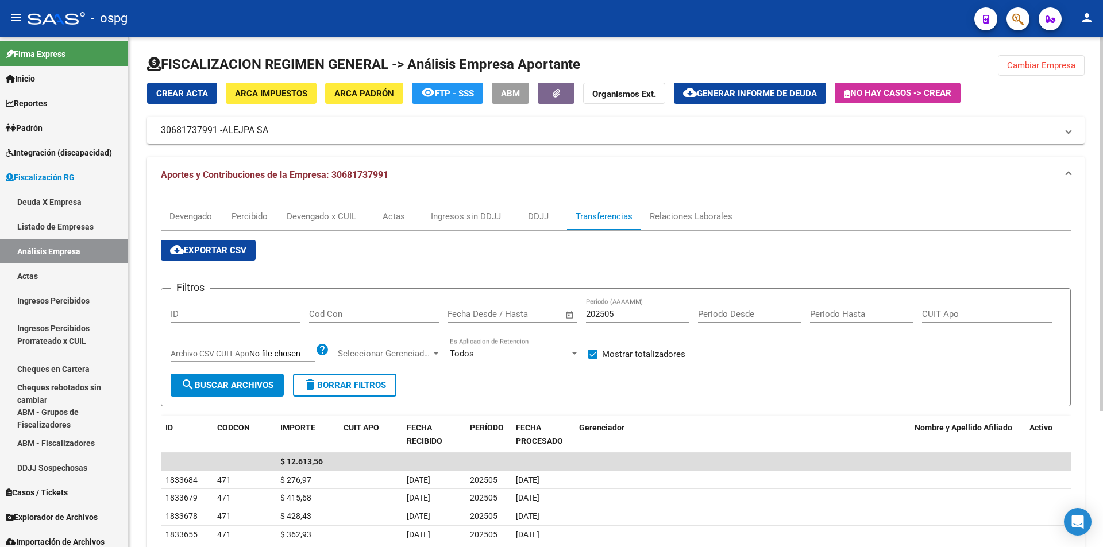
click at [656, 321] on div "202505 Período (AAAAMM)" at bounding box center [637, 310] width 103 height 25
click at [196, 382] on span "search Buscar Archivos" at bounding box center [227, 385] width 92 height 10
click at [636, 311] on input "202506" at bounding box center [637, 314] width 103 height 10
type input "202507"
click at [220, 392] on button "search Buscar Archivos" at bounding box center [227, 385] width 113 height 23
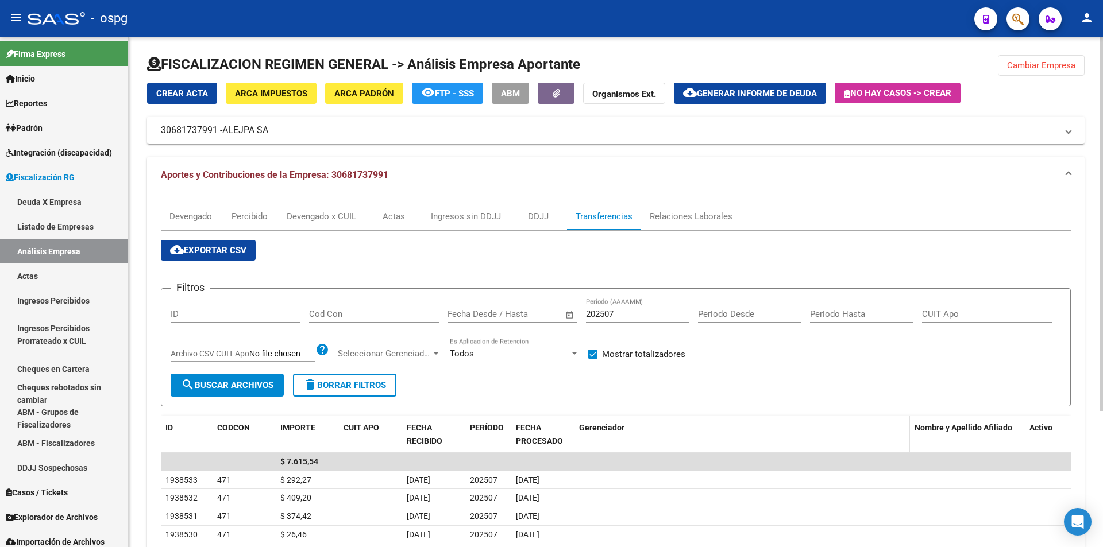
click at [673, 432] on div "Gerenciador" at bounding box center [742, 428] width 326 height 13
click at [1040, 74] on button "Cambiar Empresa" at bounding box center [1041, 65] width 87 height 21
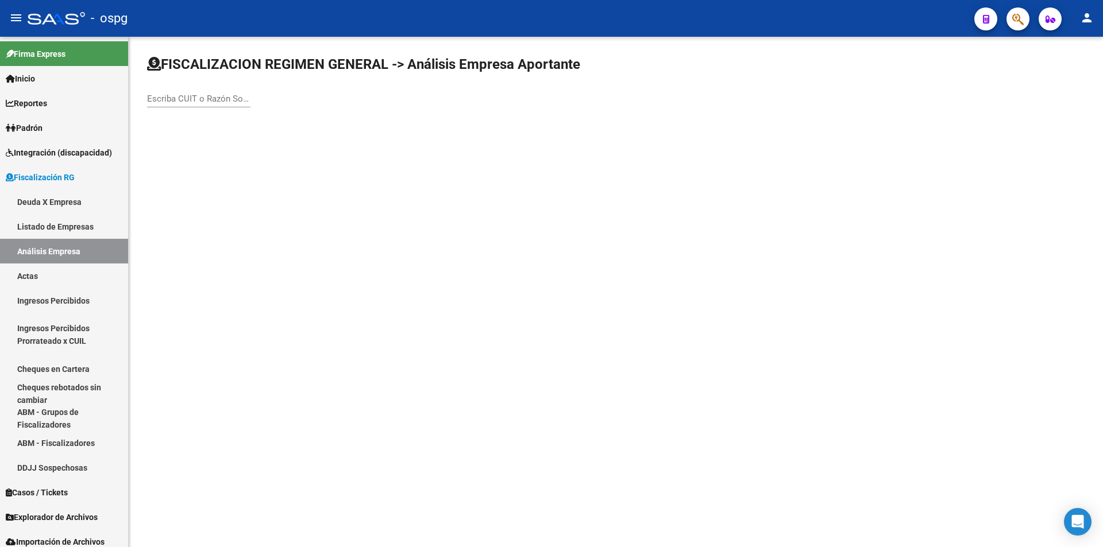
click at [212, 101] on input "Escriba CUIT o Razón Social para buscar" at bounding box center [198, 99] width 103 height 10
type input "VILLEMUR"
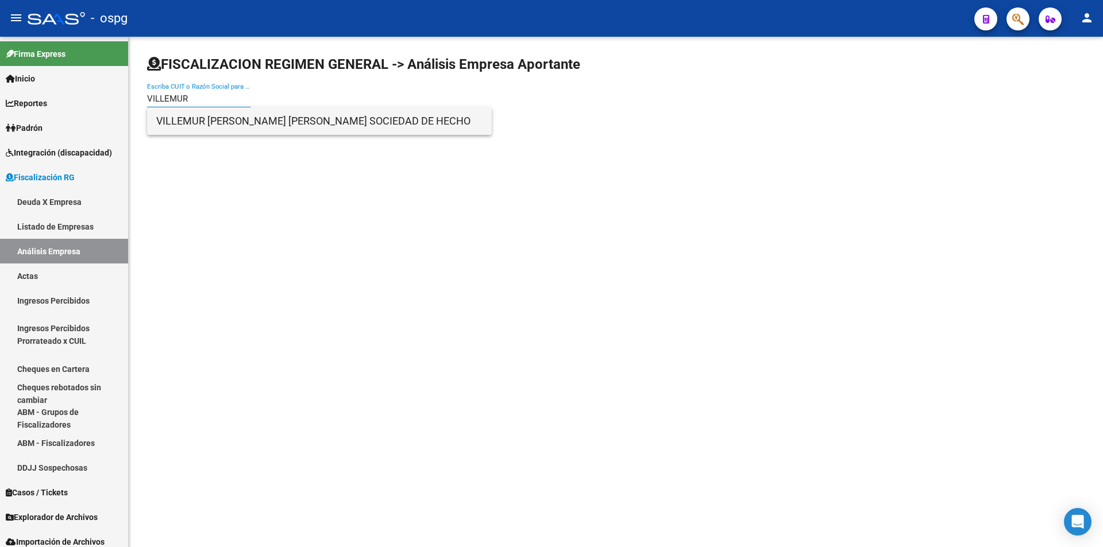
click at [222, 117] on span "VILLEMUR [PERSON_NAME] [PERSON_NAME] SOCIEDAD DE HECHO" at bounding box center [319, 121] width 326 height 28
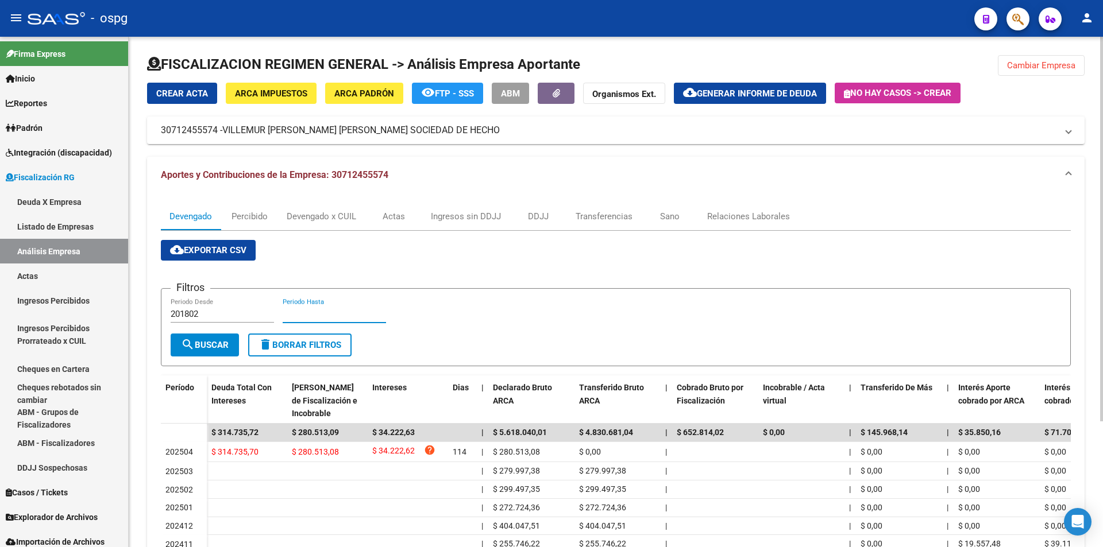
click at [355, 312] on input "Periodo Hasta" at bounding box center [334, 314] width 103 height 10
click at [221, 346] on span "search Buscar" at bounding box center [205, 345] width 48 height 10
click at [338, 311] on input "202507" at bounding box center [334, 314] width 103 height 10
type input "2"
click at [771, 92] on span "Generar informe de deuda" at bounding box center [757, 93] width 120 height 10
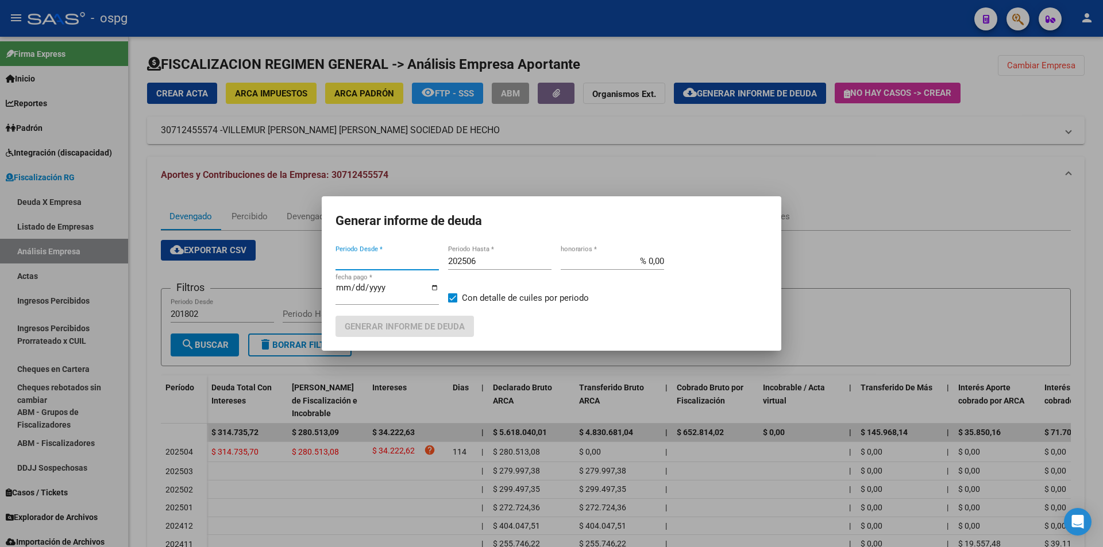
type input "202408"
click at [449, 323] on span "Generar informe de deuda" at bounding box center [405, 327] width 120 height 10
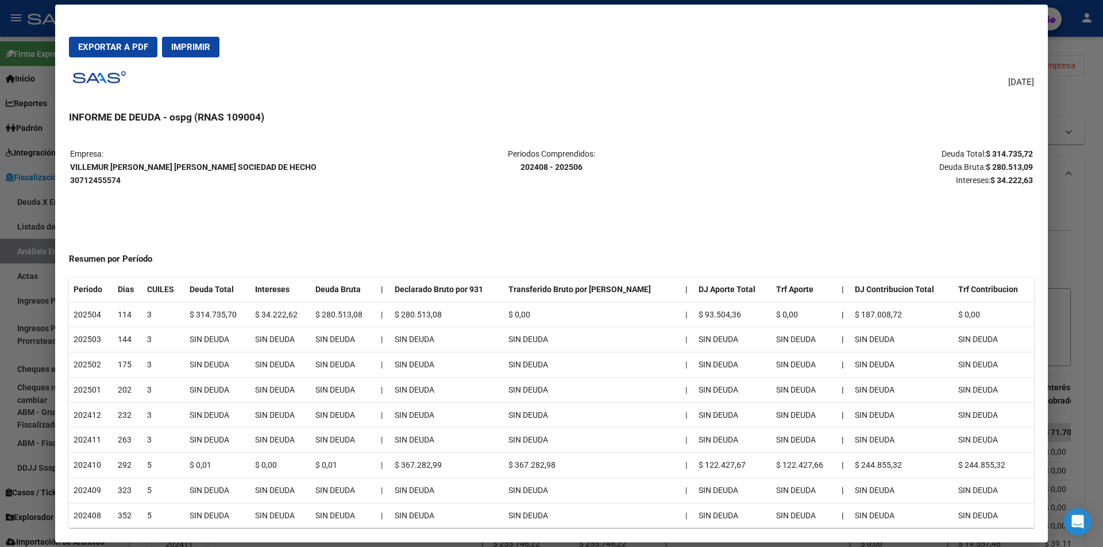
click at [1097, 260] on div at bounding box center [551, 273] width 1103 height 547
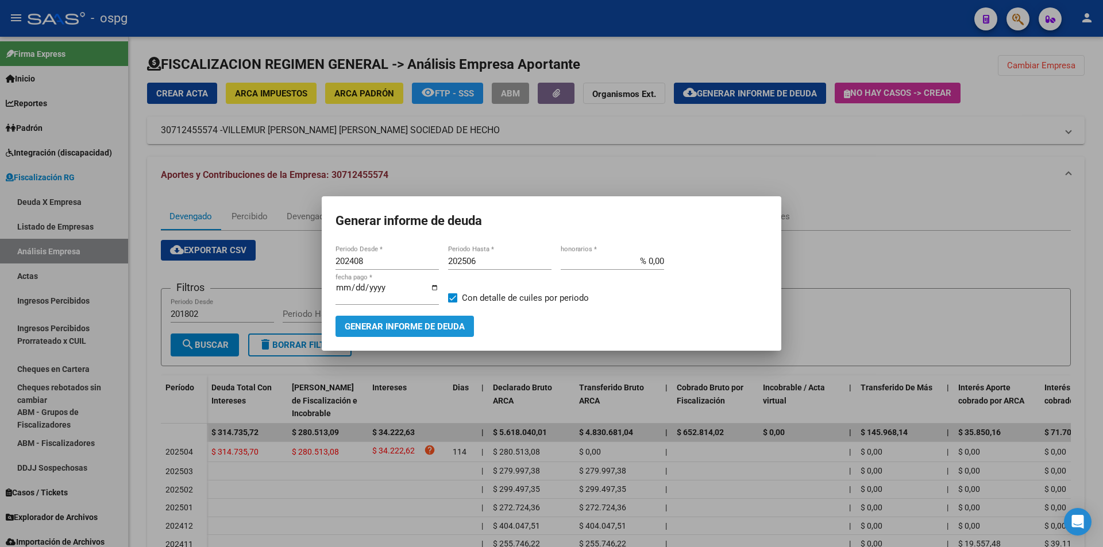
click at [402, 324] on span "Generar informe de deuda" at bounding box center [405, 327] width 120 height 10
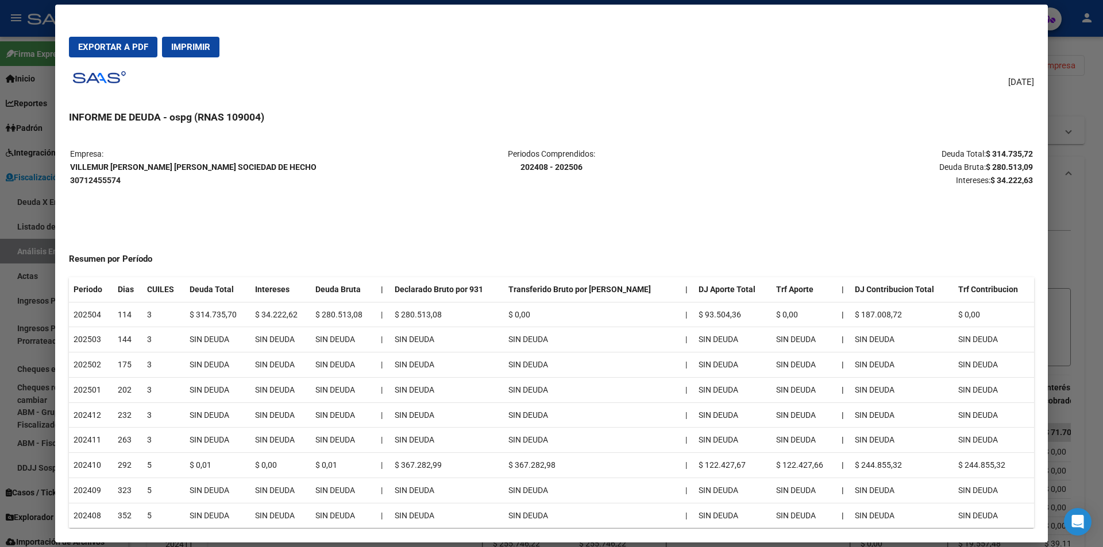
click at [1098, 345] on div at bounding box center [551, 273] width 1103 height 547
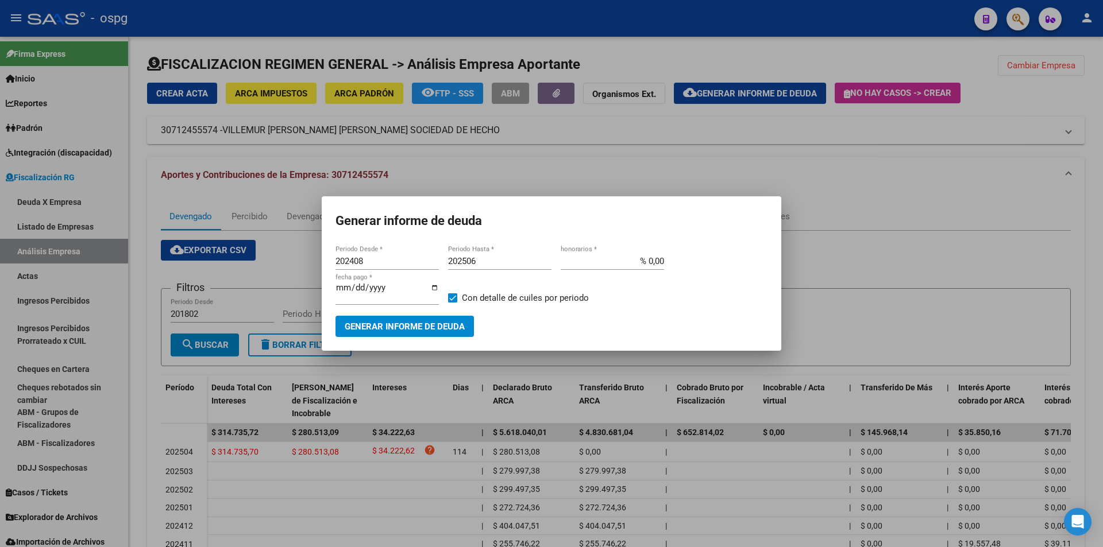
click at [494, 261] on input "202506" at bounding box center [499, 261] width 103 height 10
type input "202504"
click at [452, 299] on span at bounding box center [452, 297] width 9 height 9
click at [452, 303] on input "Con detalle de cuiles por periodo" at bounding box center [452, 303] width 1 height 1
checkbox input "false"
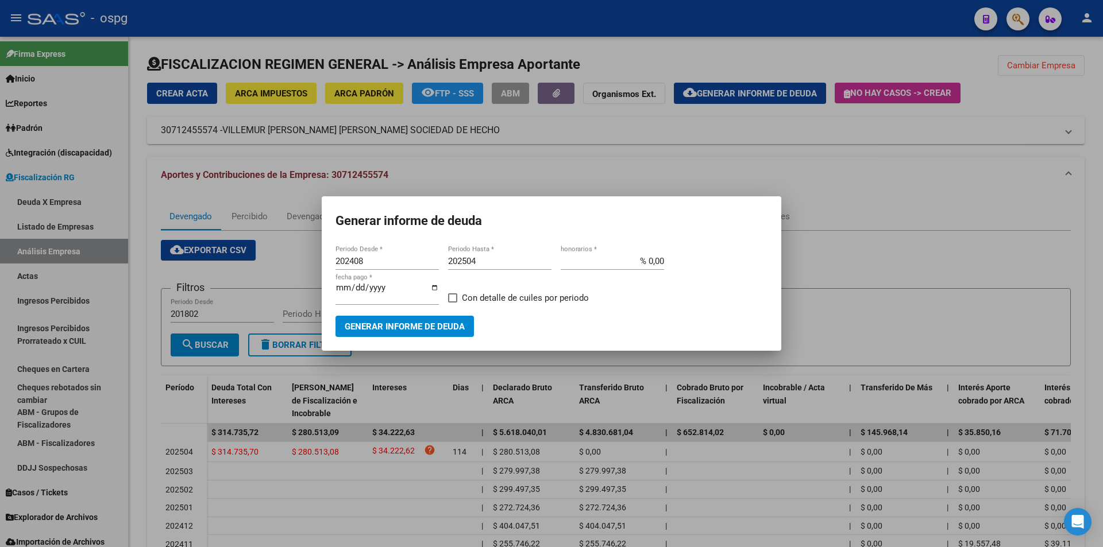
click at [448, 321] on span "Generar informe de deuda" at bounding box center [405, 326] width 120 height 10
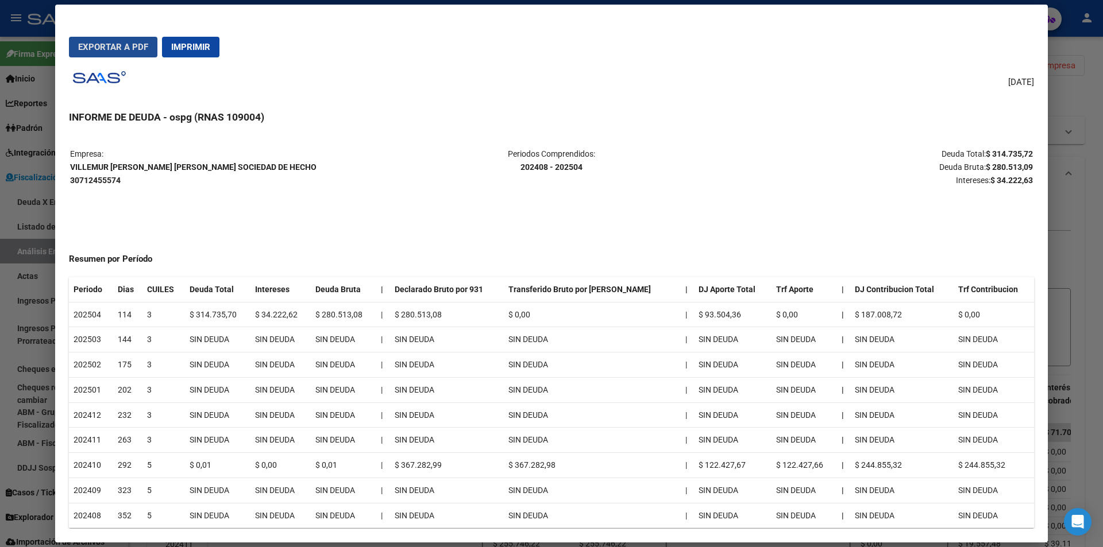
click at [114, 47] on span "Exportar a PDF" at bounding box center [113, 47] width 70 height 10
click at [1089, 141] on div at bounding box center [551, 273] width 1103 height 547
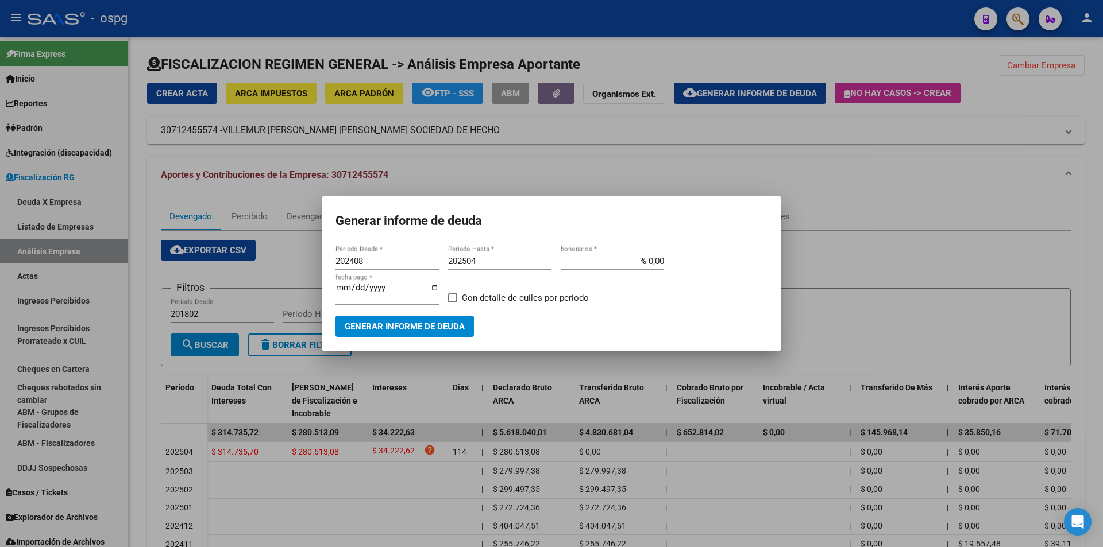
click at [1034, 141] on div at bounding box center [551, 273] width 1103 height 547
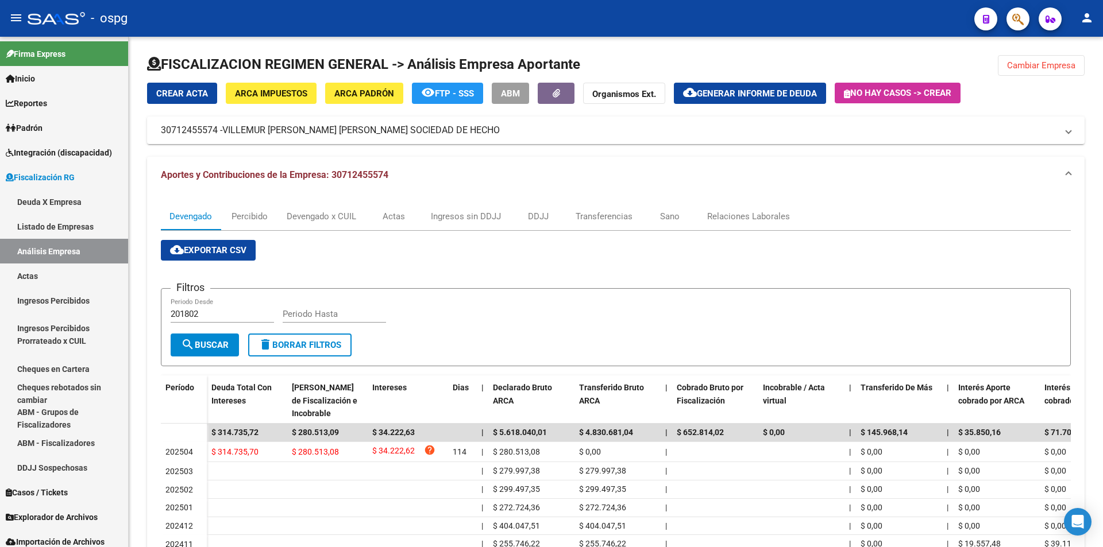
click at [1087, 14] on mat-icon "person" at bounding box center [1087, 18] width 14 height 14
click at [1057, 67] on button "exit_to_app Salir" at bounding box center [1063, 76] width 70 height 28
